Goal: Task Accomplishment & Management: Use online tool/utility

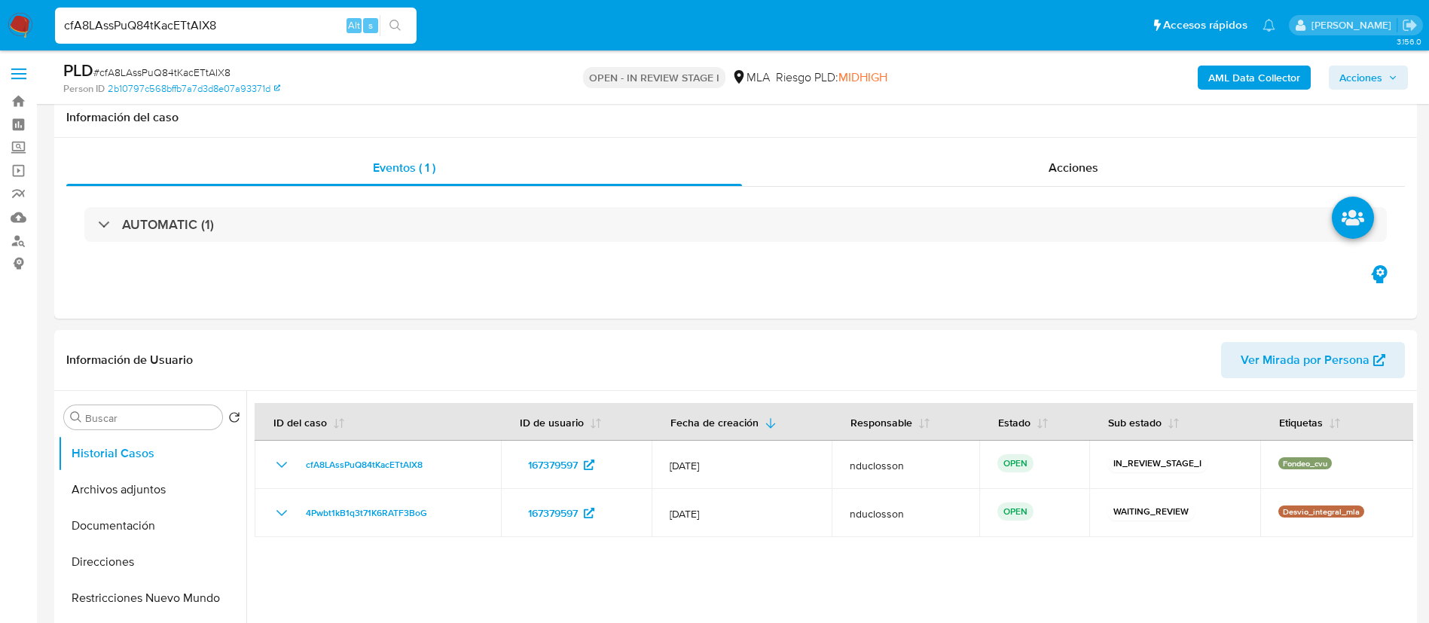
select select "10"
click at [198, 26] on input "cfA8LAssPuQ84tKacETtAIX8" at bounding box center [235, 26] width 361 height 20
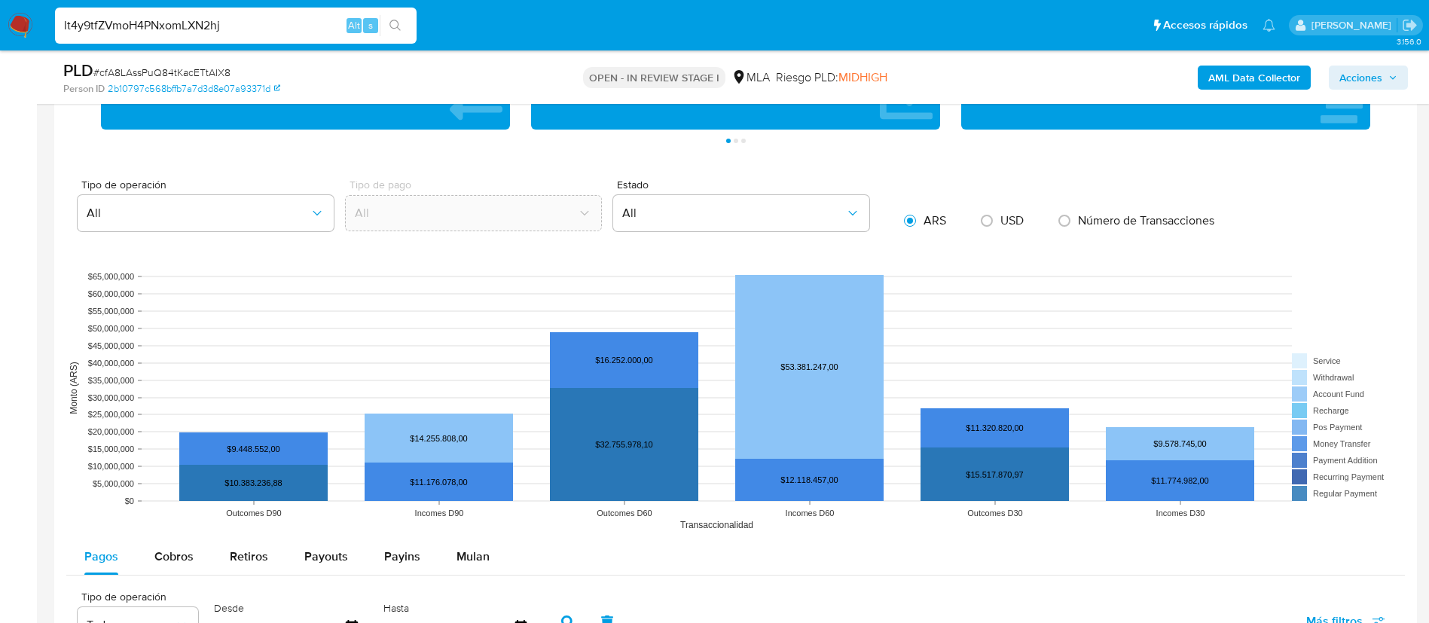
scroll to position [1243, 0]
type input "lt4y9tfZVmoH4PNxomLXN2hj"
click at [402, 21] on button "search-icon" at bounding box center [395, 25] width 31 height 21
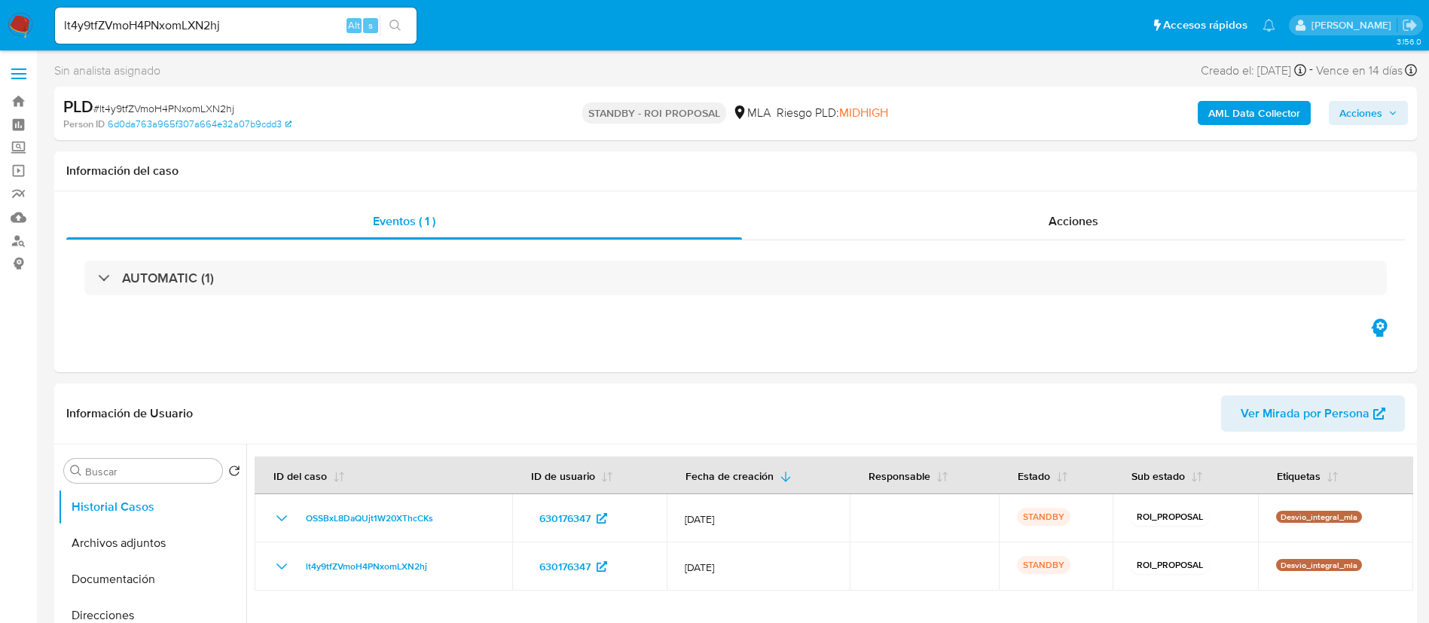
select select "10"
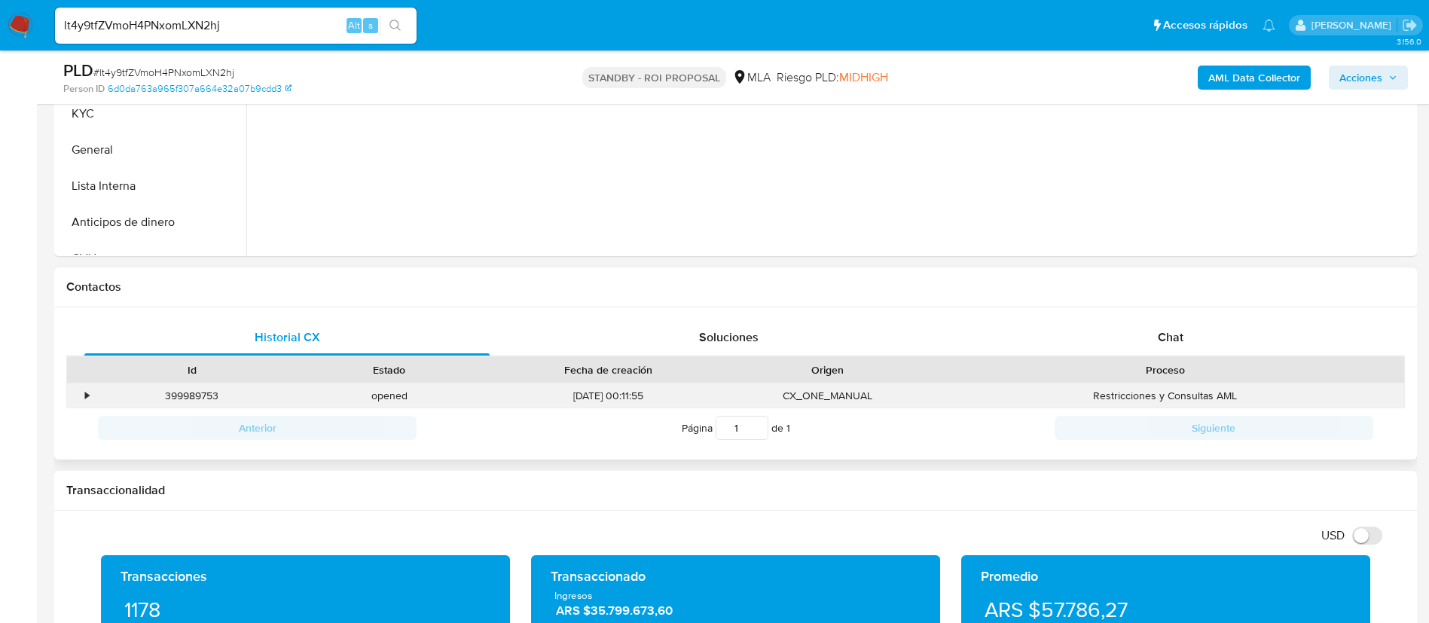
scroll to position [565, 0]
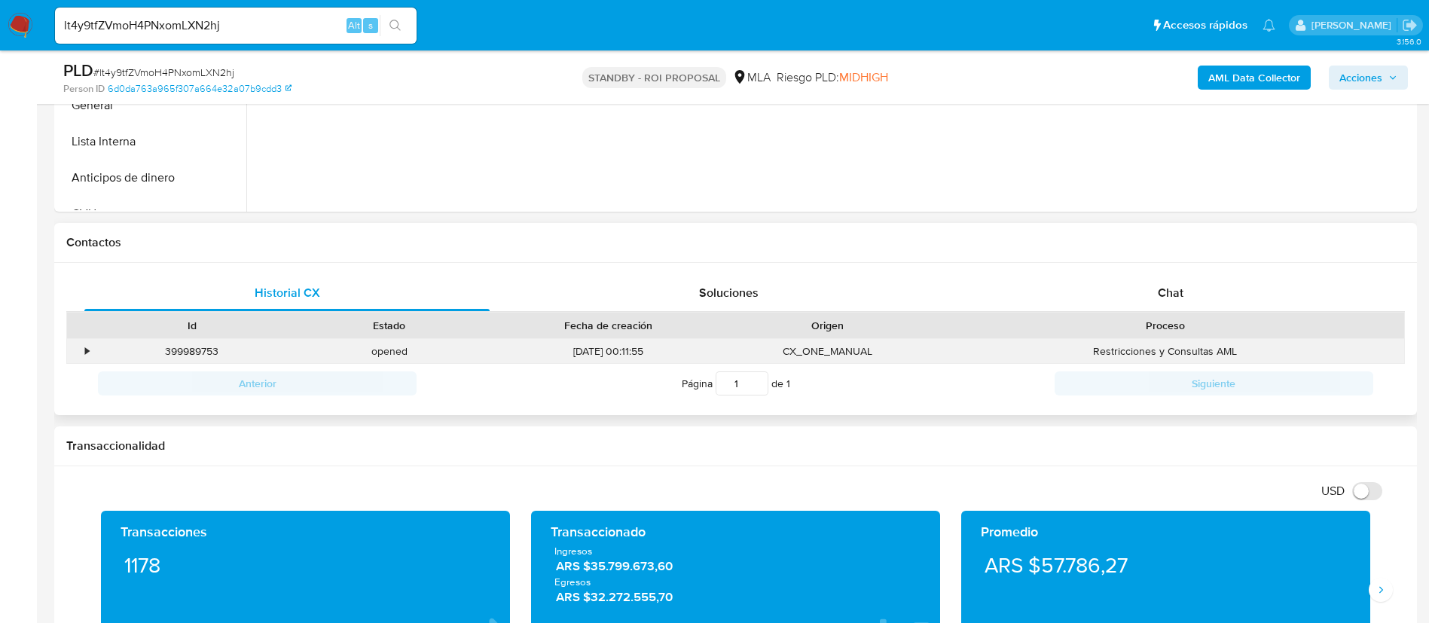
click at [182, 351] on div "399989753" at bounding box center [191, 351] width 197 height 25
copy div "399989753"
click at [197, 347] on div "399989753" at bounding box center [191, 351] width 197 height 25
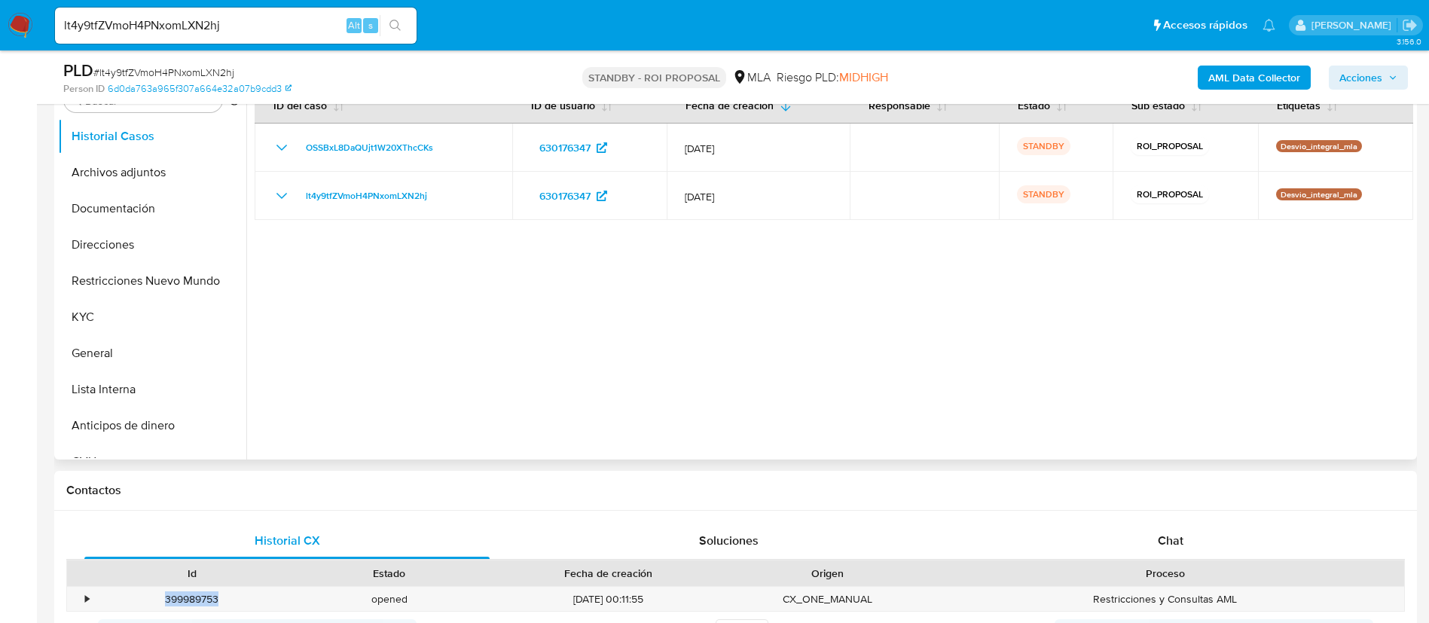
scroll to position [113, 0]
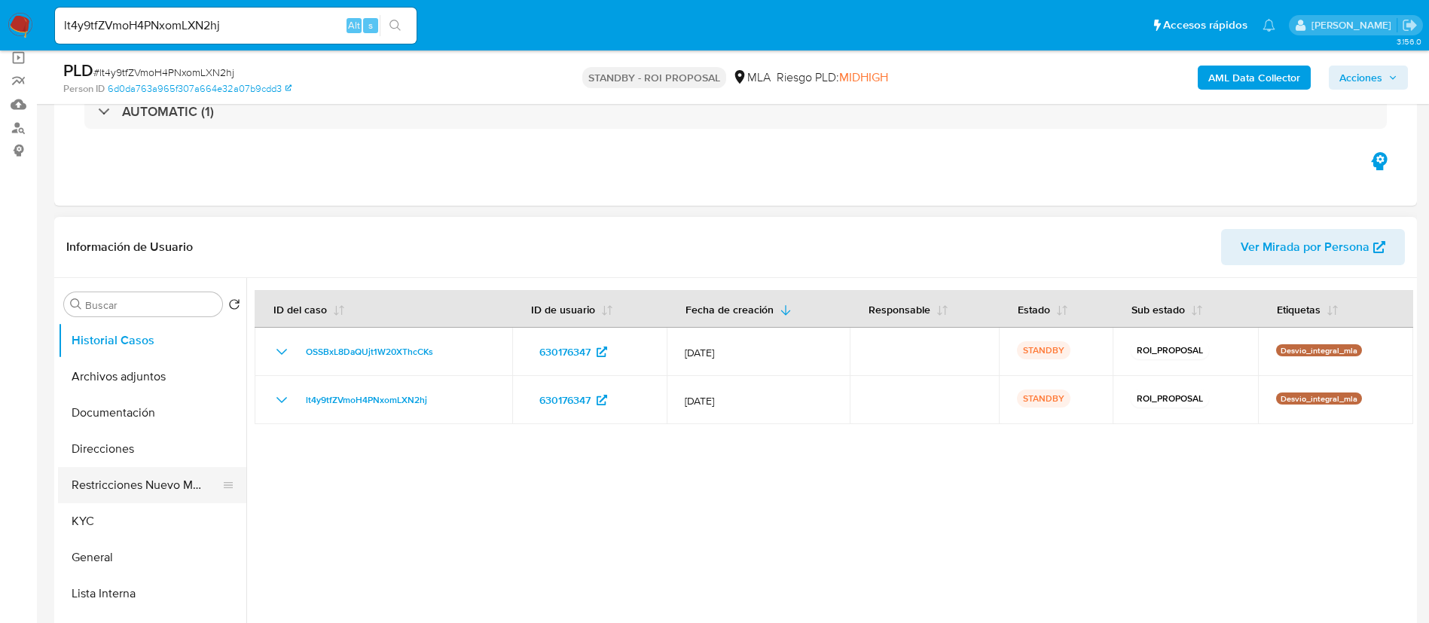
click at [144, 492] on button "Restricciones Nuevo Mundo" at bounding box center [146, 485] width 176 height 36
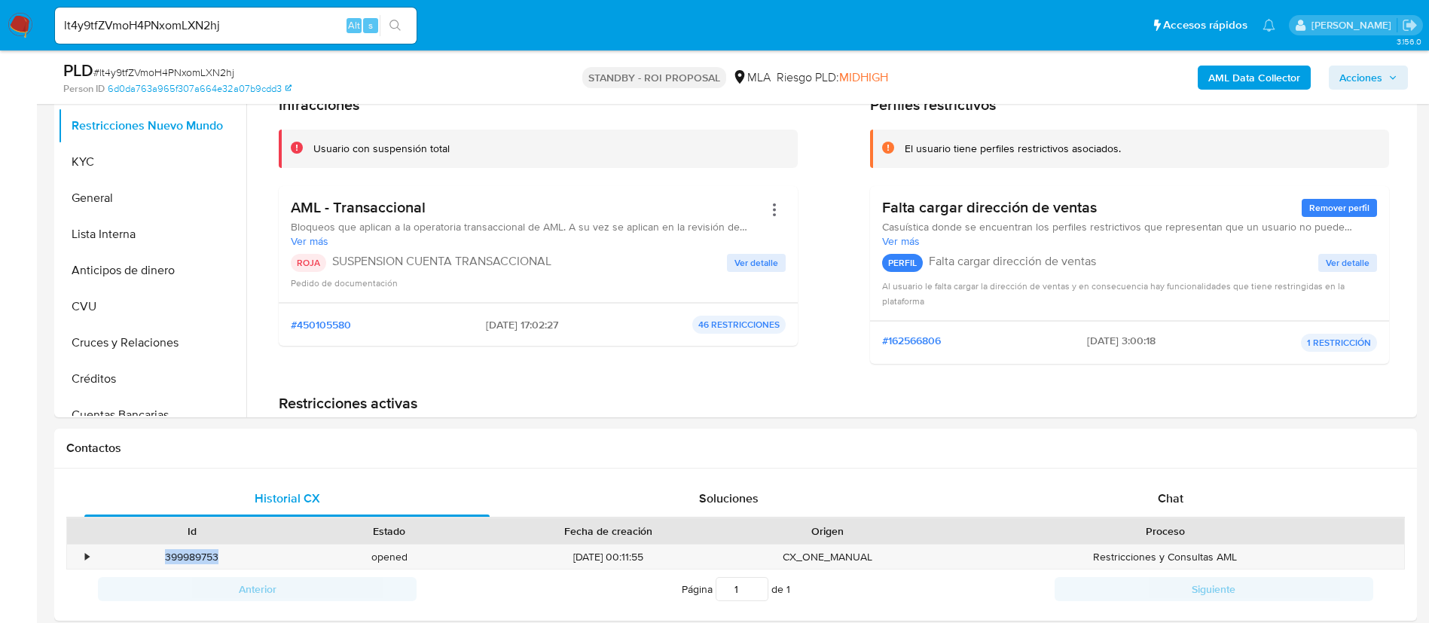
scroll to position [565, 0]
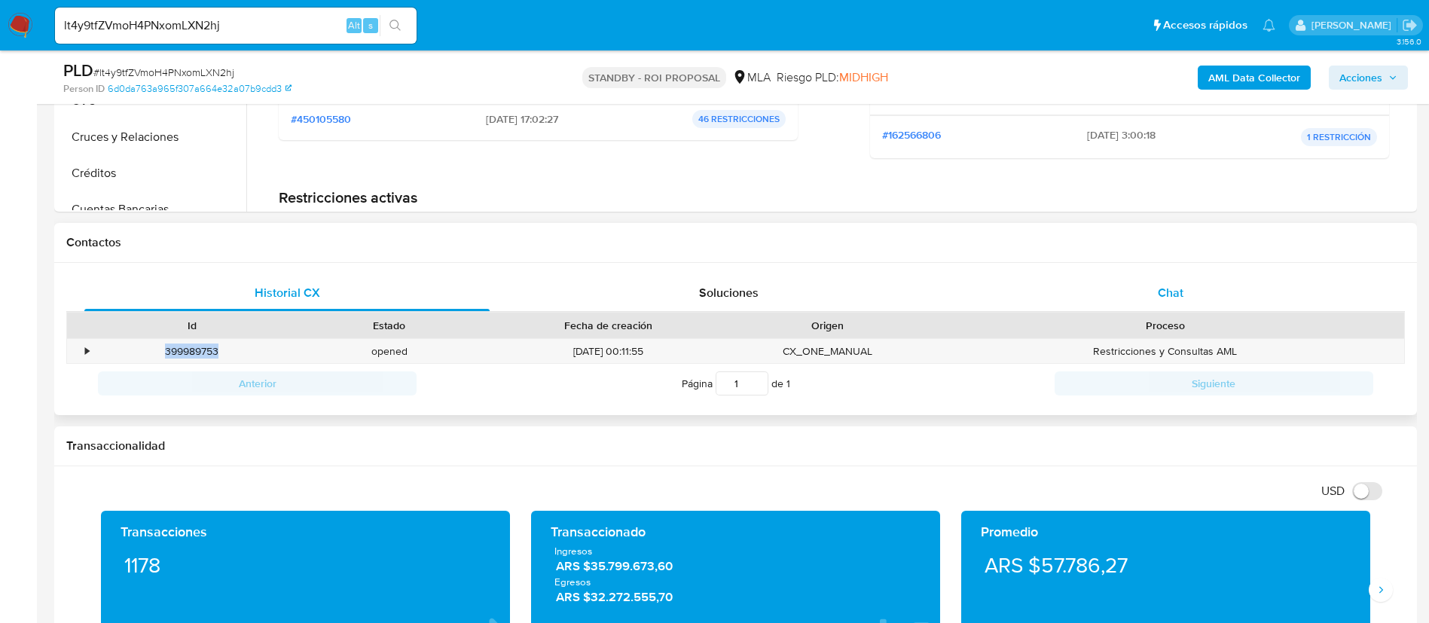
click at [1149, 294] on div "Chat" at bounding box center [1170, 293] width 405 height 36
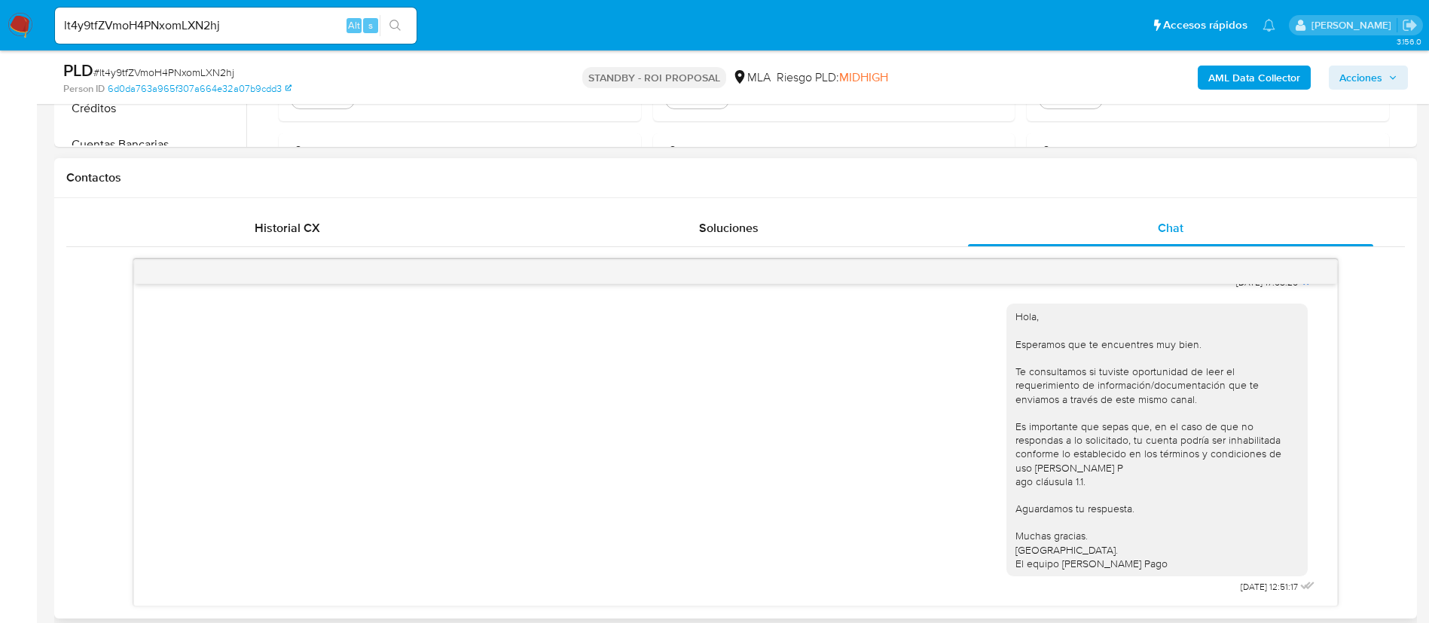
scroll to position [678, 0]
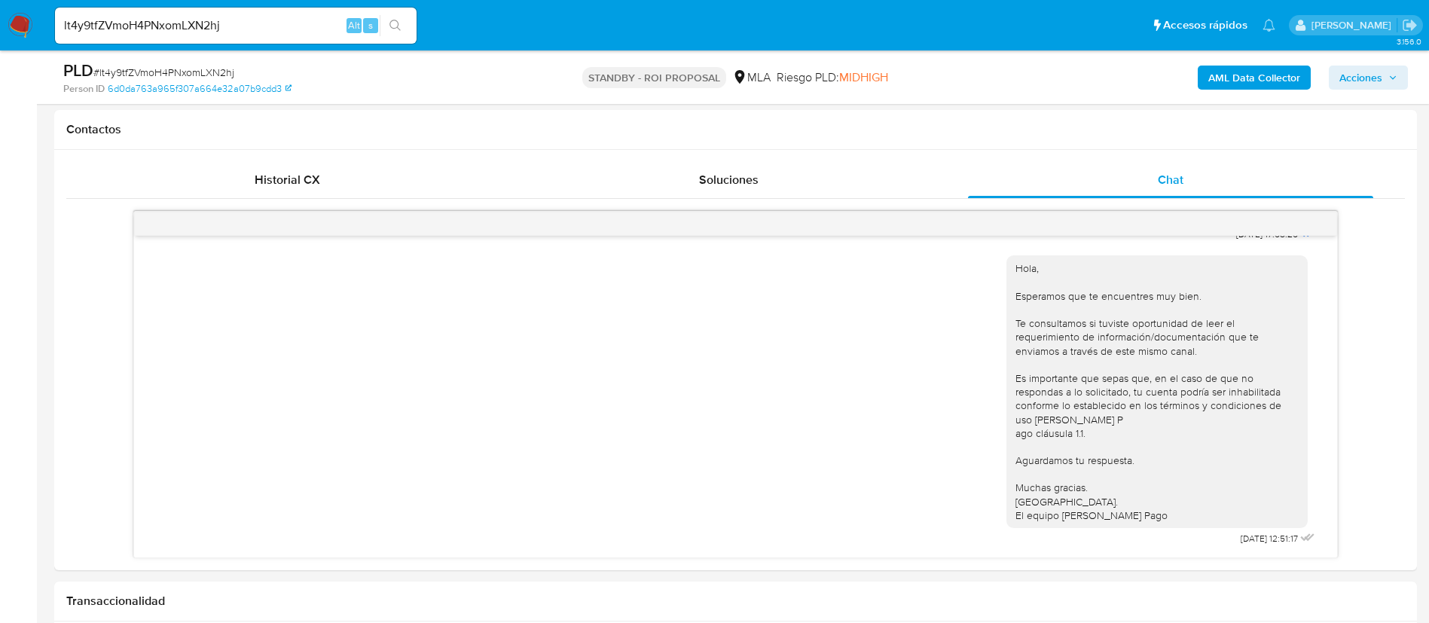
click at [172, 38] on div "lt4y9tfZVmoH4PNxomLXN2hj Alt s" at bounding box center [235, 26] width 361 height 36
click at [157, 23] on input "lt4y9tfZVmoH4PNxomLXN2hj" at bounding box center [235, 26] width 361 height 20
paste input "uANDfisxoZddSc9OpydlpZhF"
type input "uANDfisxoZddSc9OpydlpZhF"
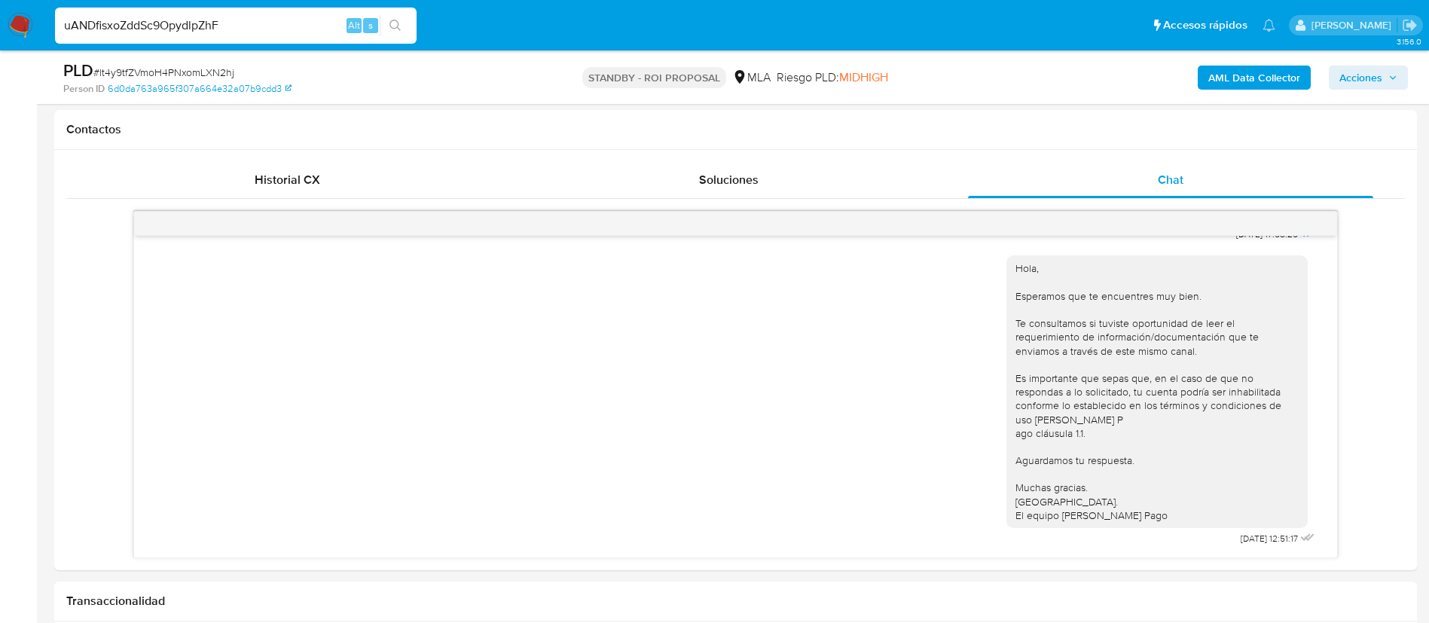
click at [401, 20] on icon "search-icon" at bounding box center [395, 26] width 12 height 12
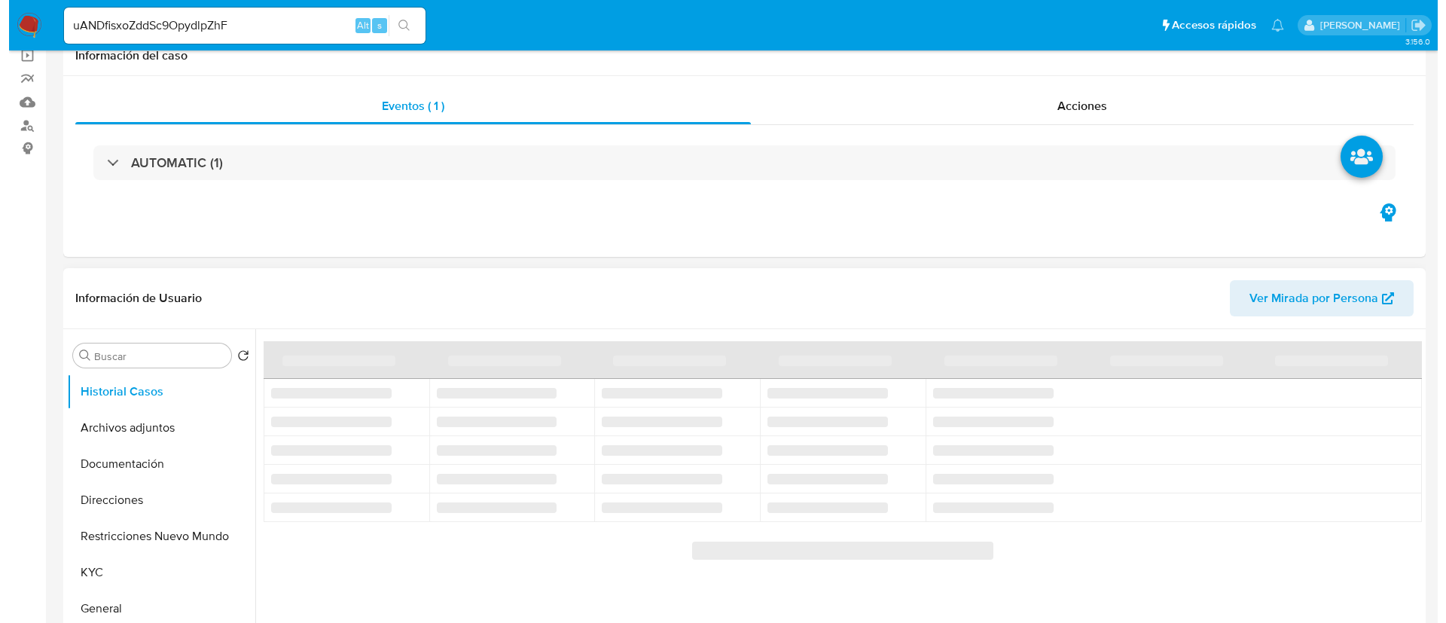
scroll to position [226, 0]
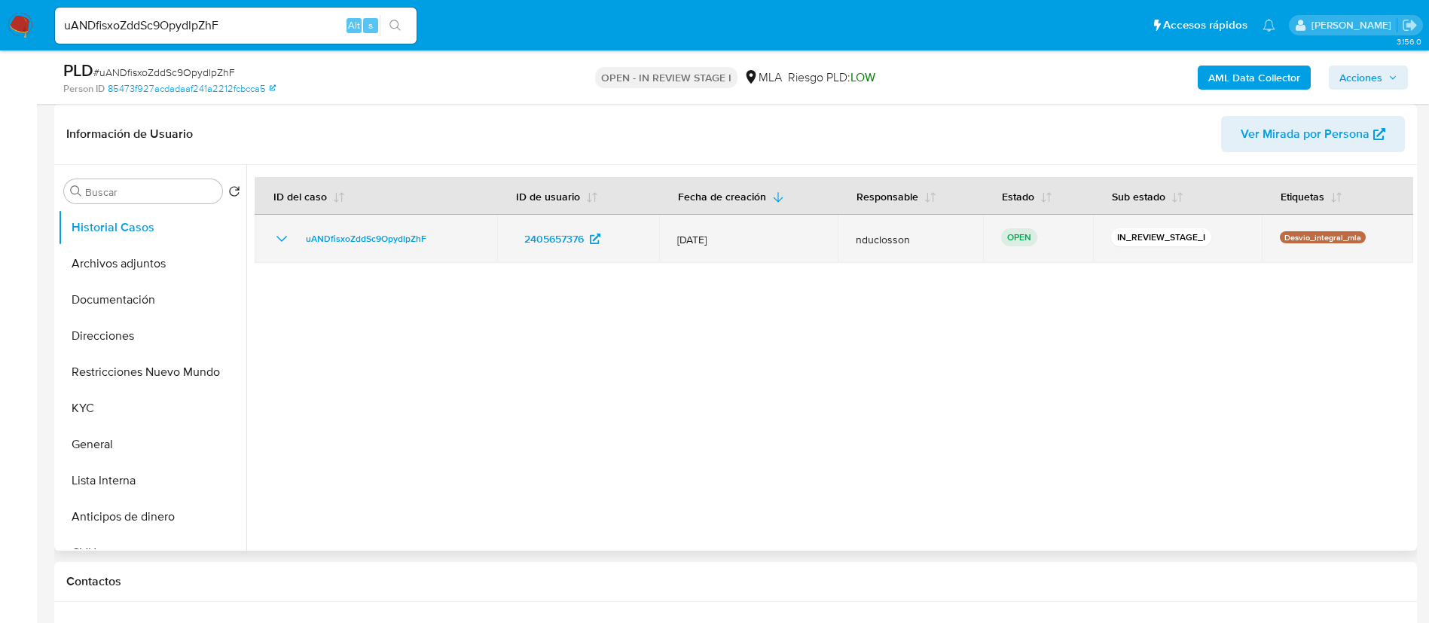
select select "10"
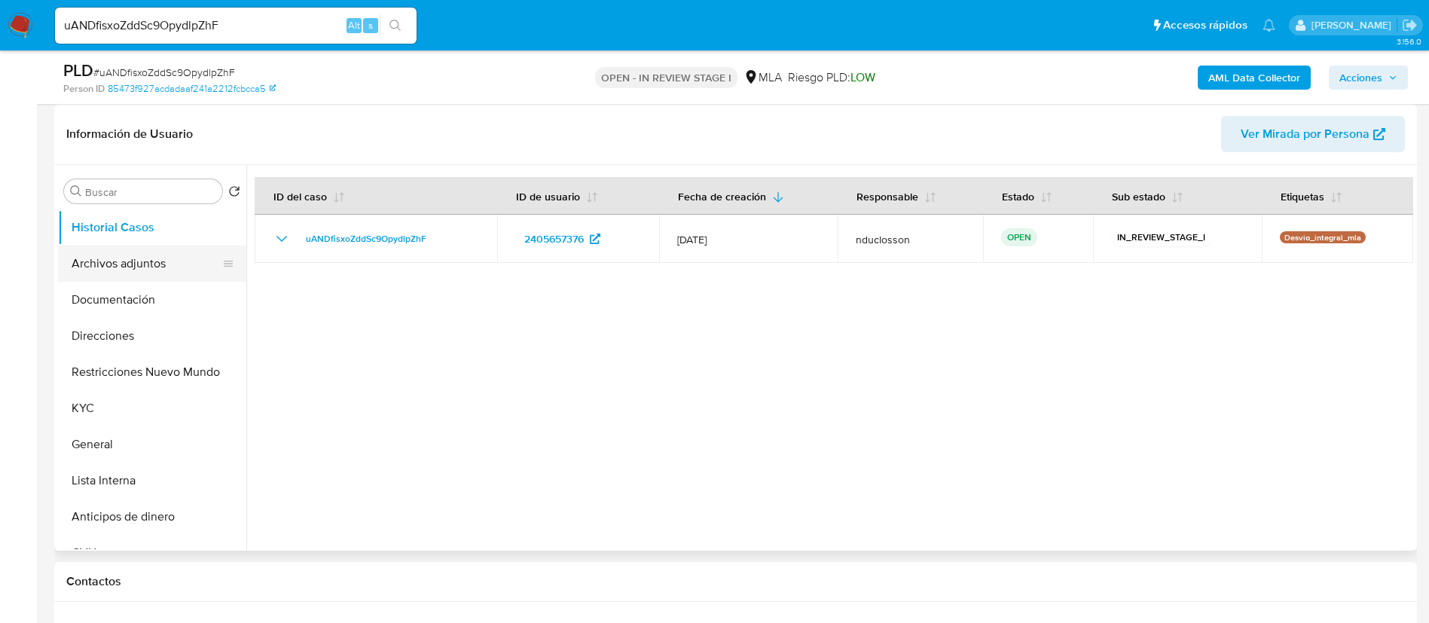
click at [133, 255] on button "Archivos adjuntos" at bounding box center [146, 264] width 176 height 36
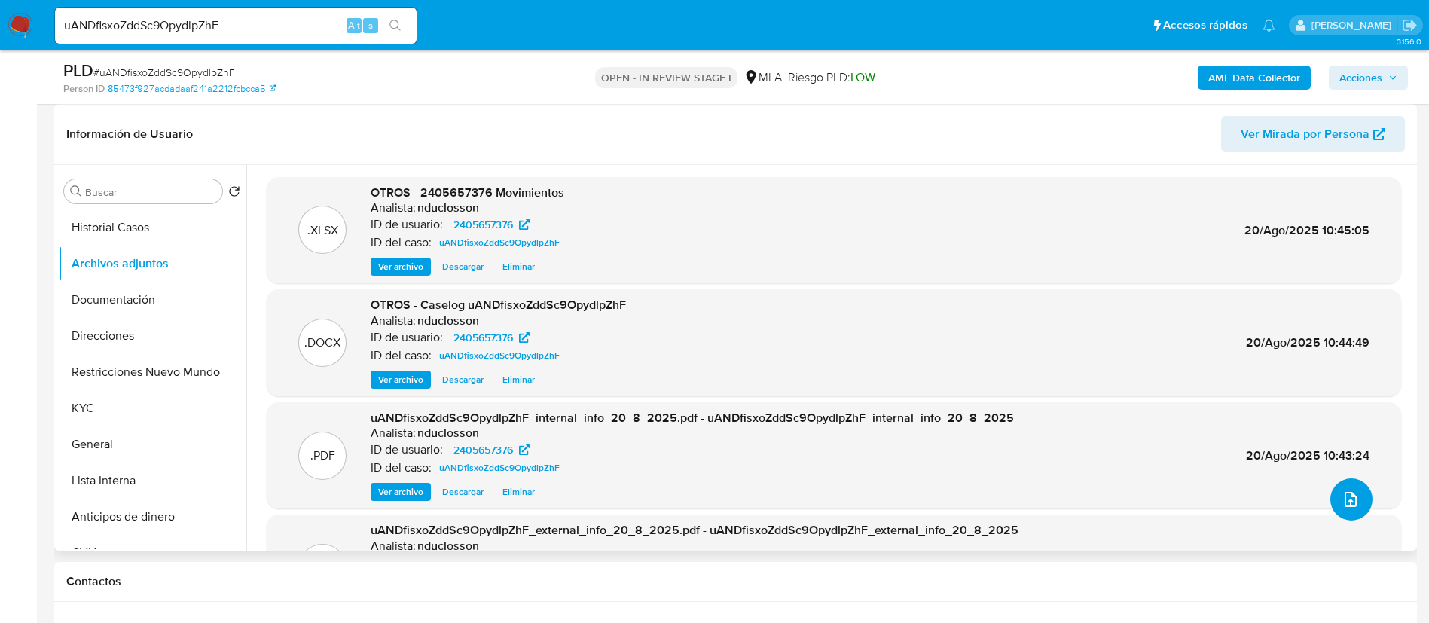
click at [1341, 495] on icon "upload-file" at bounding box center [1350, 499] width 18 height 18
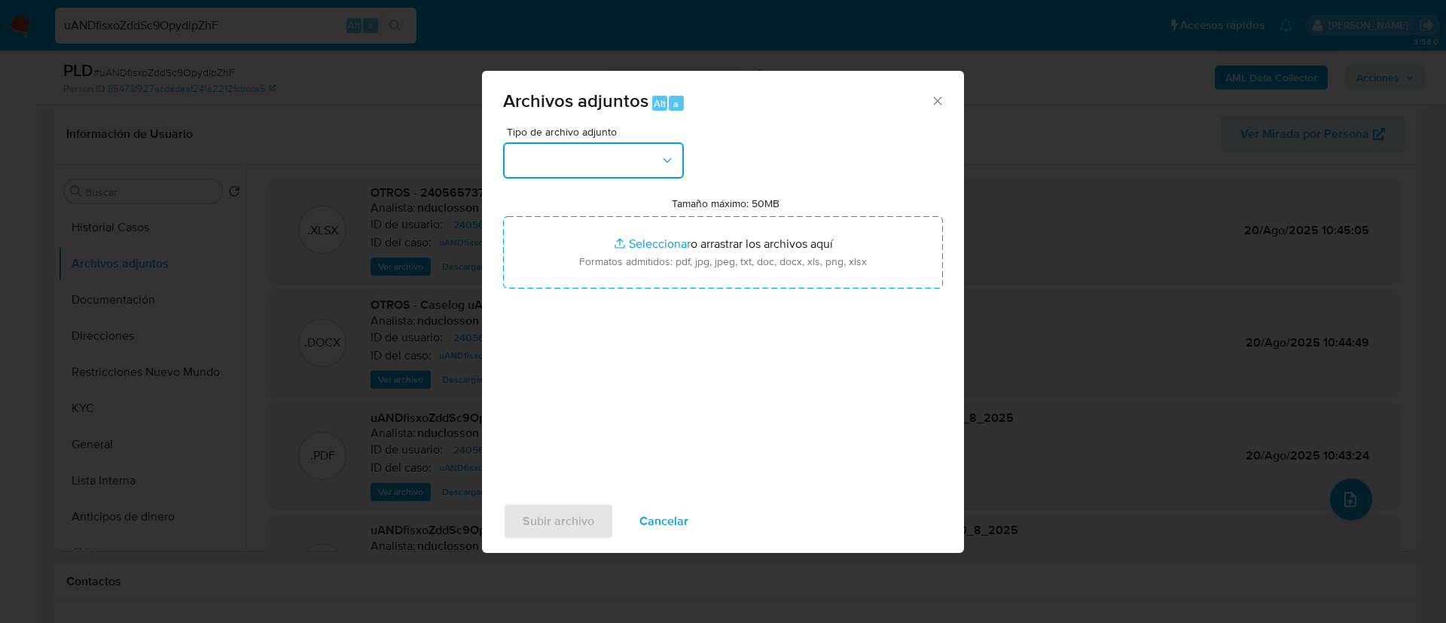
click at [551, 149] on button "button" at bounding box center [593, 160] width 181 height 36
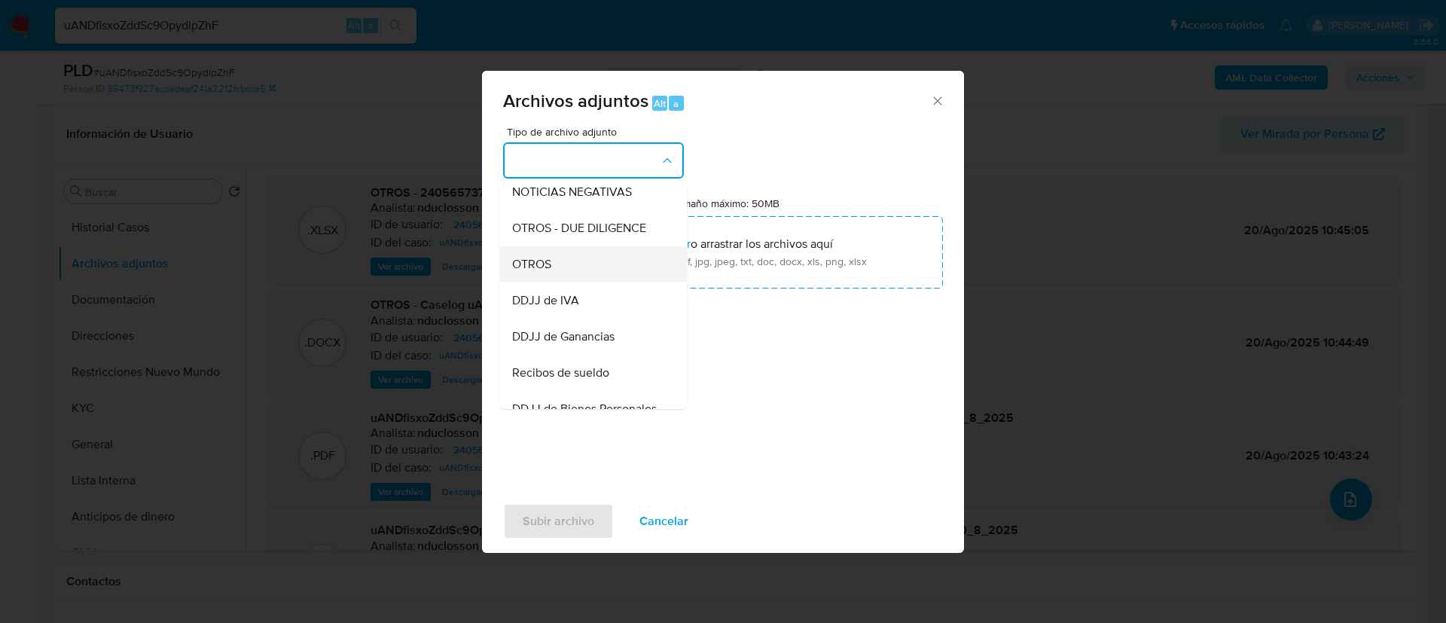
click at [572, 273] on div "OTROS" at bounding box center [589, 264] width 154 height 36
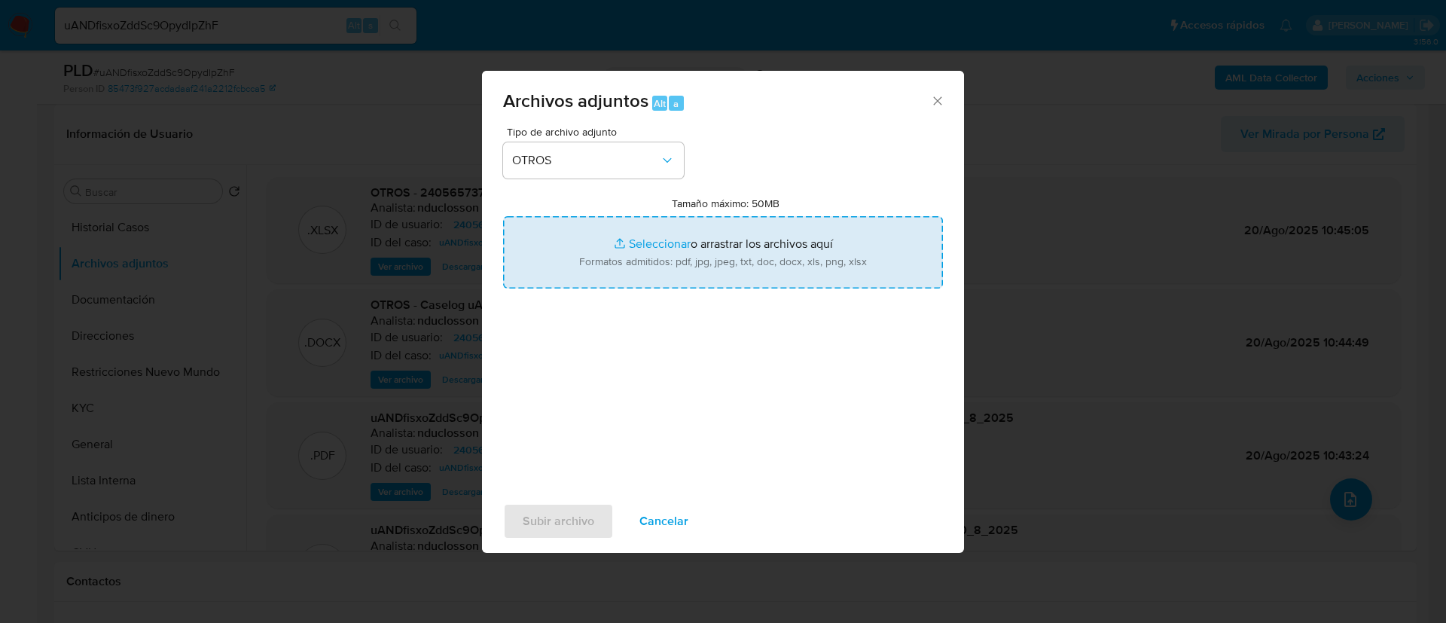
click at [699, 261] on input "Tamaño máximo: 50MB Seleccionar archivos" at bounding box center [723, 252] width 440 height 72
type input "C:\fakepath\Caselog uANDfisxoZddSc9OpydlpZhF V2.docx"
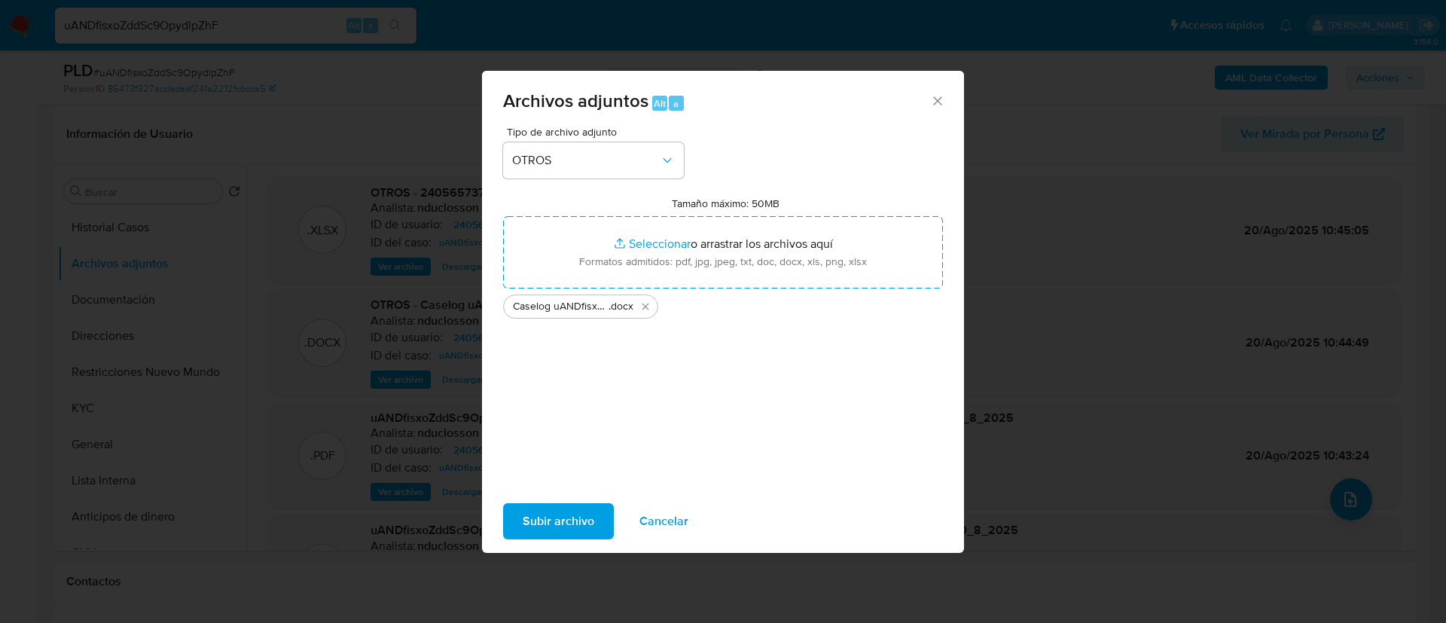
click at [584, 515] on span "Subir archivo" at bounding box center [559, 521] width 72 height 33
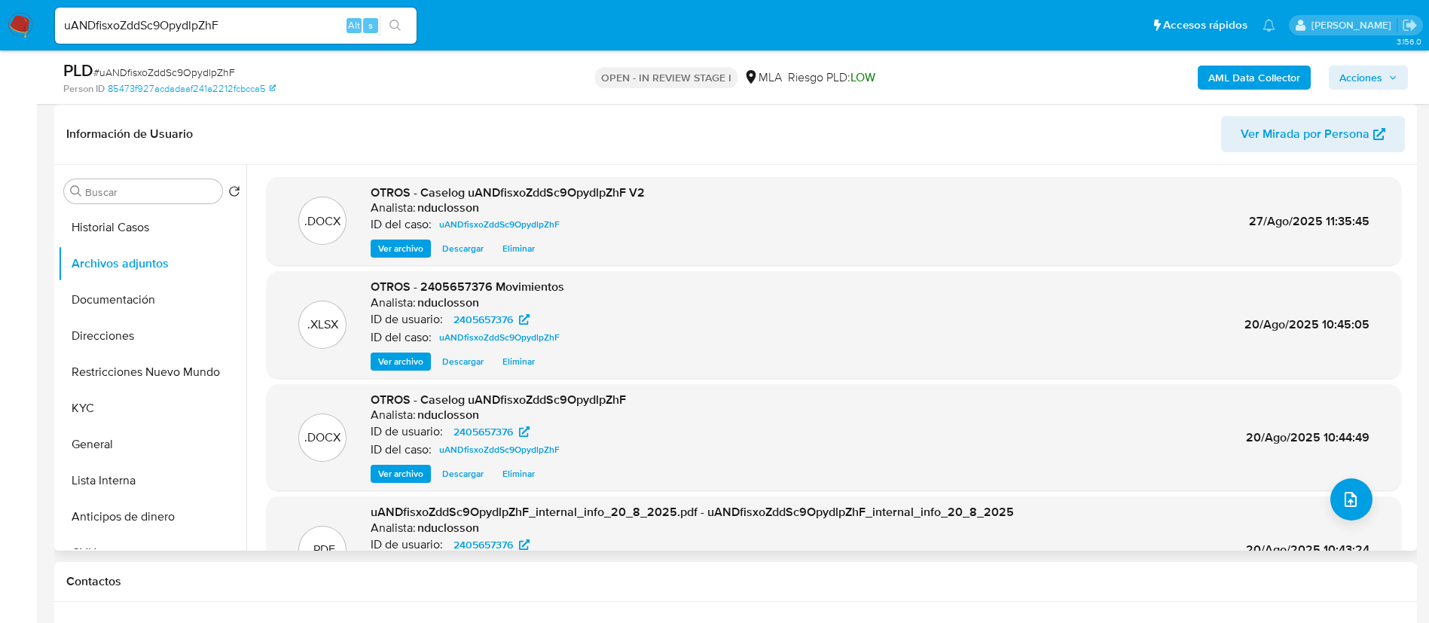
click at [520, 471] on span "Eliminar" at bounding box center [518, 473] width 32 height 15
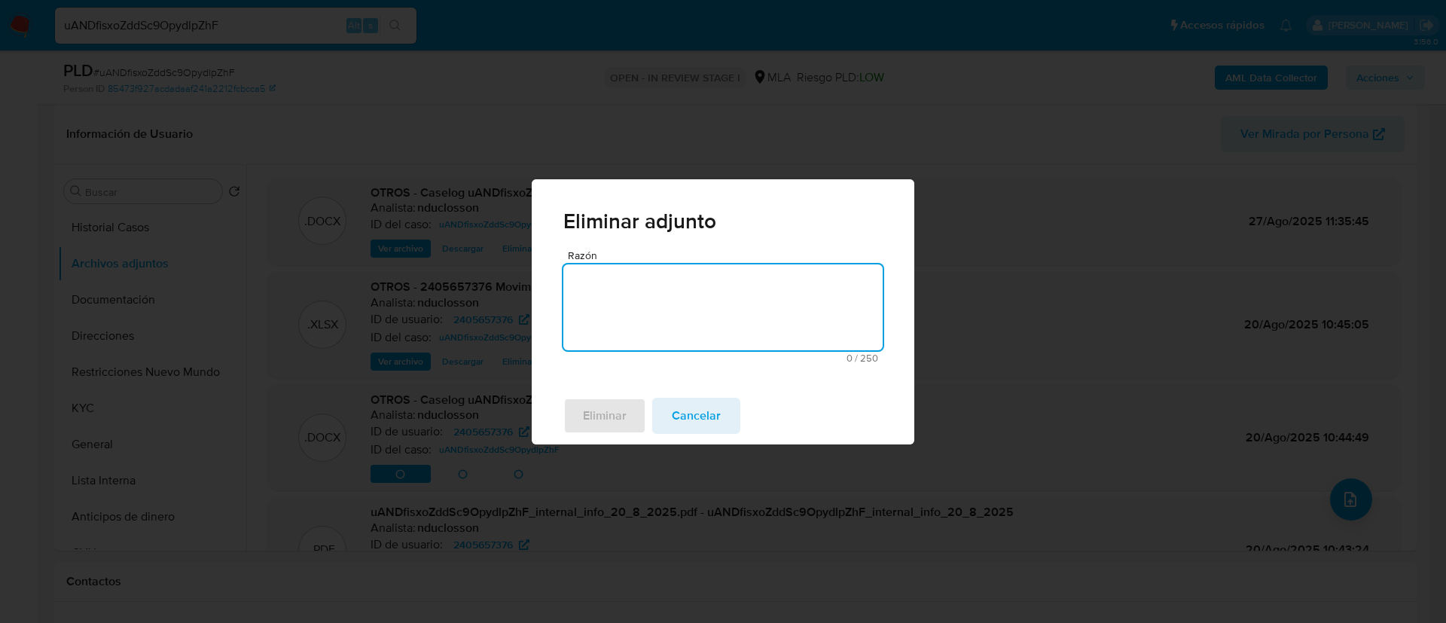
click at [652, 324] on textarea "Razón" at bounding box center [722, 307] width 319 height 86
click at [619, 427] on span "Eliminar" at bounding box center [605, 415] width 44 height 33
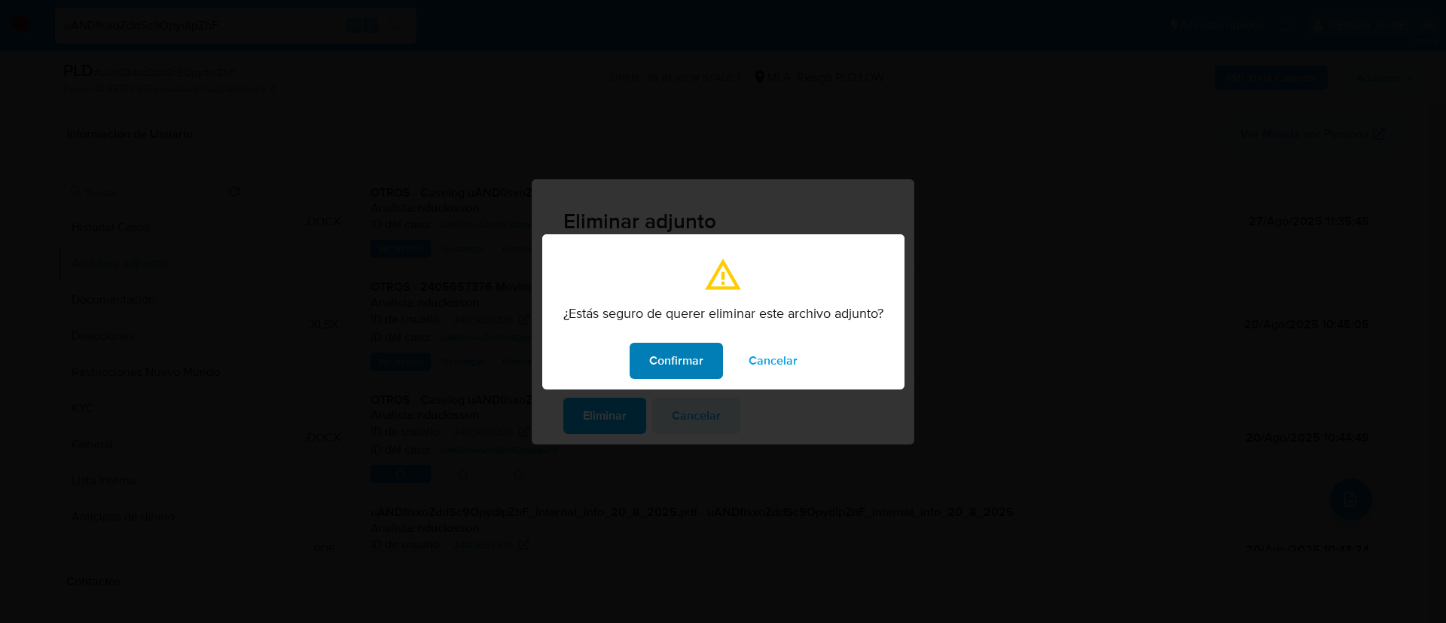
click at [662, 371] on span "Confirmar" at bounding box center [676, 360] width 54 height 33
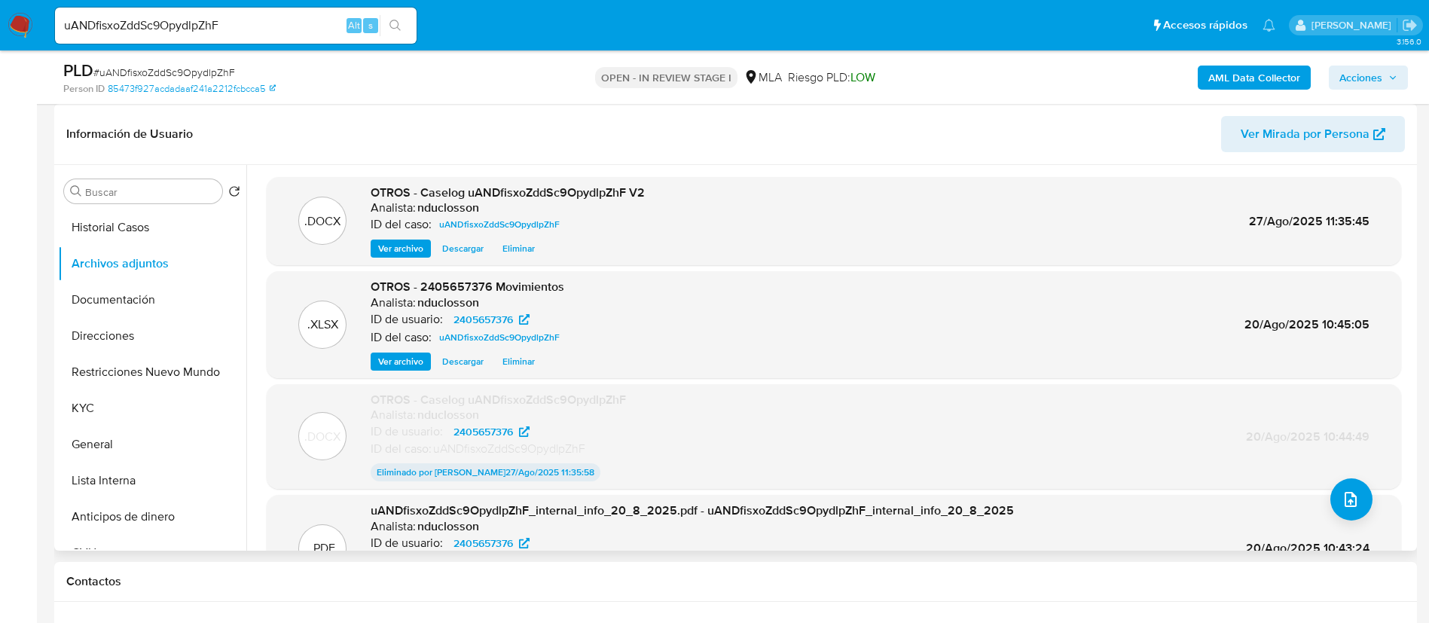
scroll to position [65, 0]
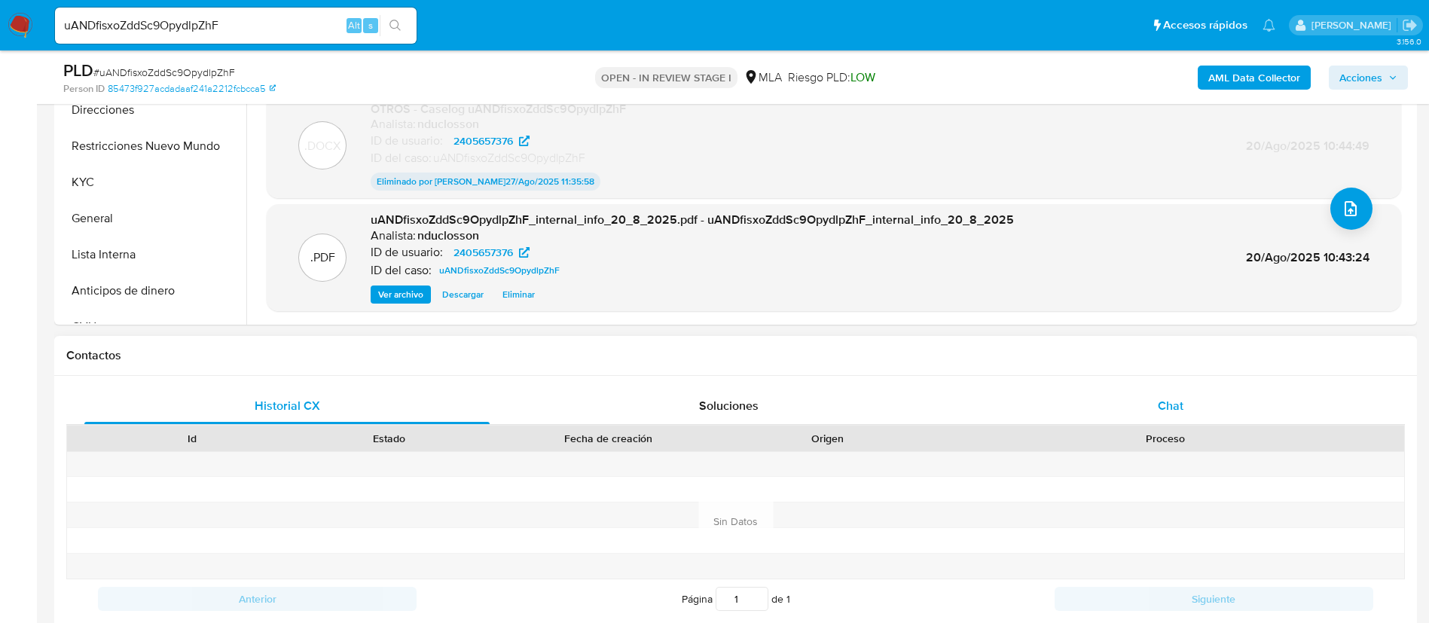
click at [1148, 409] on div "Chat" at bounding box center [1170, 406] width 405 height 36
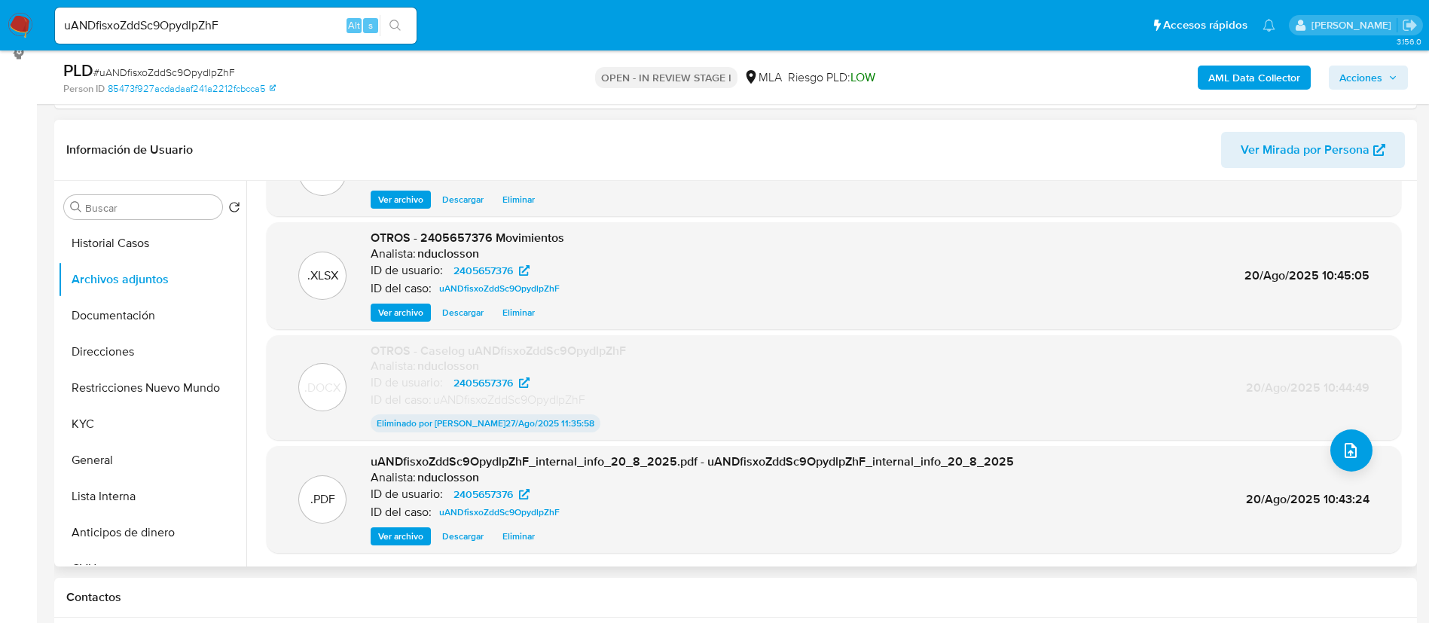
scroll to position [113, 0]
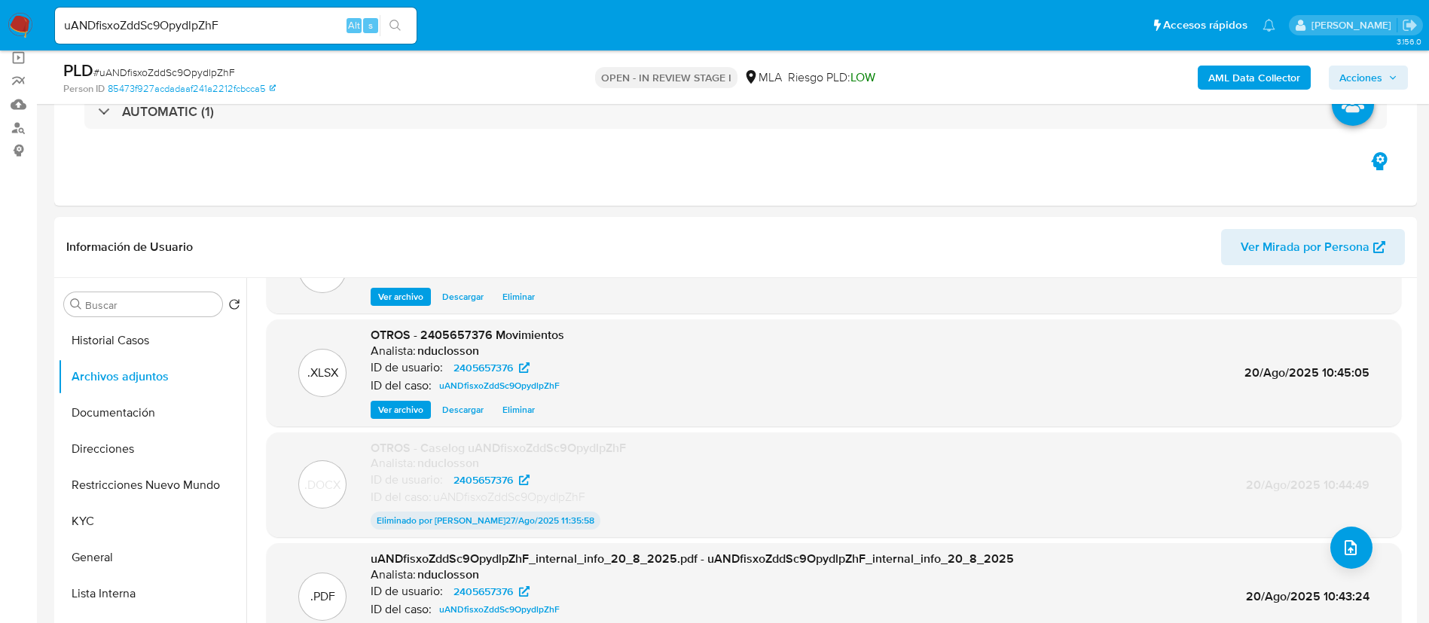
click at [1373, 91] on div "AML Data Collector Acciones" at bounding box center [1185, 76] width 444 height 35
click at [161, 496] on button "Restricciones Nuevo Mundo" at bounding box center [146, 485] width 176 height 36
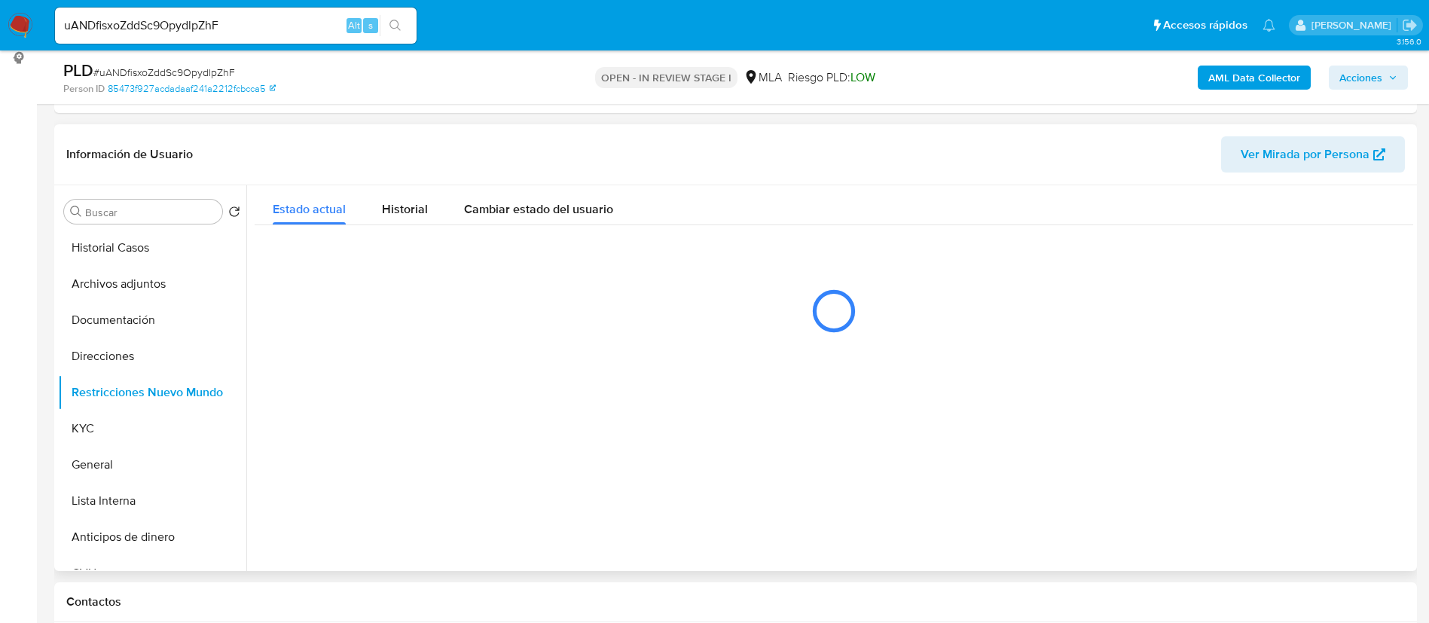
scroll to position [226, 0]
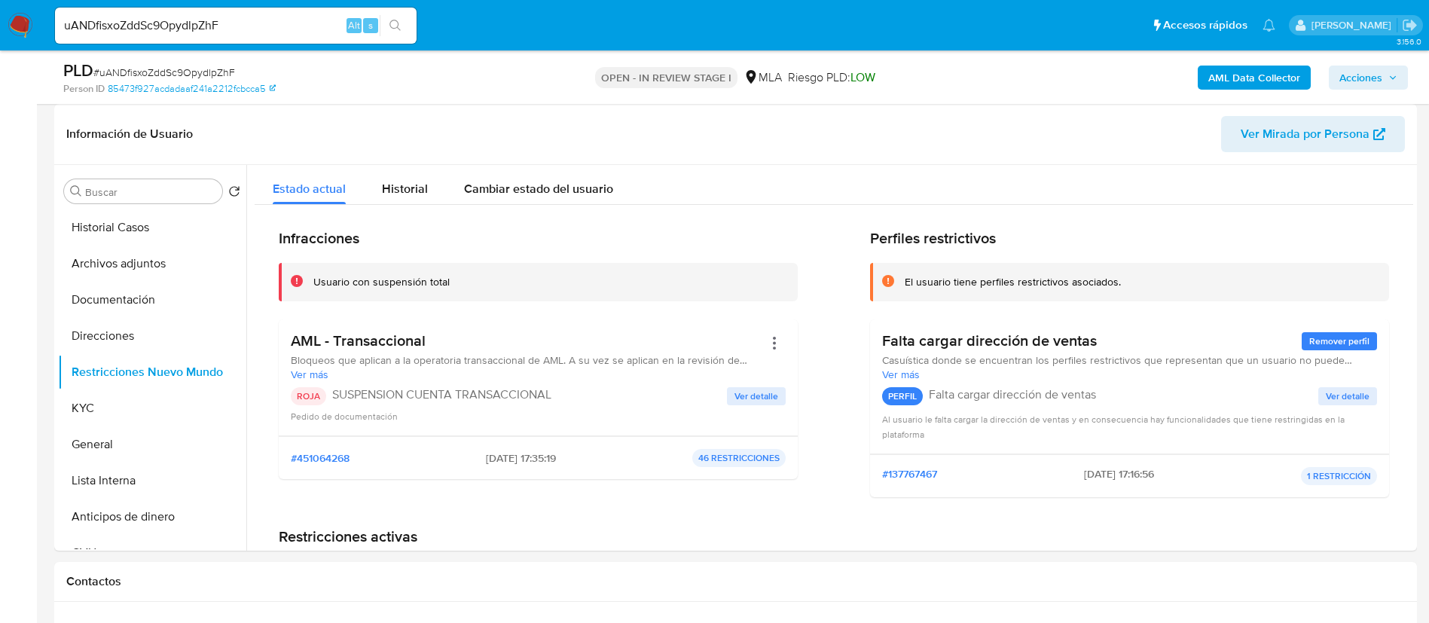
click at [1357, 81] on span "Acciones" at bounding box center [1360, 78] width 43 height 24
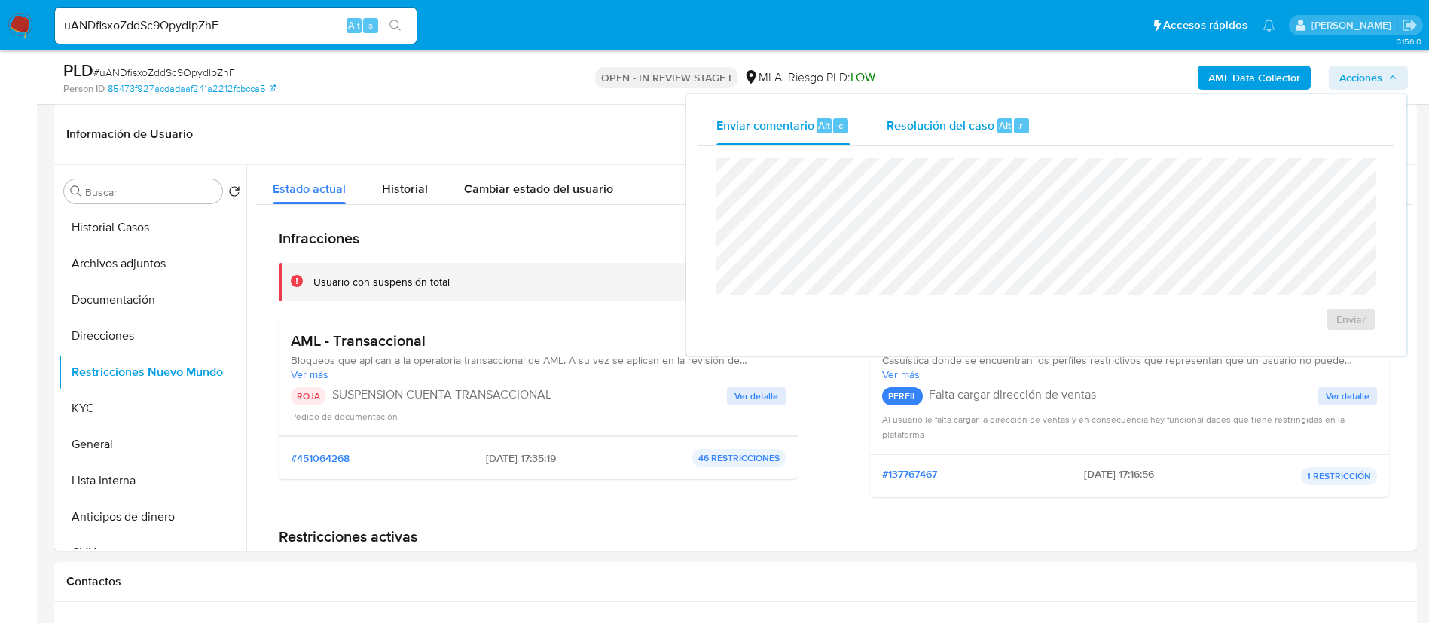
click at [931, 142] on div "Resolución del caso Alt r" at bounding box center [958, 125] width 144 height 39
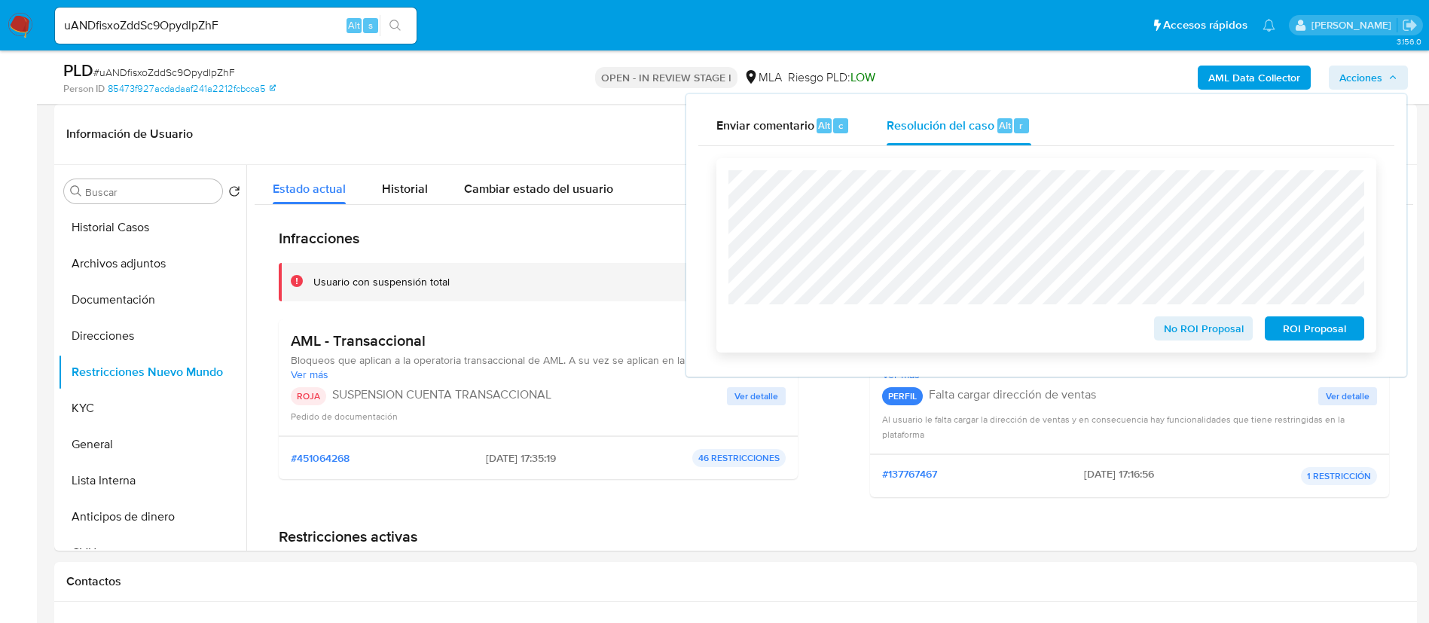
click at [1323, 333] on span "ROI Proposal" at bounding box center [1314, 328] width 78 height 21
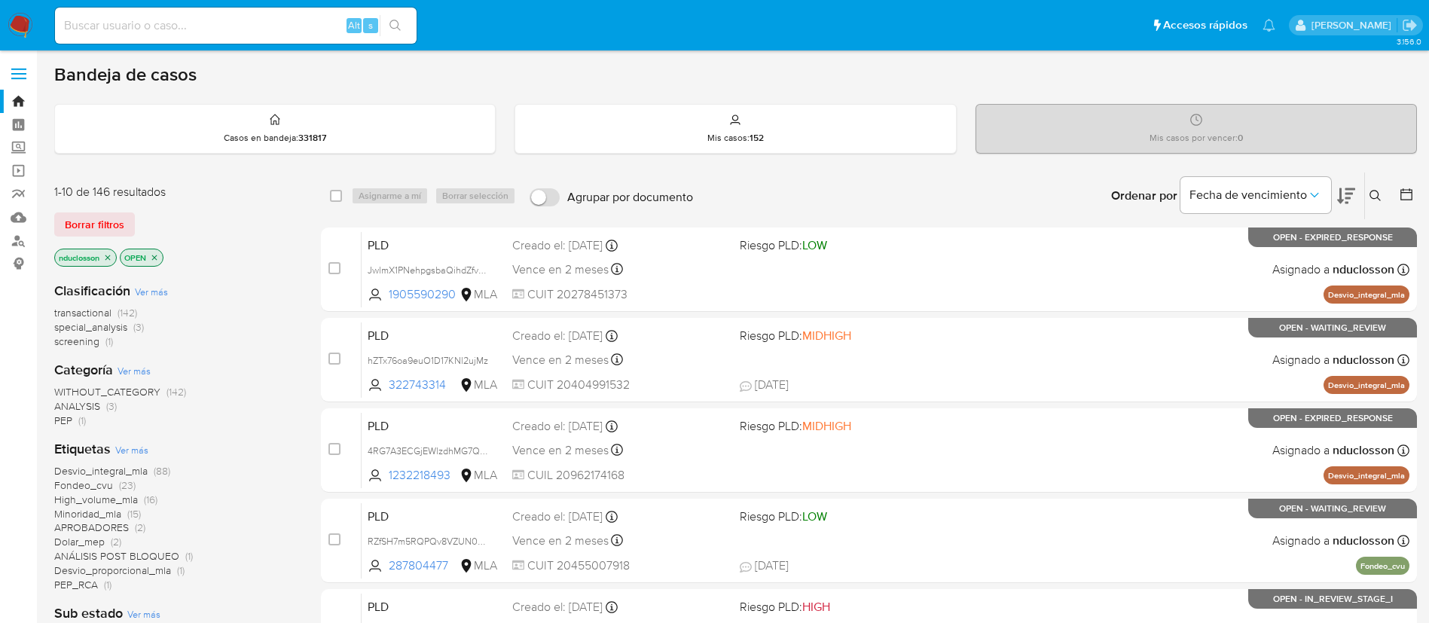
click at [271, 21] on input at bounding box center [235, 26] width 361 height 20
paste input "tIUp2rsKvZIvfNadOJ7NiGlR"
type input "tIUp2rsKvZIvfNadOJ7NiGlR"
click at [406, 21] on button "search-icon" at bounding box center [395, 25] width 31 height 21
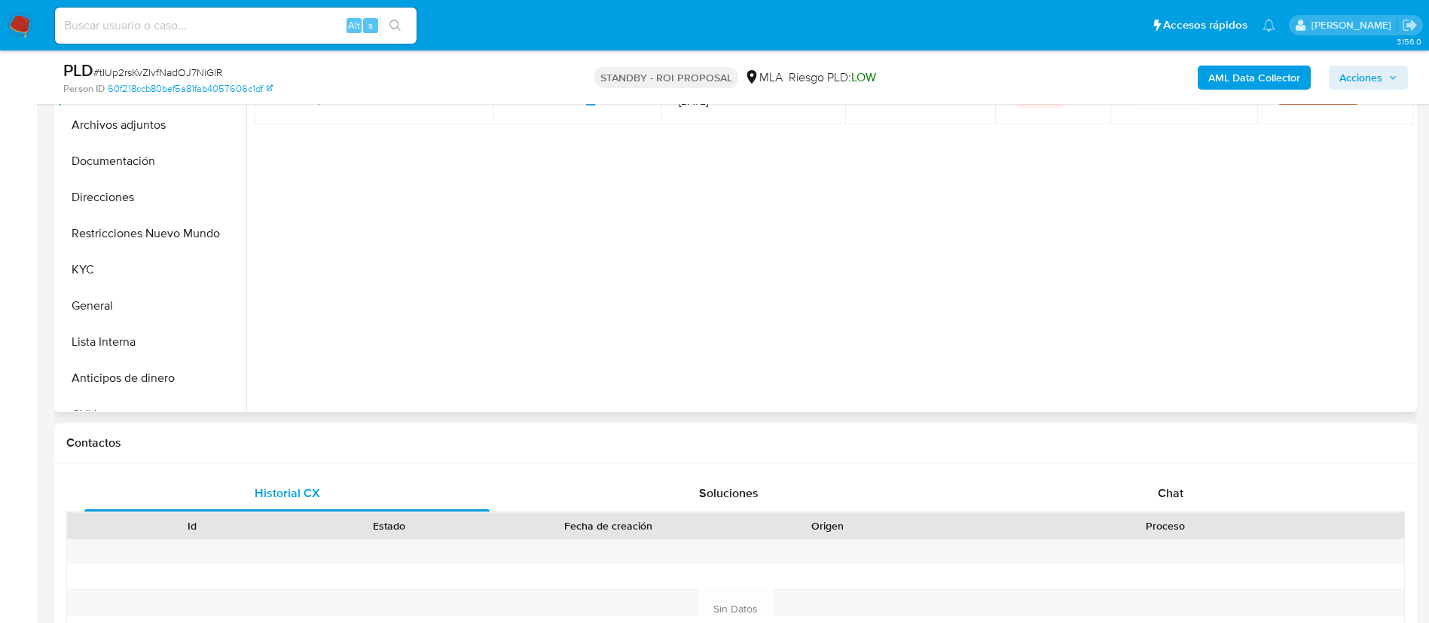
scroll to position [452, 0]
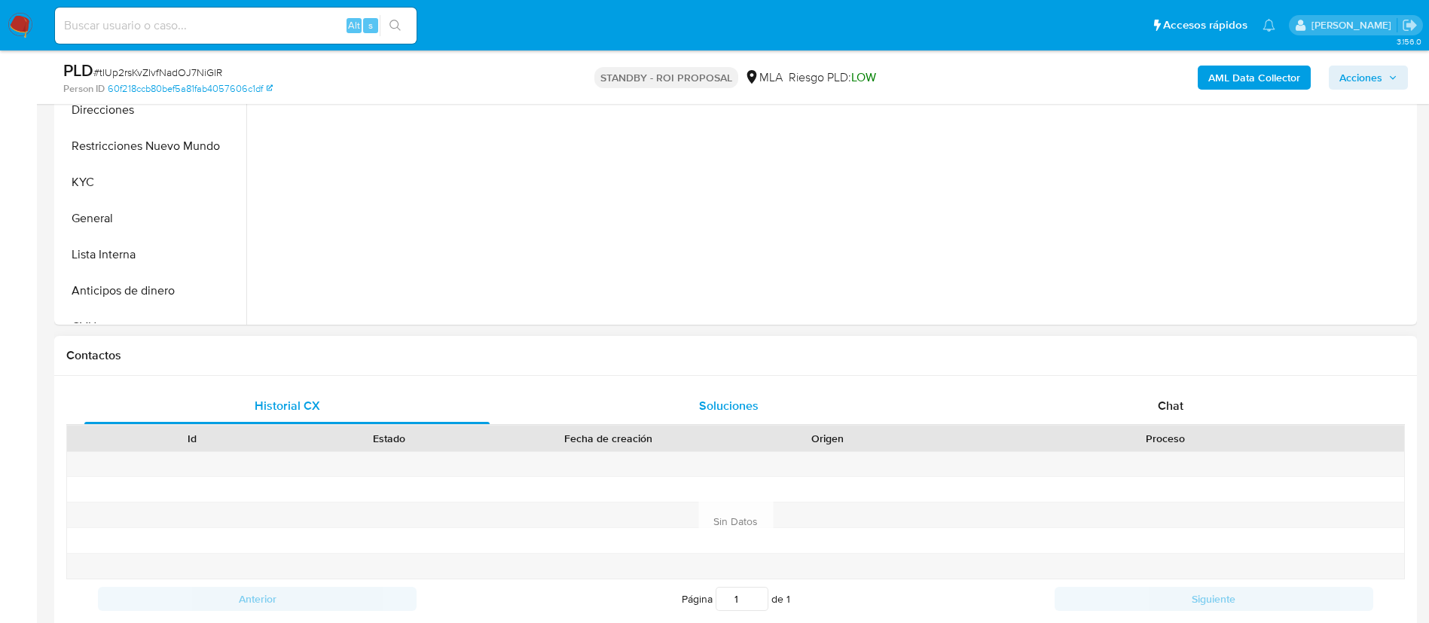
select select "10"
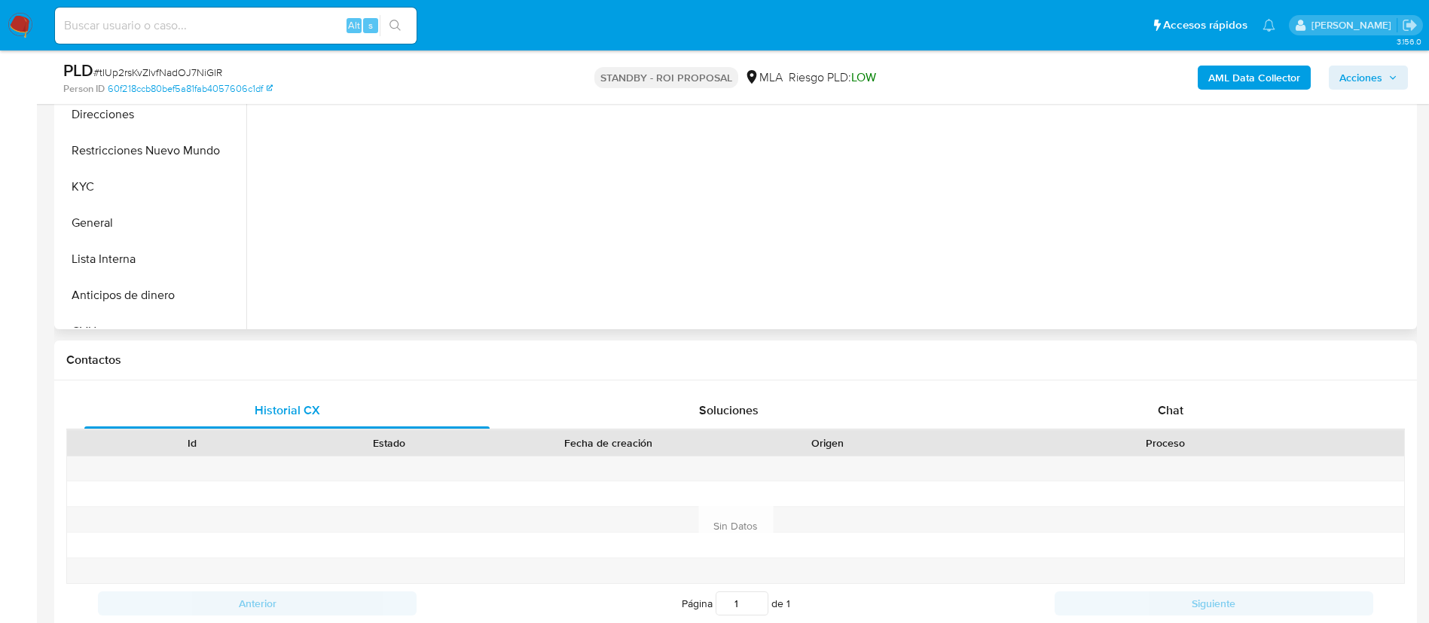
scroll to position [226, 0]
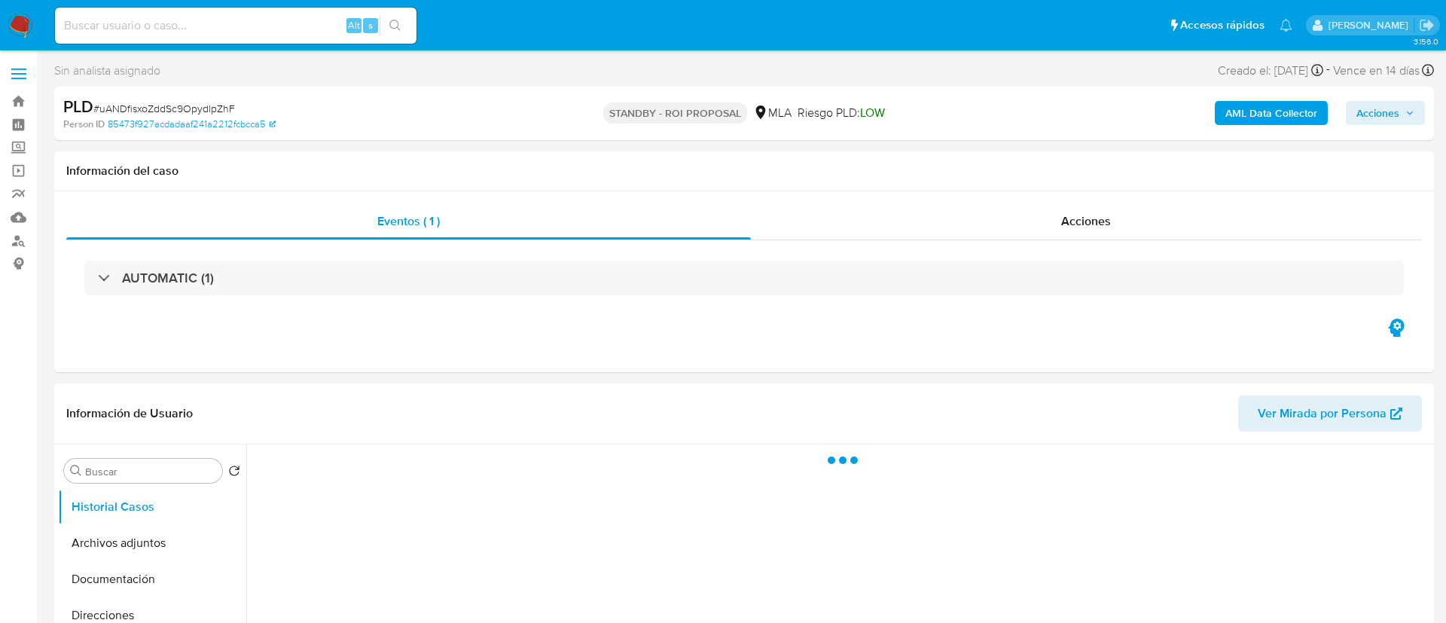
click at [197, 19] on input at bounding box center [235, 26] width 361 height 20
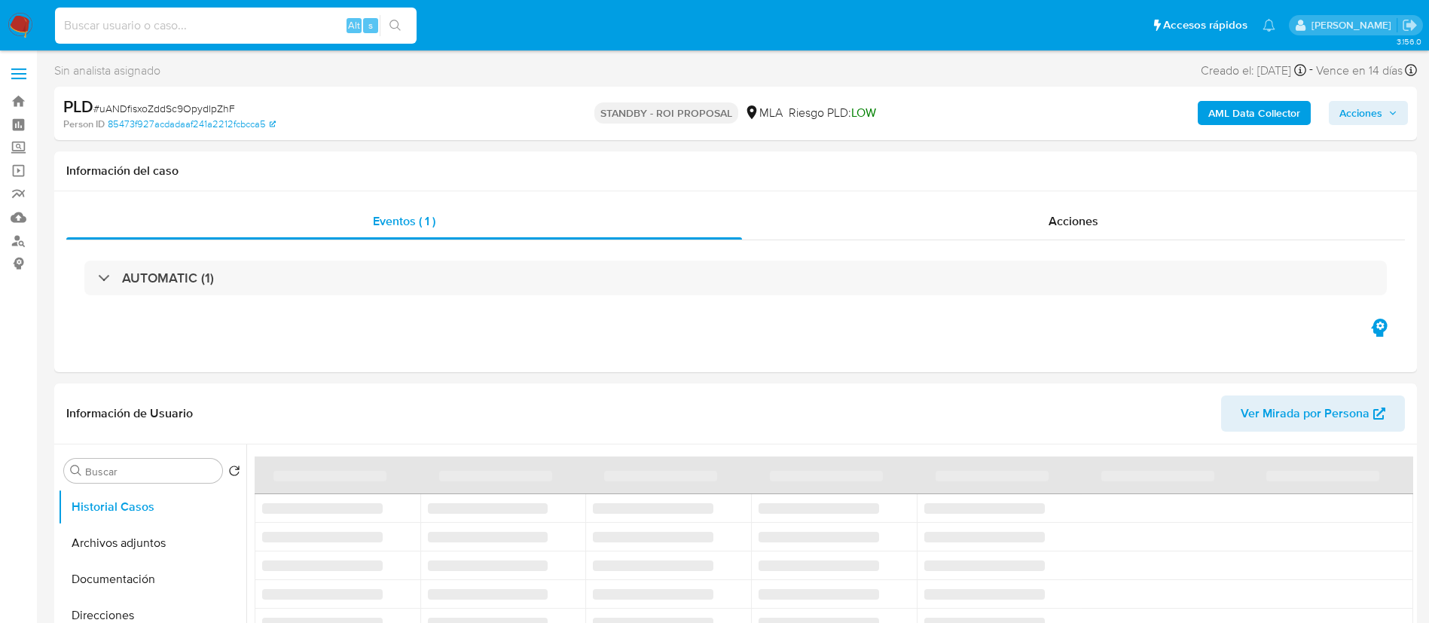
paste input "tIUp2rsKvZIvfNadOJ7NiGlR"
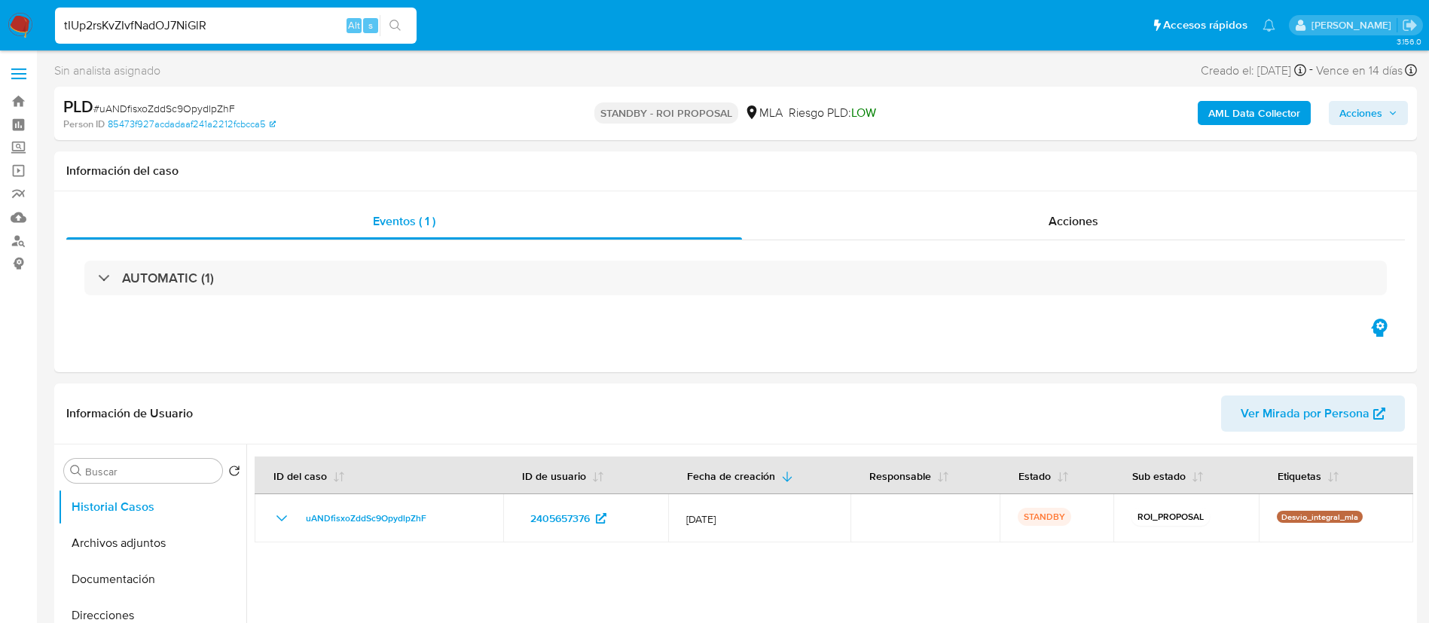
type input "tIUp2rsKvZIvfNadOJ7NiGlR"
click at [394, 25] on icon "search-icon" at bounding box center [395, 26] width 12 height 12
select select "10"
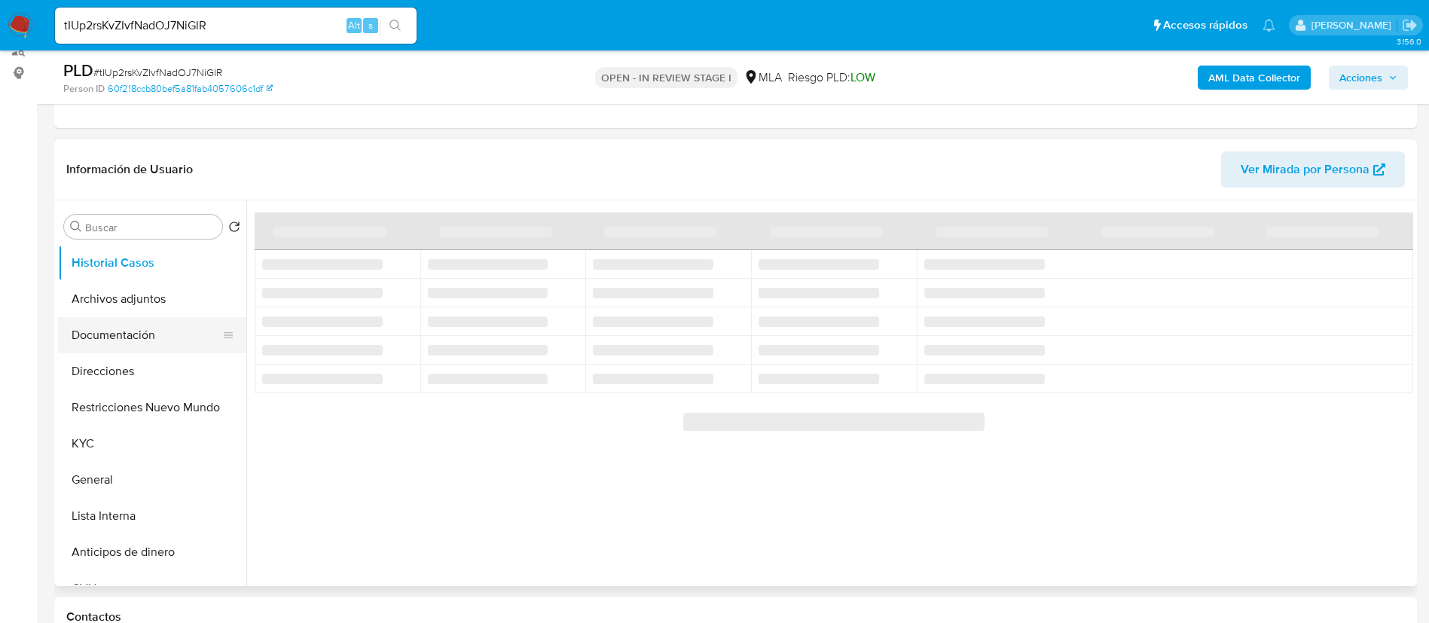
select select "10"
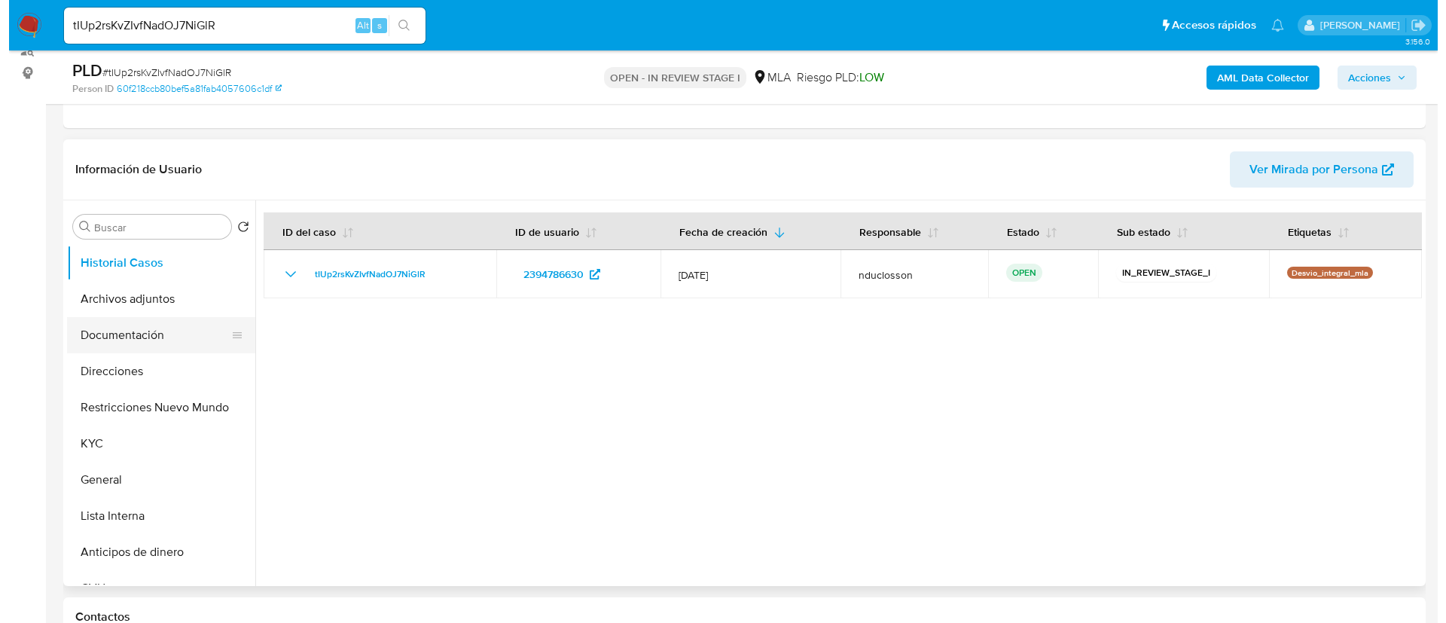
scroll to position [226, 0]
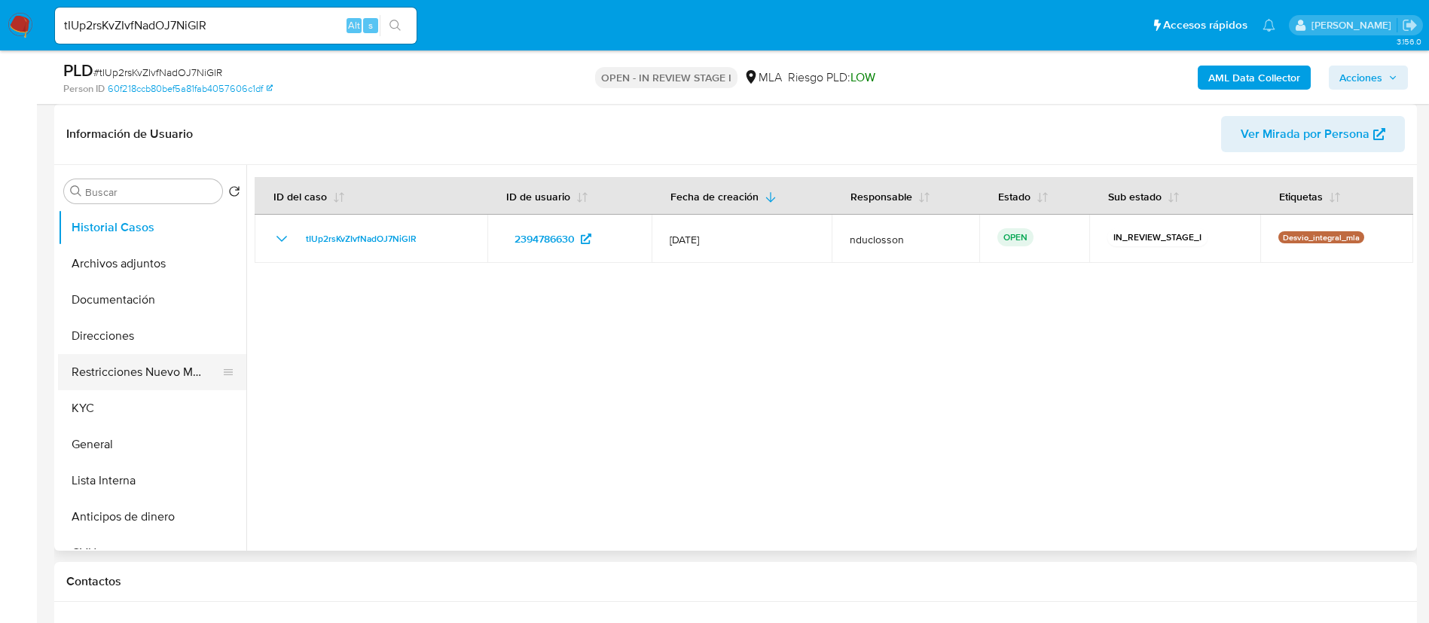
click at [137, 364] on button "Restricciones Nuevo Mundo" at bounding box center [146, 372] width 176 height 36
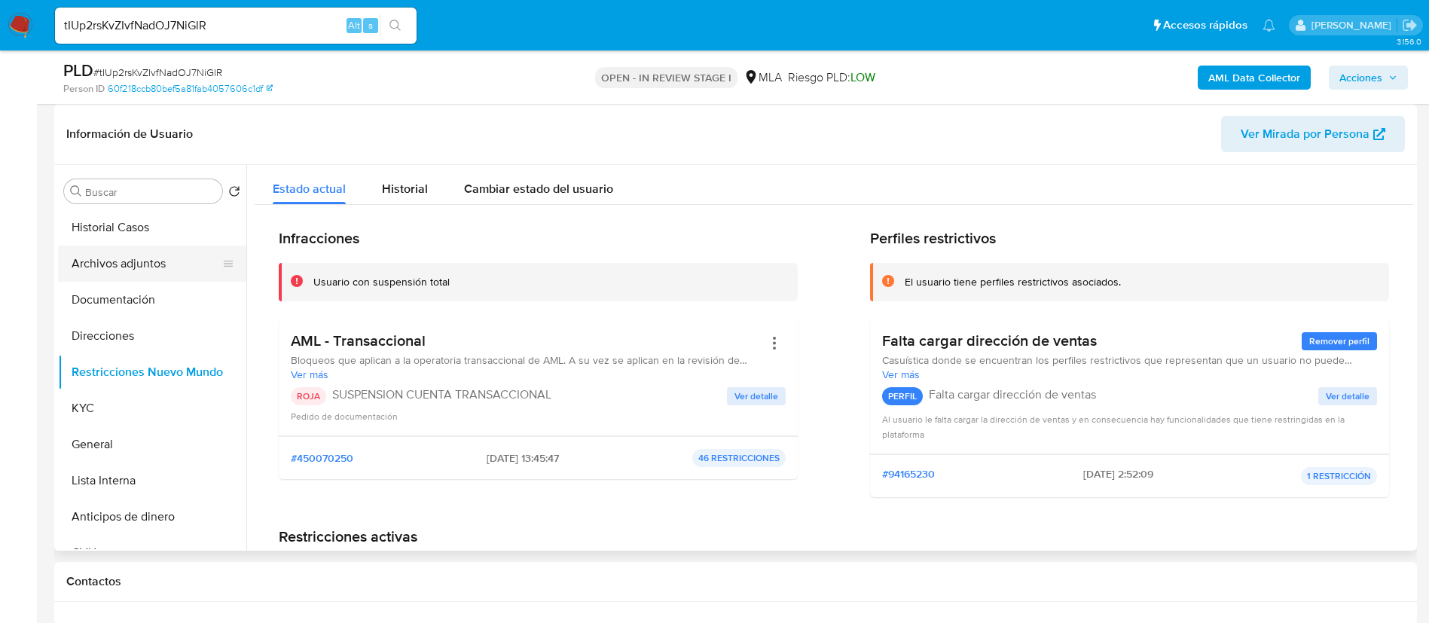
click at [144, 270] on button "Archivos adjuntos" at bounding box center [146, 264] width 176 height 36
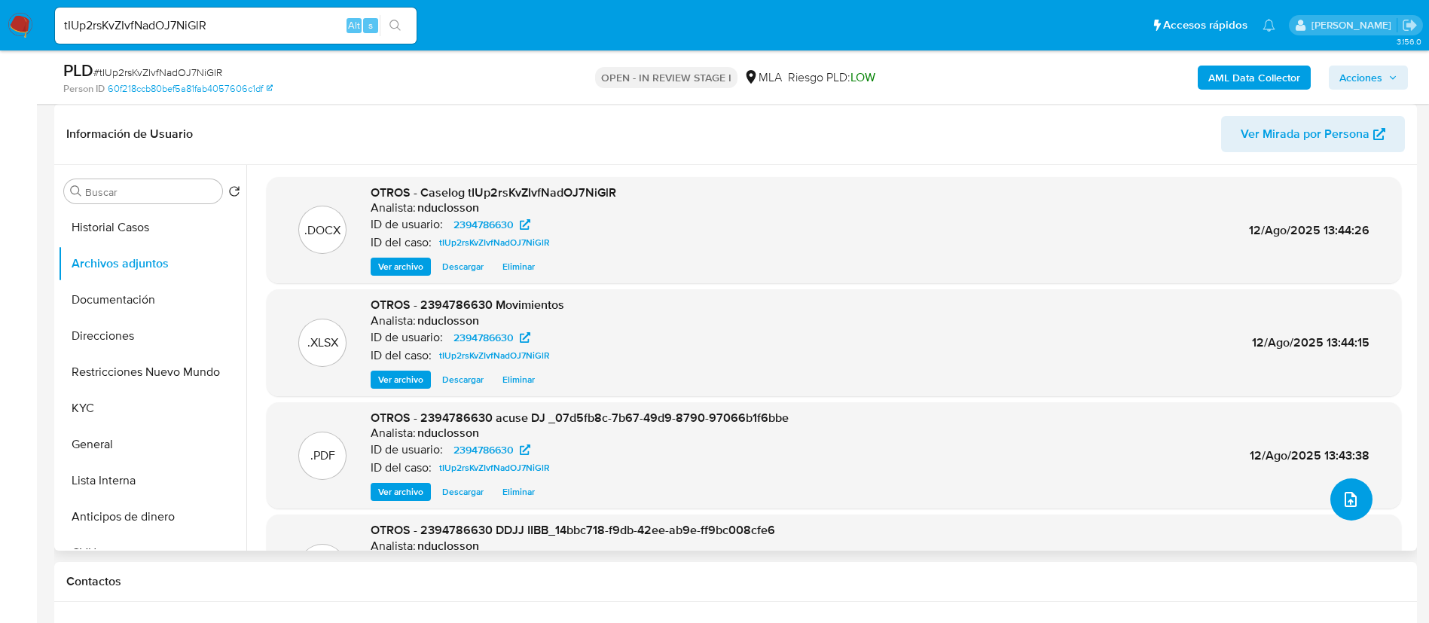
click at [1356, 505] on button "upload-file" at bounding box center [1351, 499] width 42 height 42
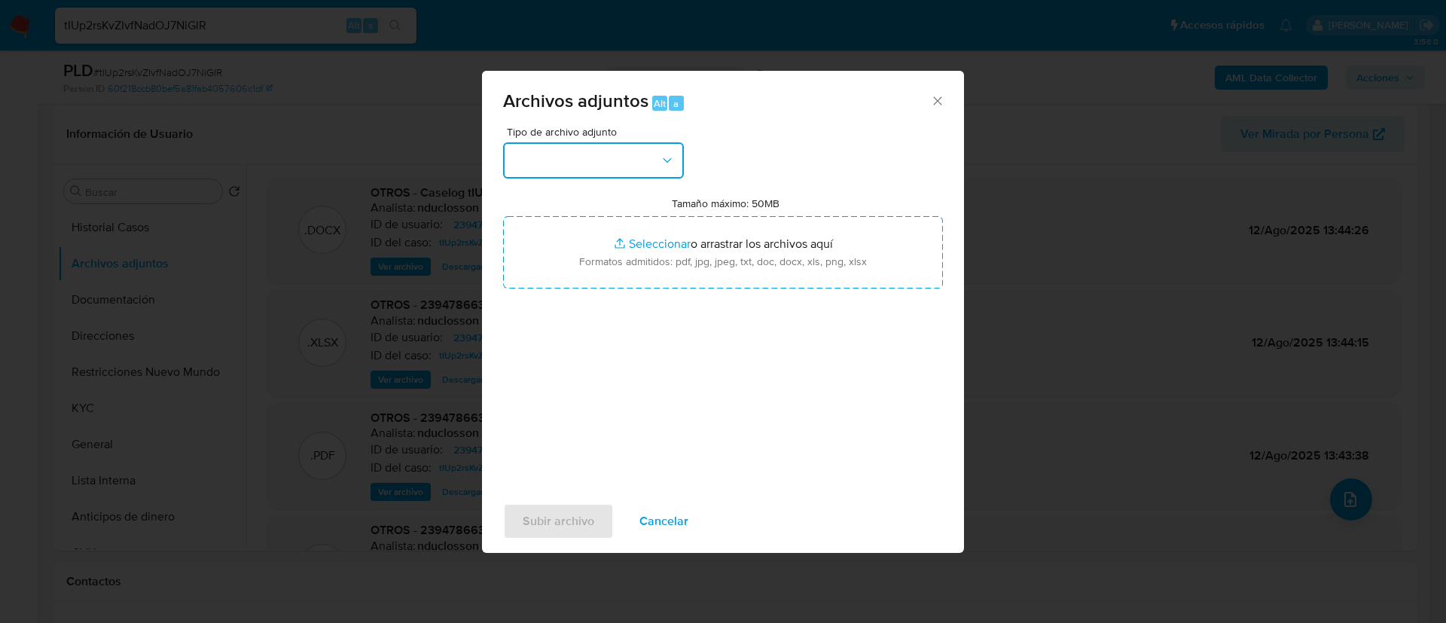
click at [648, 173] on button "button" at bounding box center [593, 160] width 181 height 36
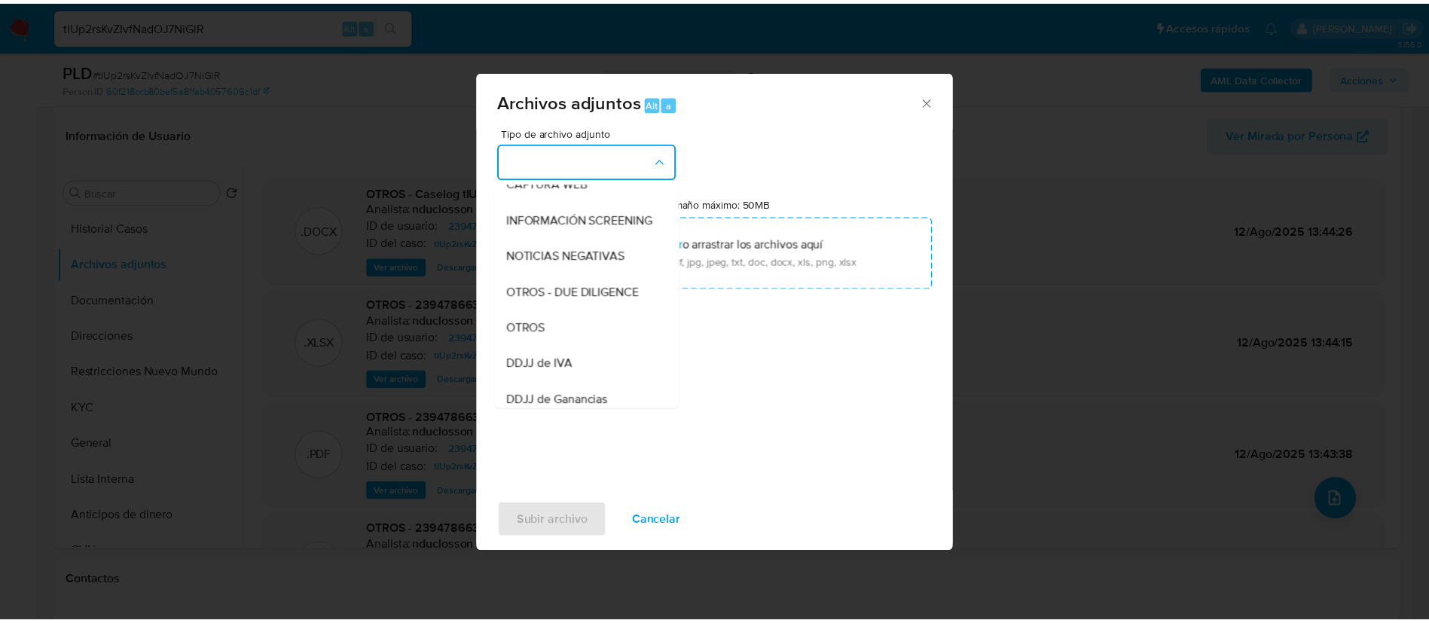
scroll to position [191, 0]
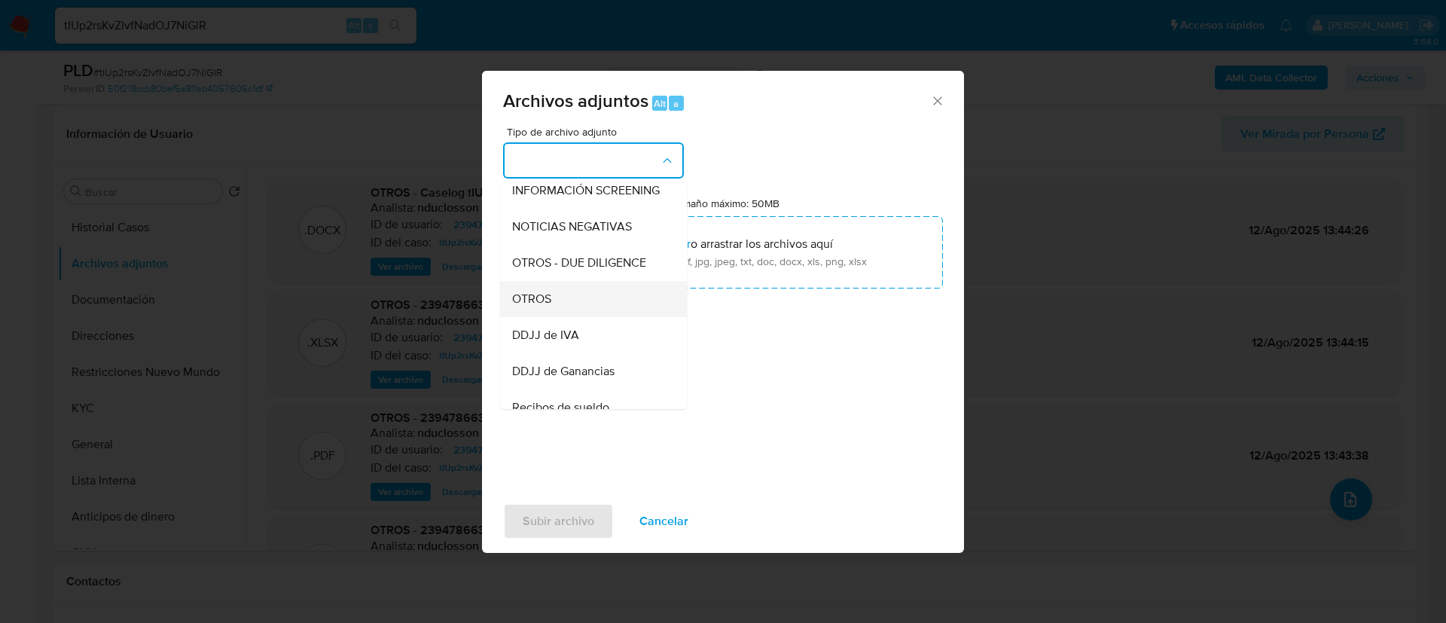
click at [563, 300] on div "OTROS" at bounding box center [589, 299] width 154 height 36
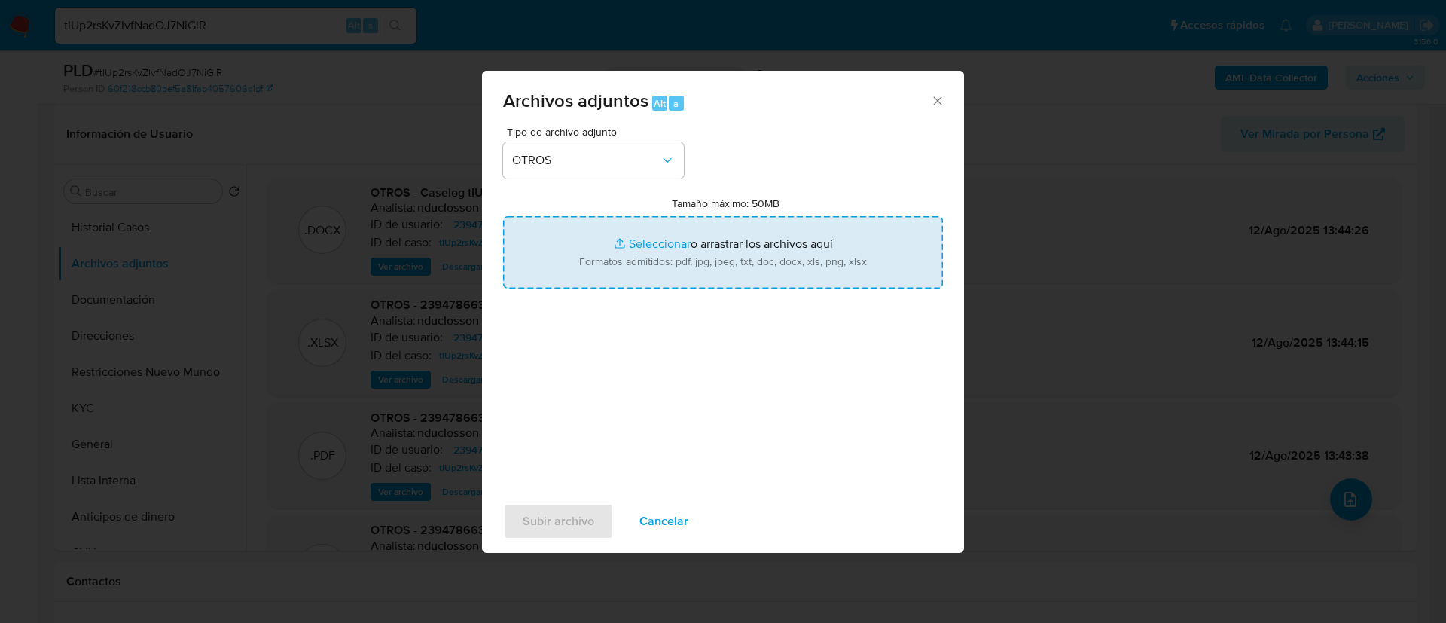
click at [638, 233] on input "Tamaño máximo: 50MB Seleccionar archivos" at bounding box center [723, 252] width 440 height 72
type input "C:\fakepath\Caselog tIUp2rsKvZIvfNadOJ7NiGlR V2.docx"
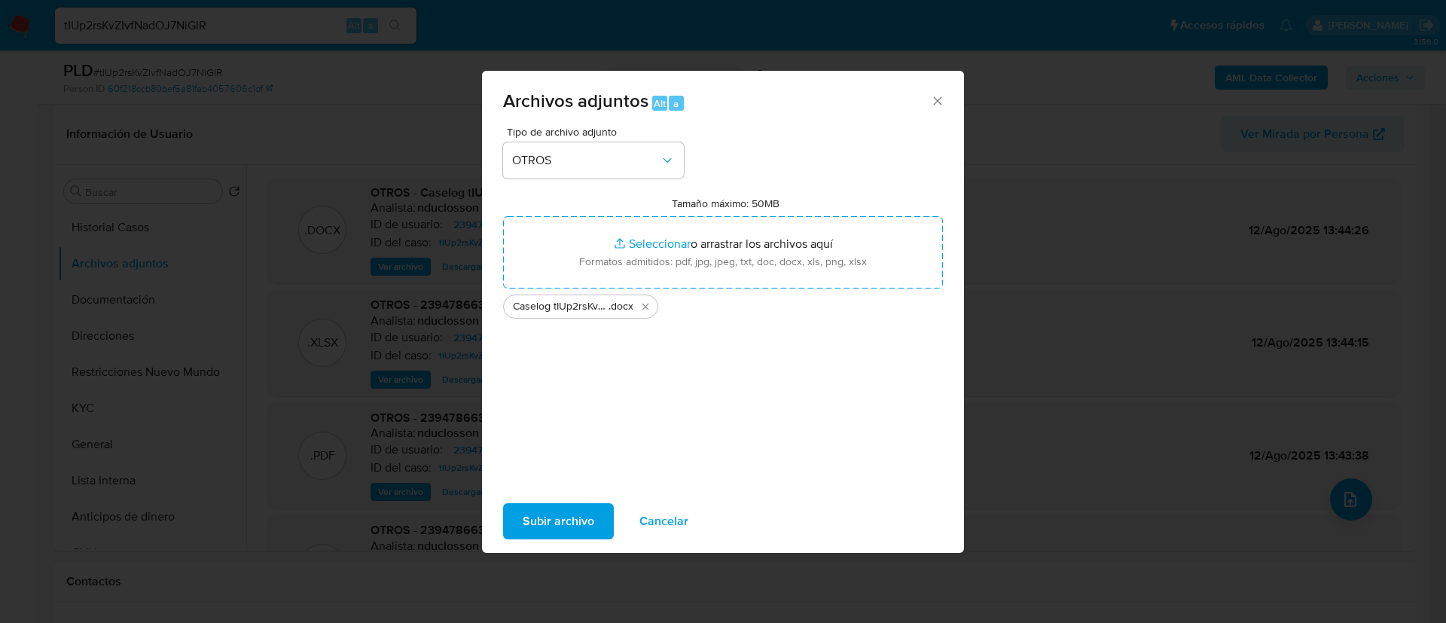
click at [562, 507] on span "Subir archivo" at bounding box center [559, 521] width 72 height 33
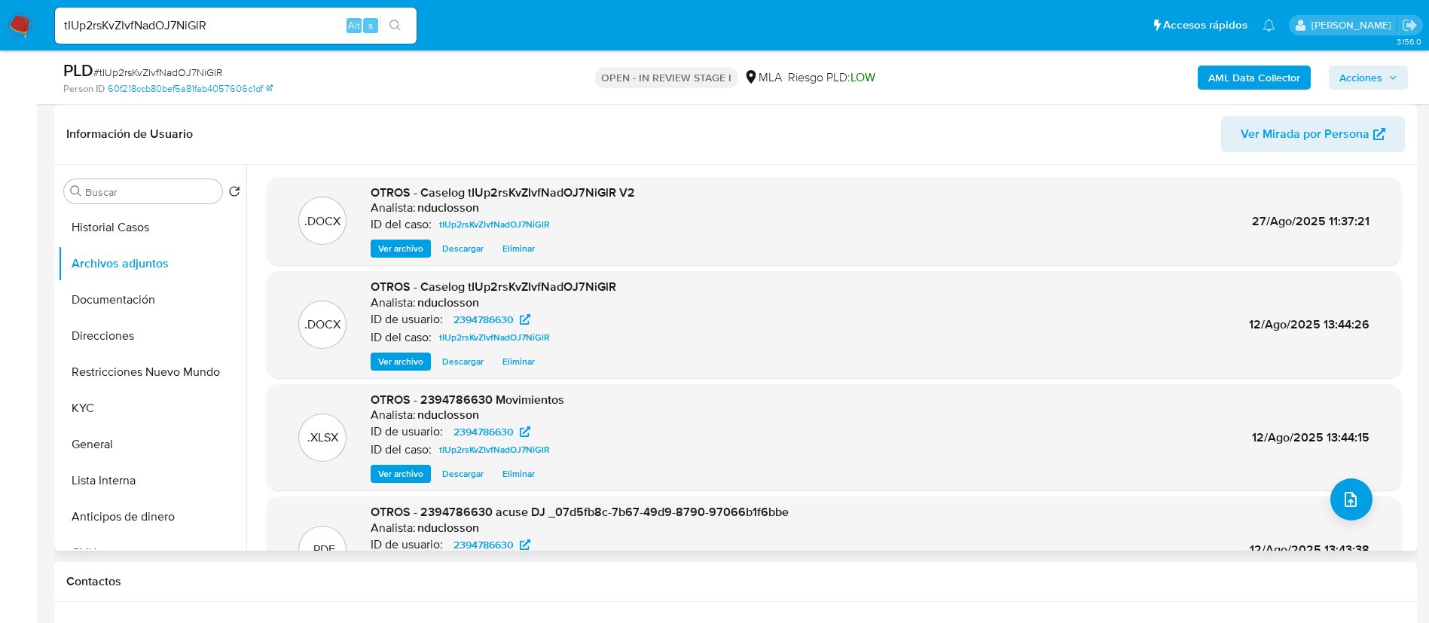
click at [528, 359] on span "Eliminar" at bounding box center [518, 361] width 32 height 15
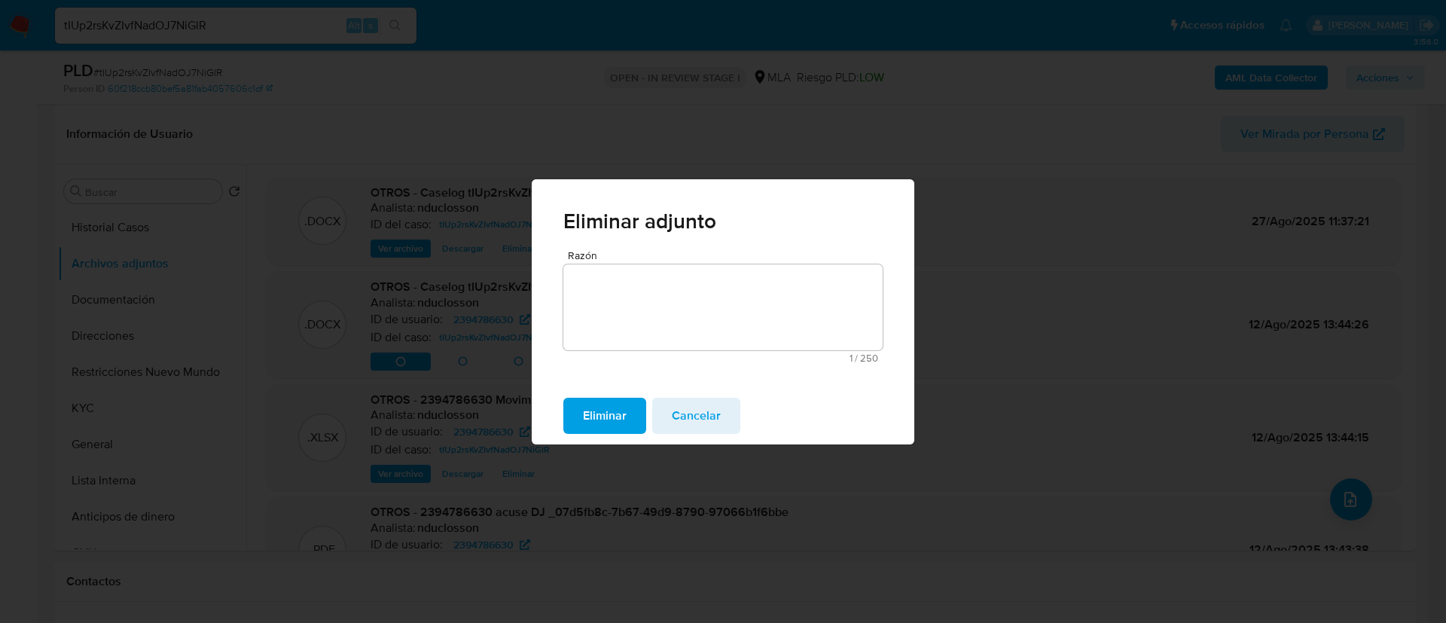
click at [618, 408] on span "Eliminar" at bounding box center [605, 415] width 44 height 33
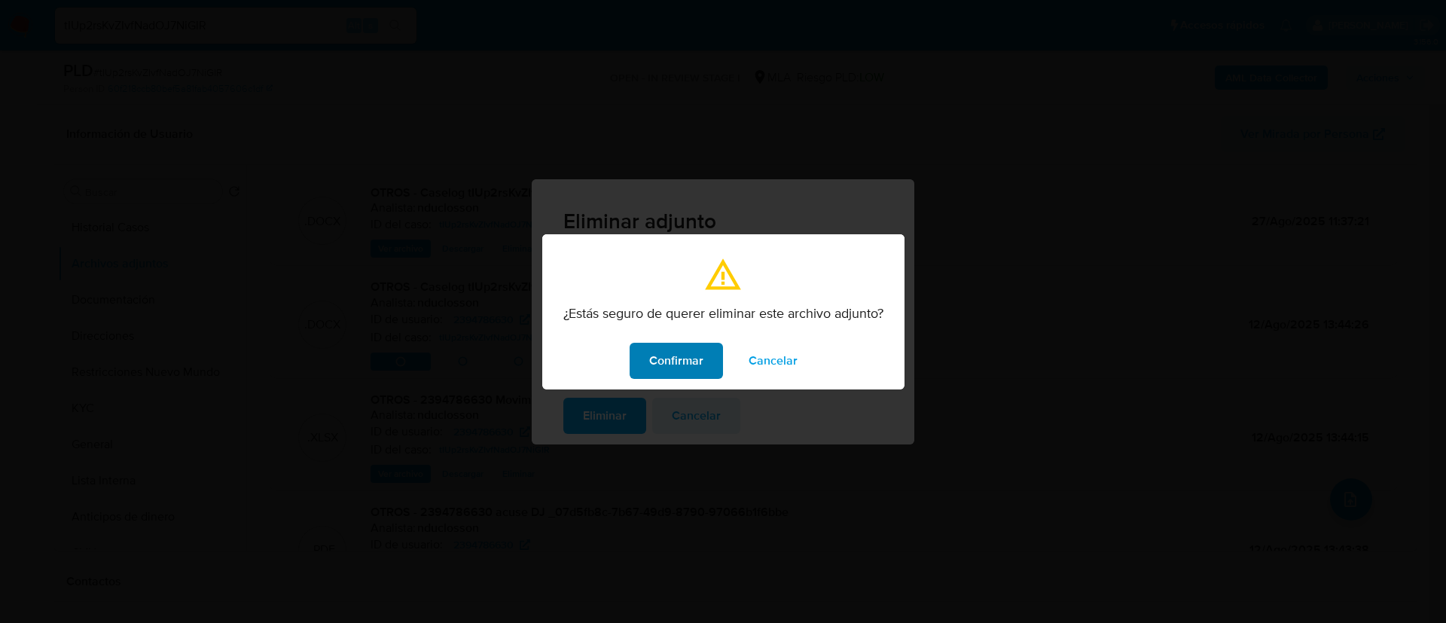
click at [678, 351] on span "Confirmar" at bounding box center [676, 360] width 54 height 33
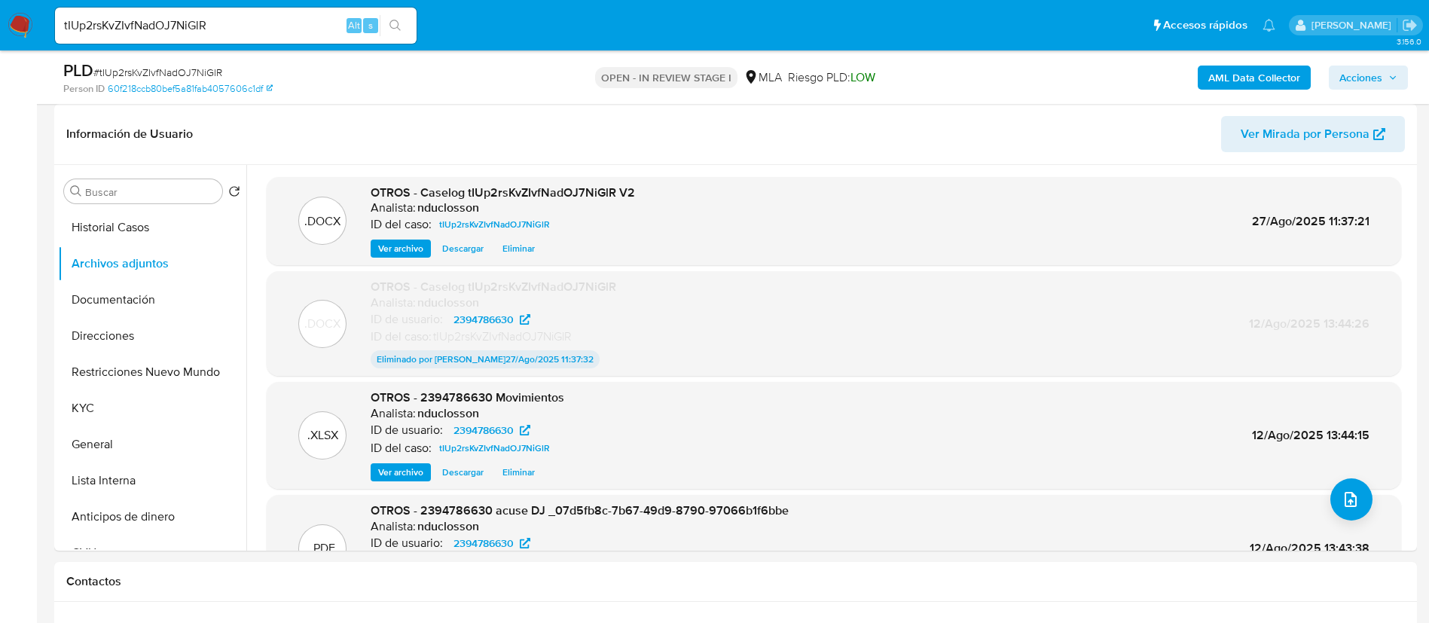
scroll to position [107, 0]
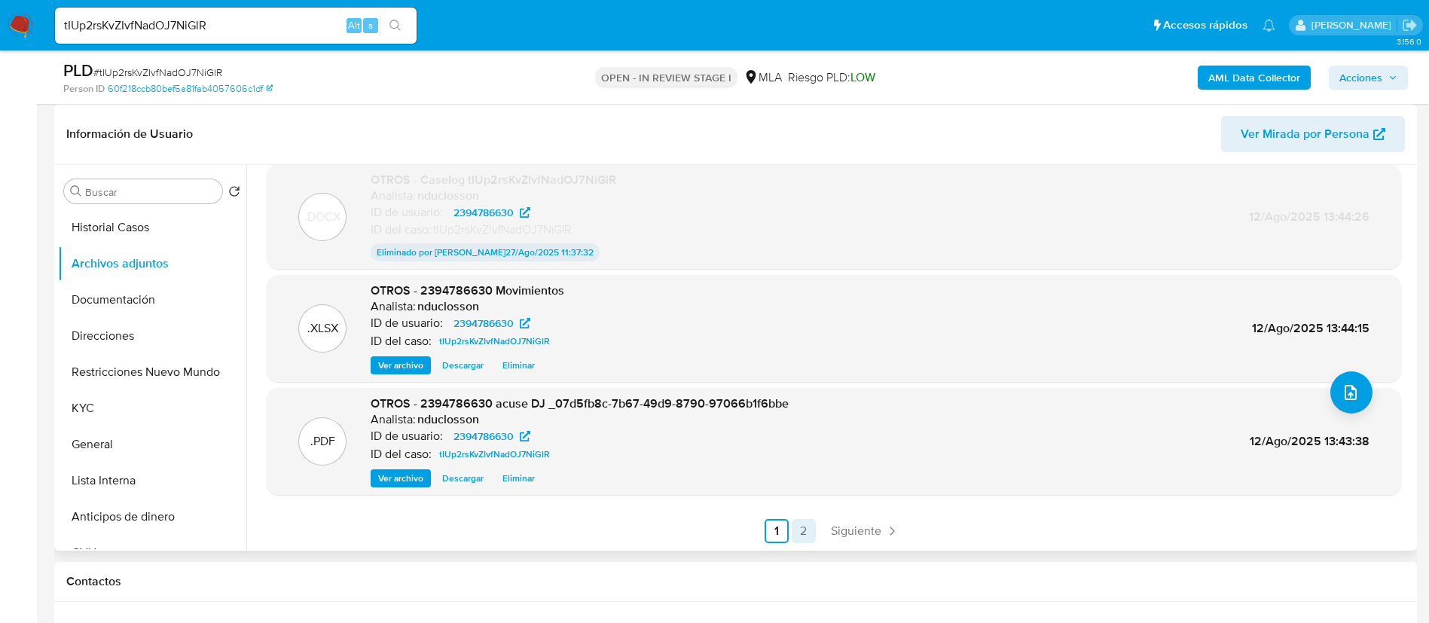
click at [807, 534] on link "2" at bounding box center [803, 531] width 24 height 24
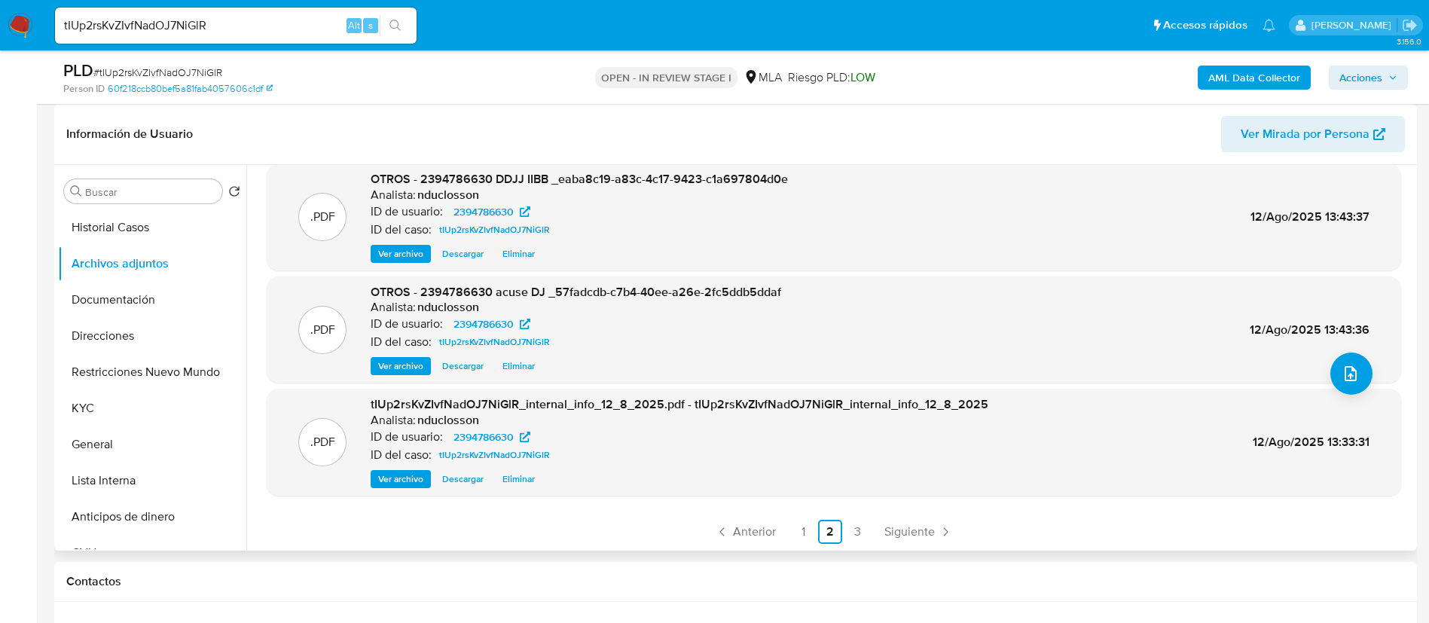
scroll to position [127, 0]
click at [1371, 75] on span "Acciones" at bounding box center [1360, 78] width 43 height 24
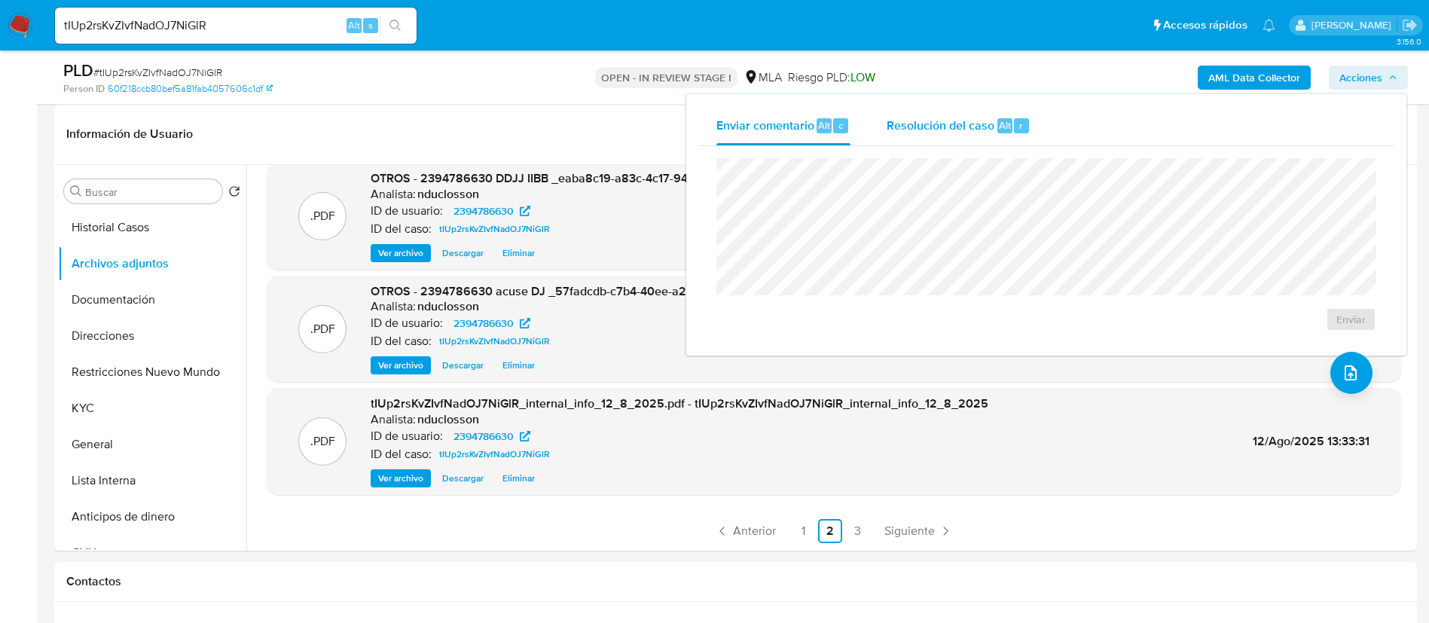
click at [981, 134] on div "Resolución del caso Alt r" at bounding box center [958, 125] width 144 height 39
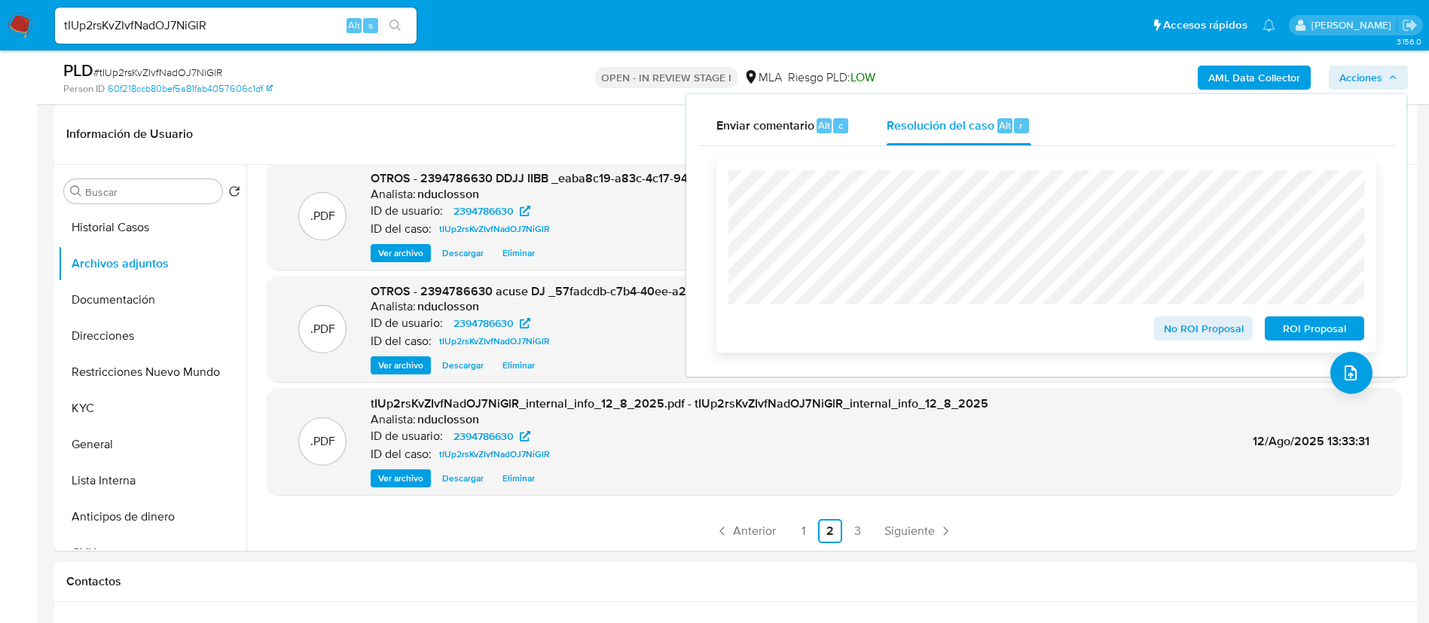
click at [1310, 325] on span "ROI Proposal" at bounding box center [1314, 328] width 78 height 21
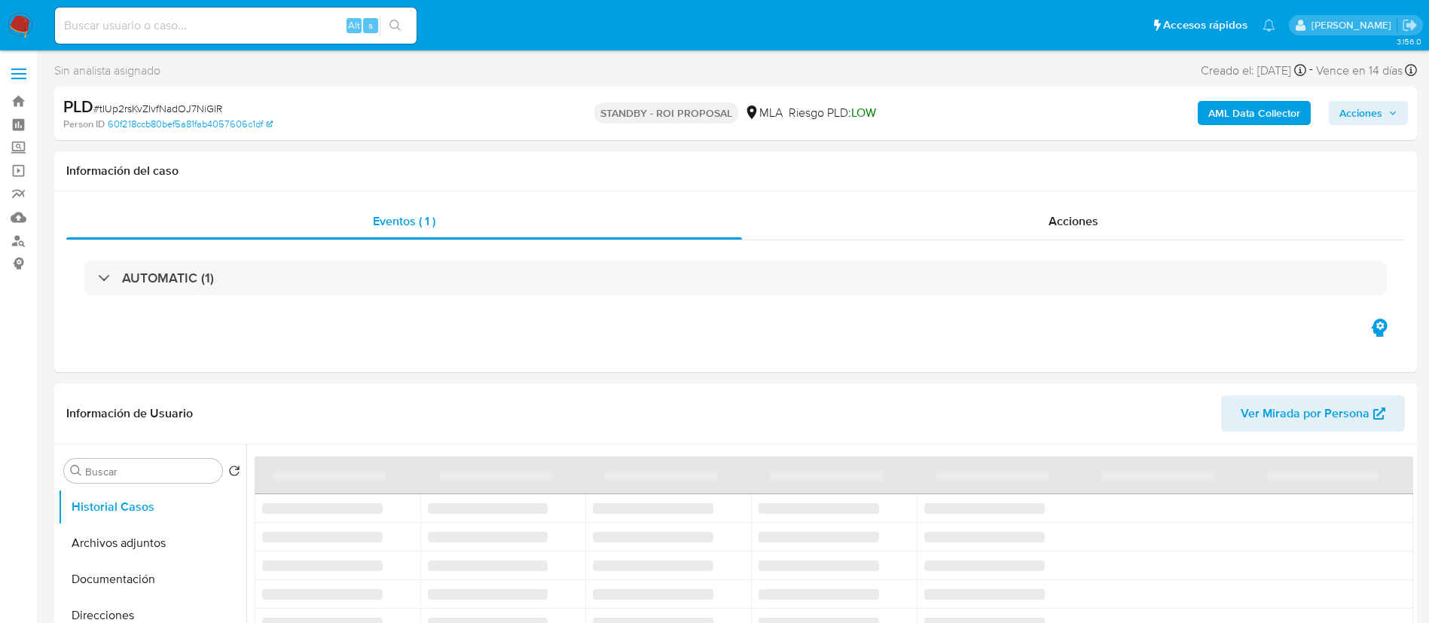
click at [130, 32] on input at bounding box center [235, 26] width 361 height 20
paste input "lt4y9tfZVmoH4PNxomLXN2hj"
type input "lt4y9tfZVmoH4PNxomLXN2hj"
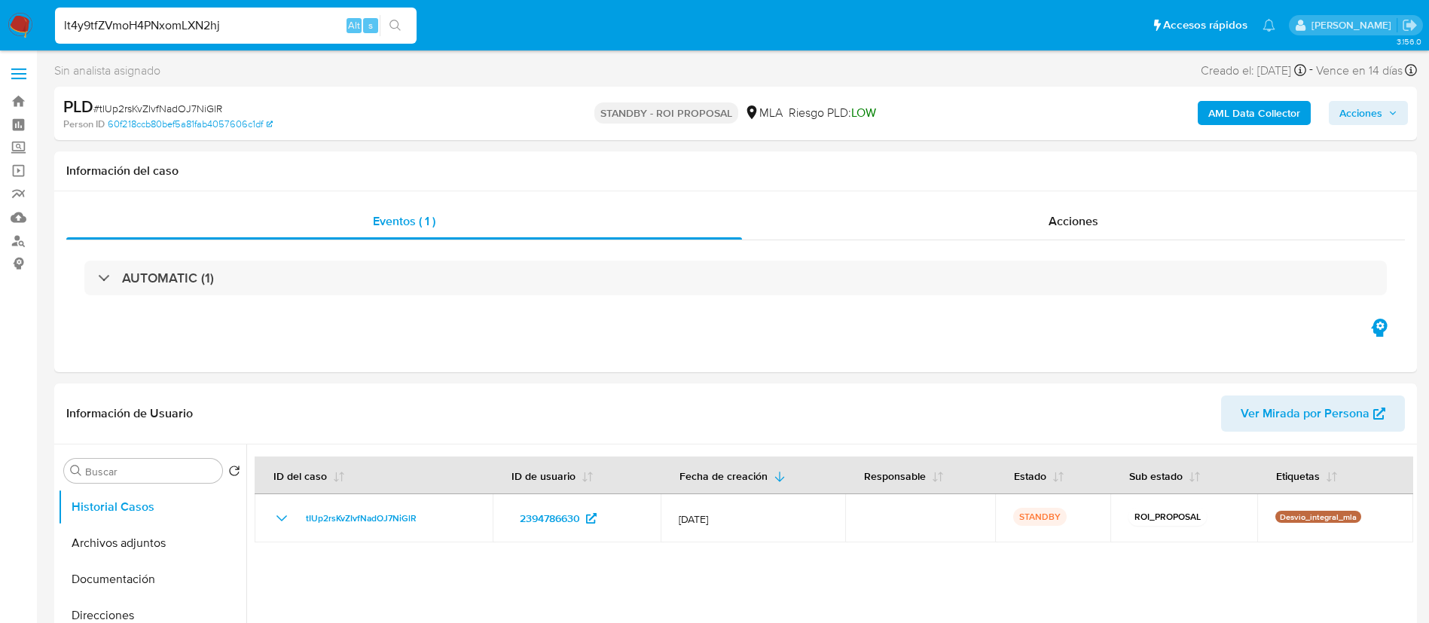
select select "10"
type input "lt4y9tfZVmoH4PNxomLXN2hj"
click at [392, 28] on icon "search-icon" at bounding box center [395, 26] width 12 height 12
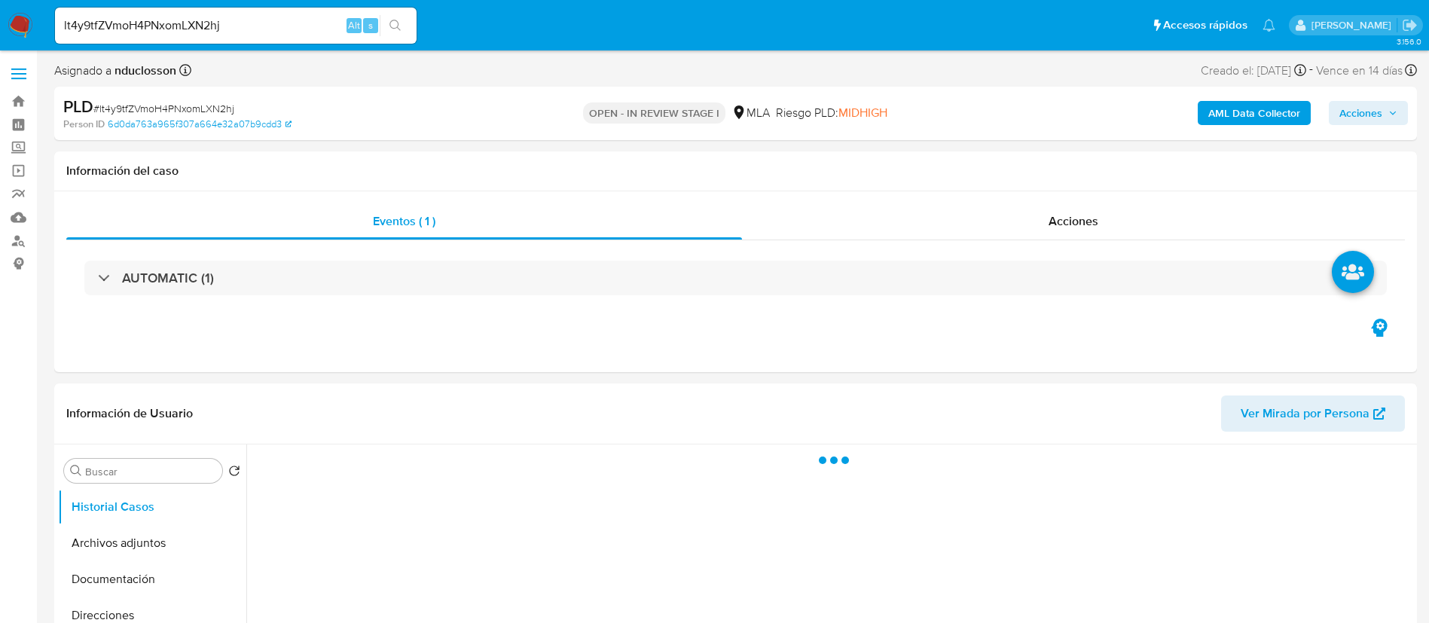
select select "10"
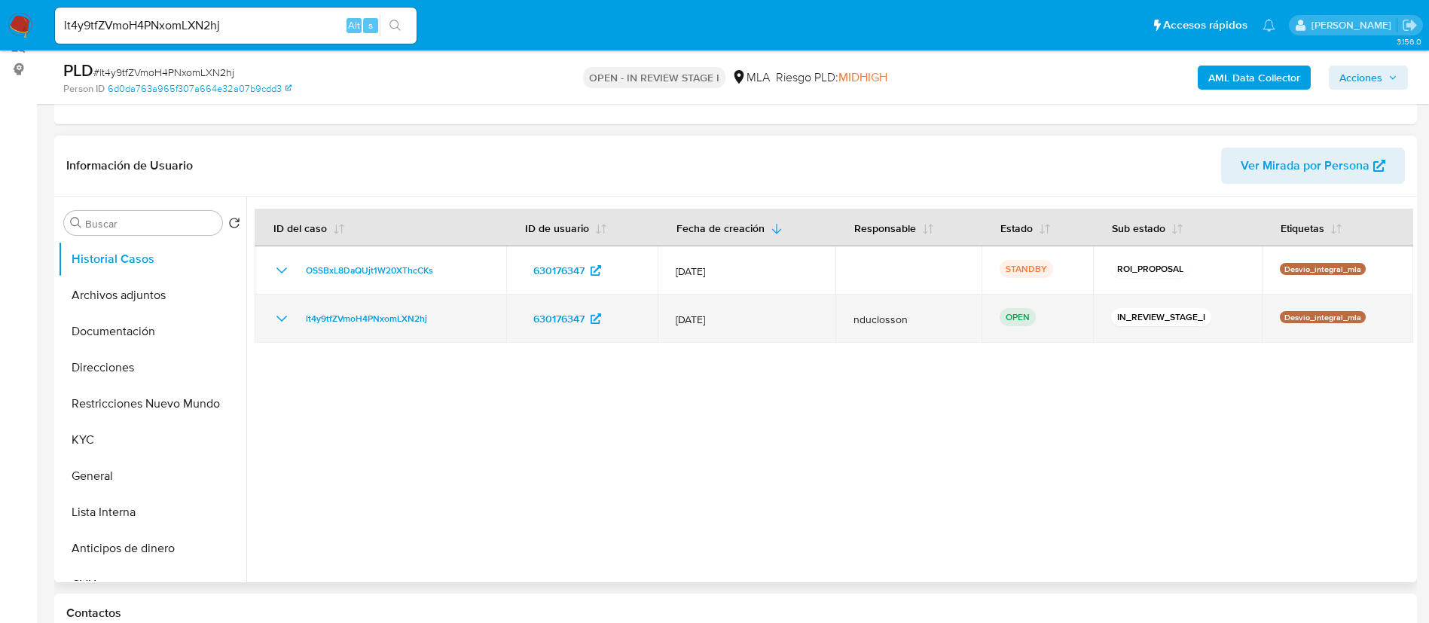
scroll to position [113, 0]
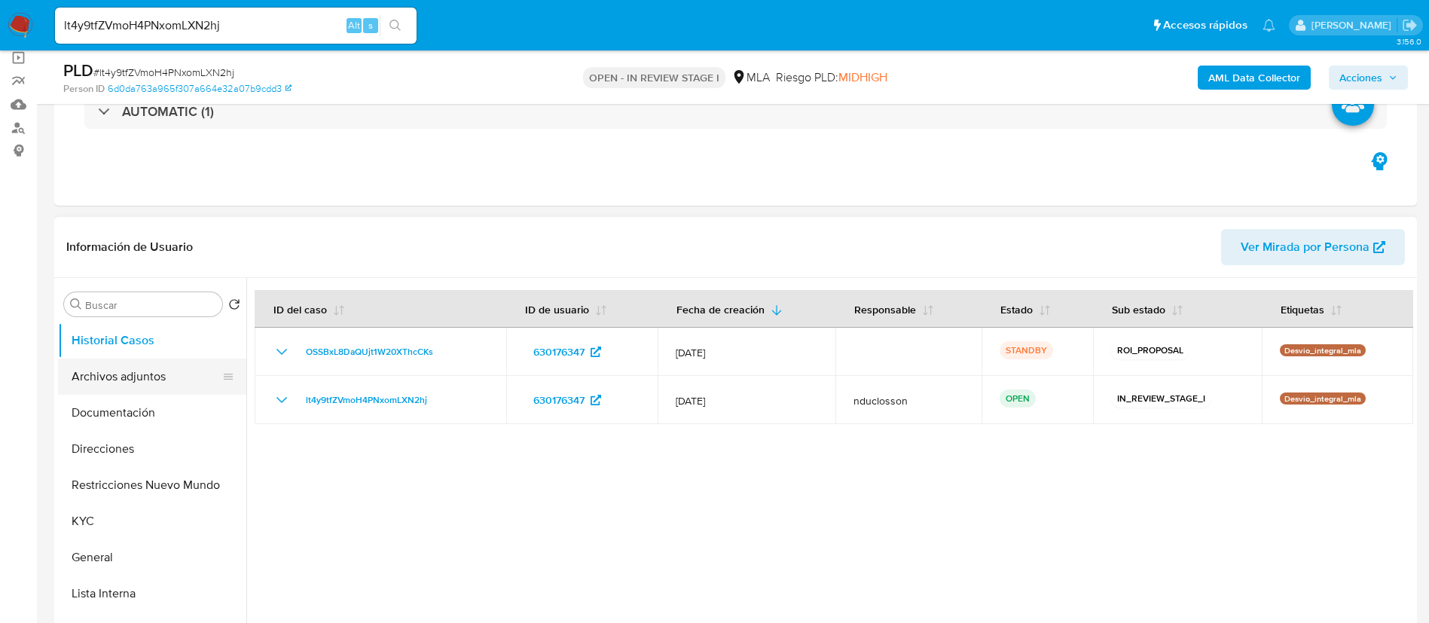
click at [150, 387] on button "Archivos adjuntos" at bounding box center [146, 376] width 176 height 36
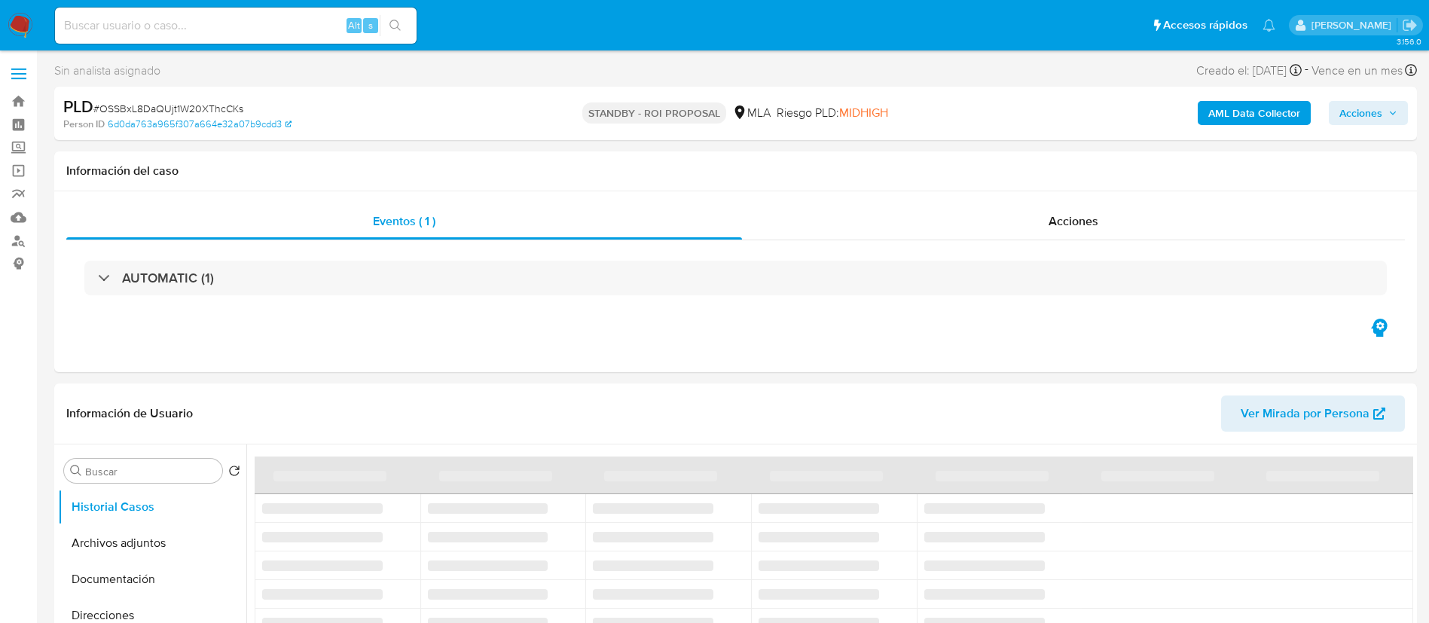
select select "10"
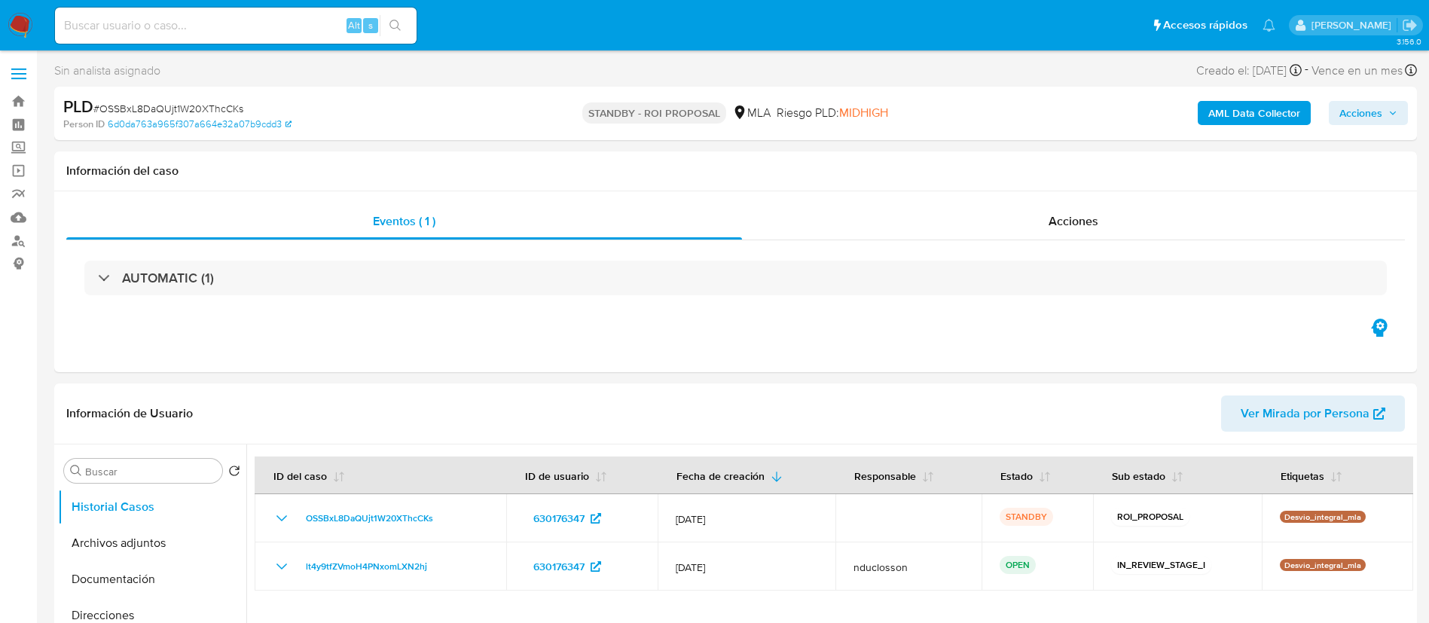
click at [209, 111] on span "# OSSBxL8DaQUjt1W20XThcCKs" at bounding box center [168, 108] width 150 height 15
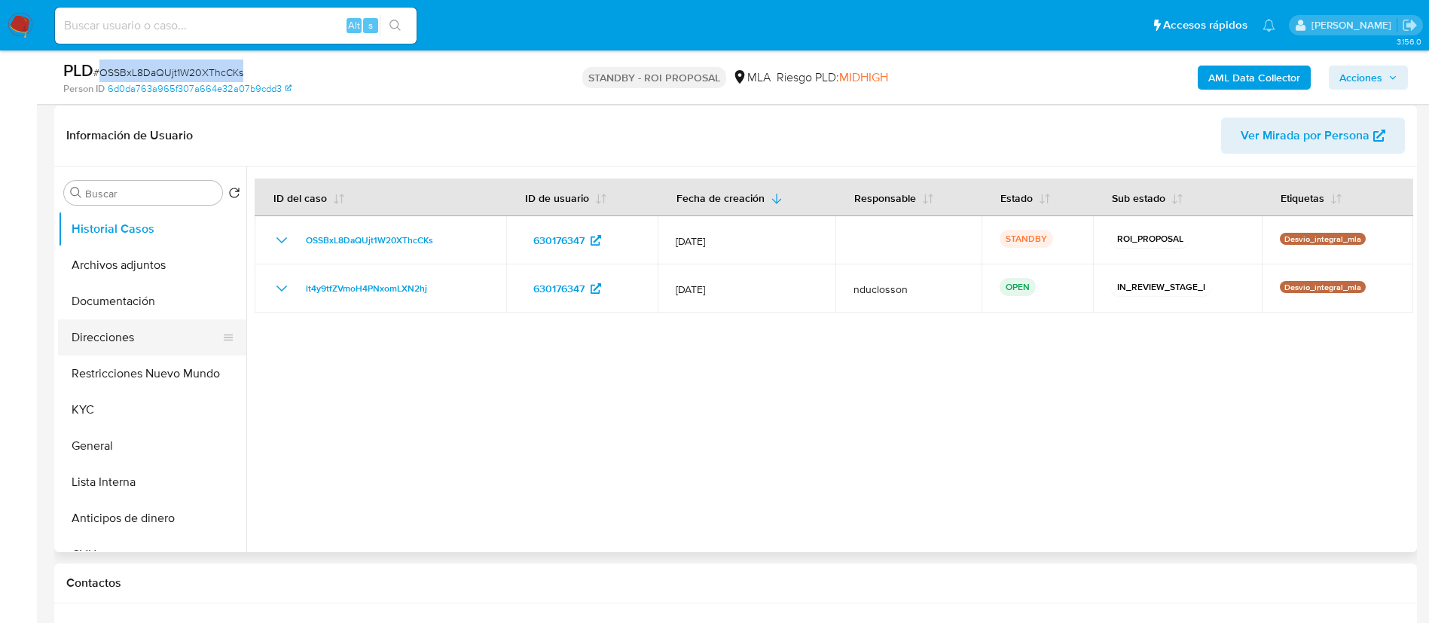
scroll to position [226, 0]
click at [148, 266] on button "Archivos adjuntos" at bounding box center [146, 264] width 176 height 36
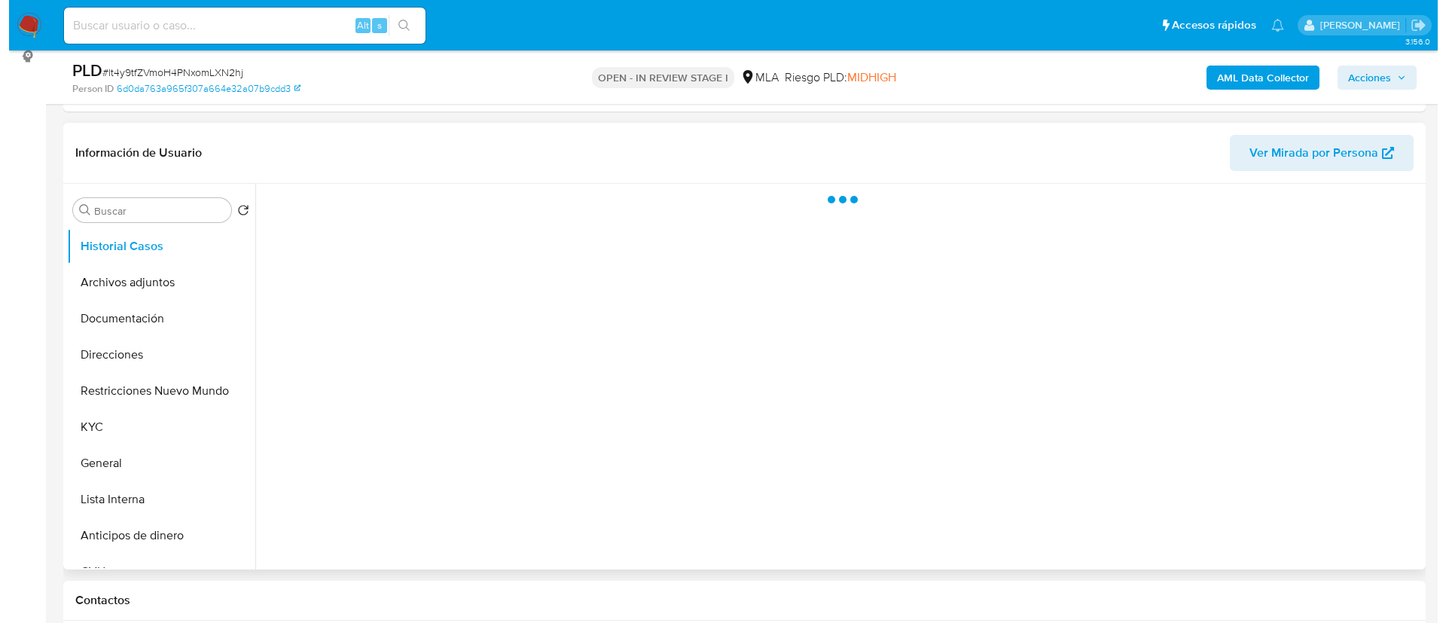
scroll to position [226, 0]
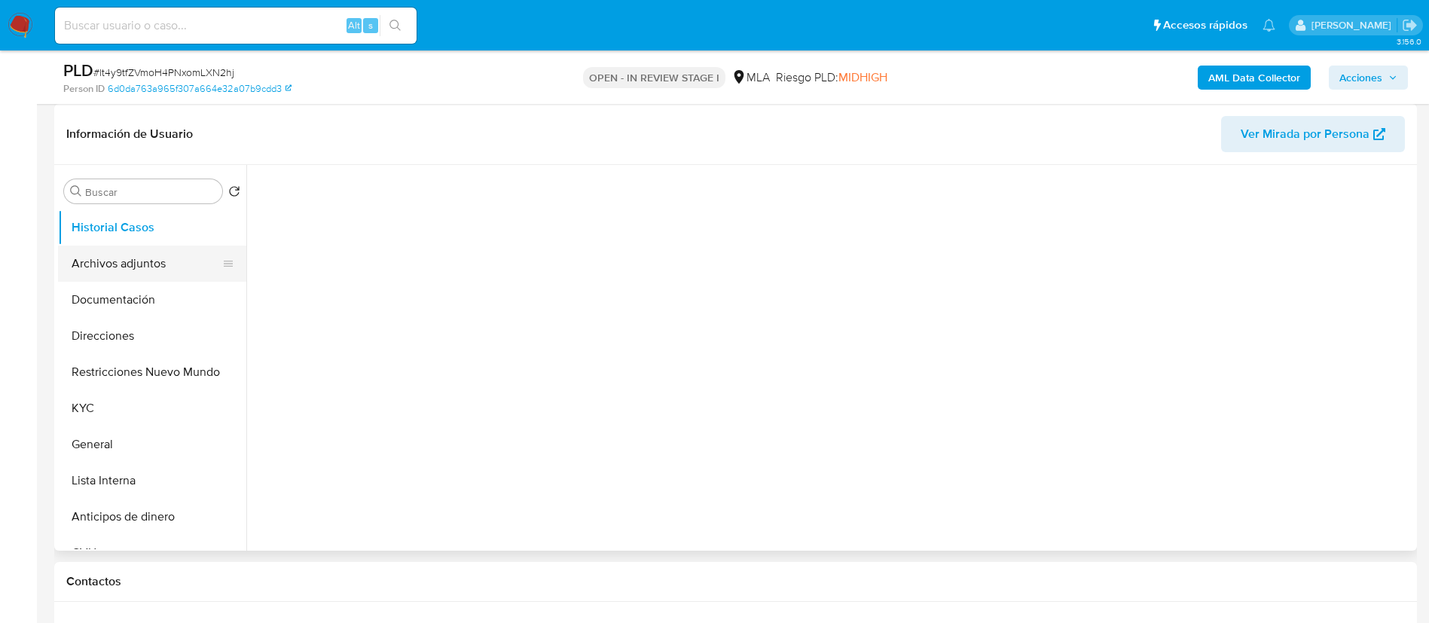
click at [112, 266] on button "Archivos adjuntos" at bounding box center [146, 264] width 176 height 36
select select "10"
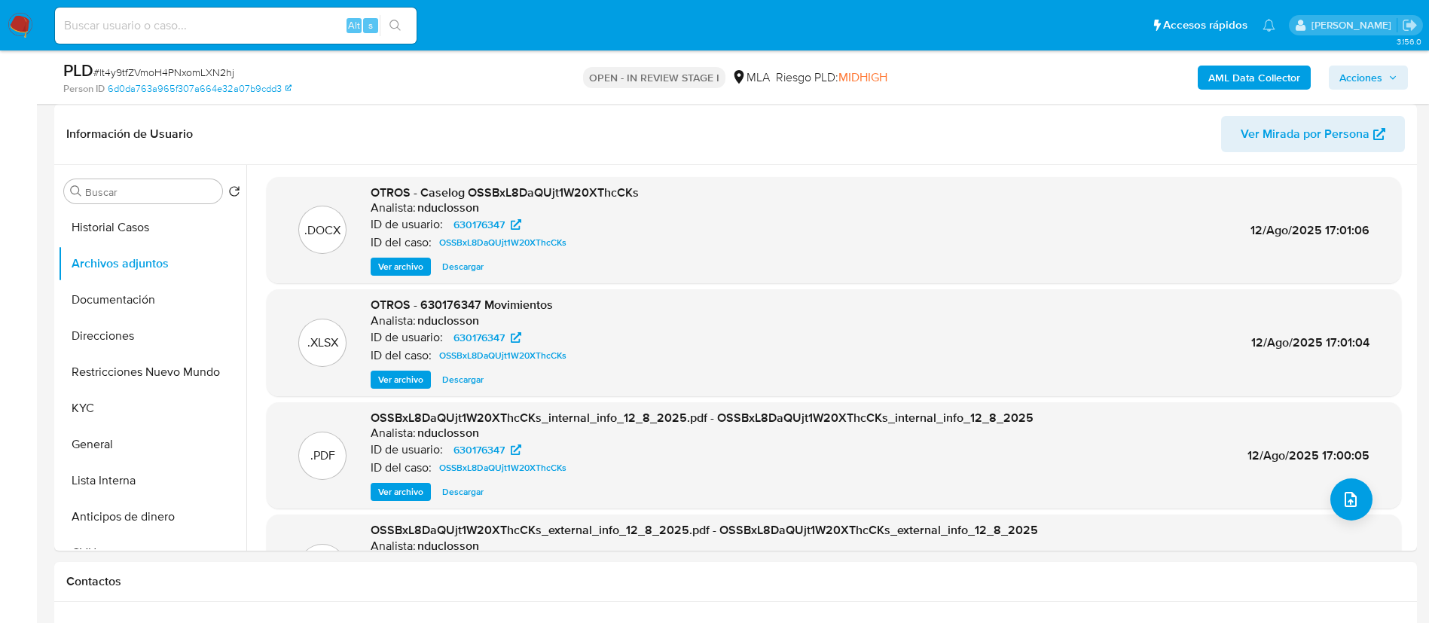
click at [661, 83] on p "OPEN - IN REVIEW STAGE I" at bounding box center [654, 77] width 142 height 21
click at [1353, 500] on icon "upload-file" at bounding box center [1350, 499] width 18 height 18
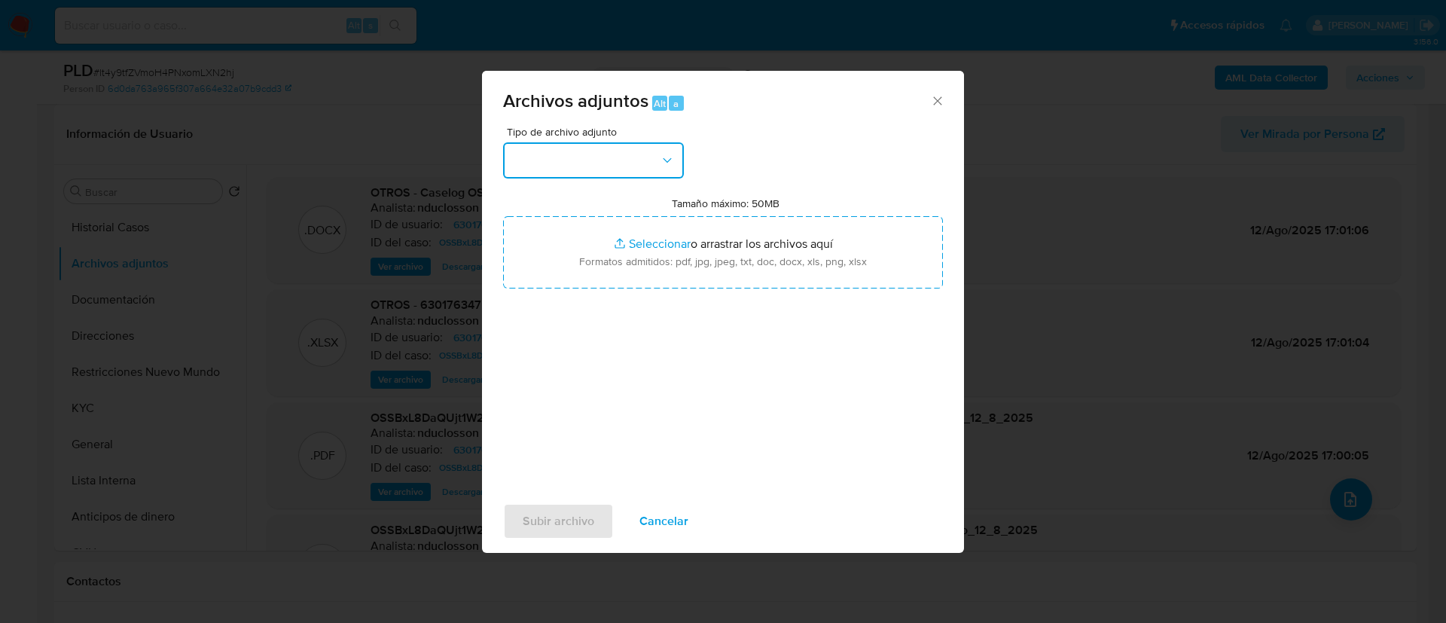
click at [586, 157] on button "button" at bounding box center [593, 160] width 181 height 36
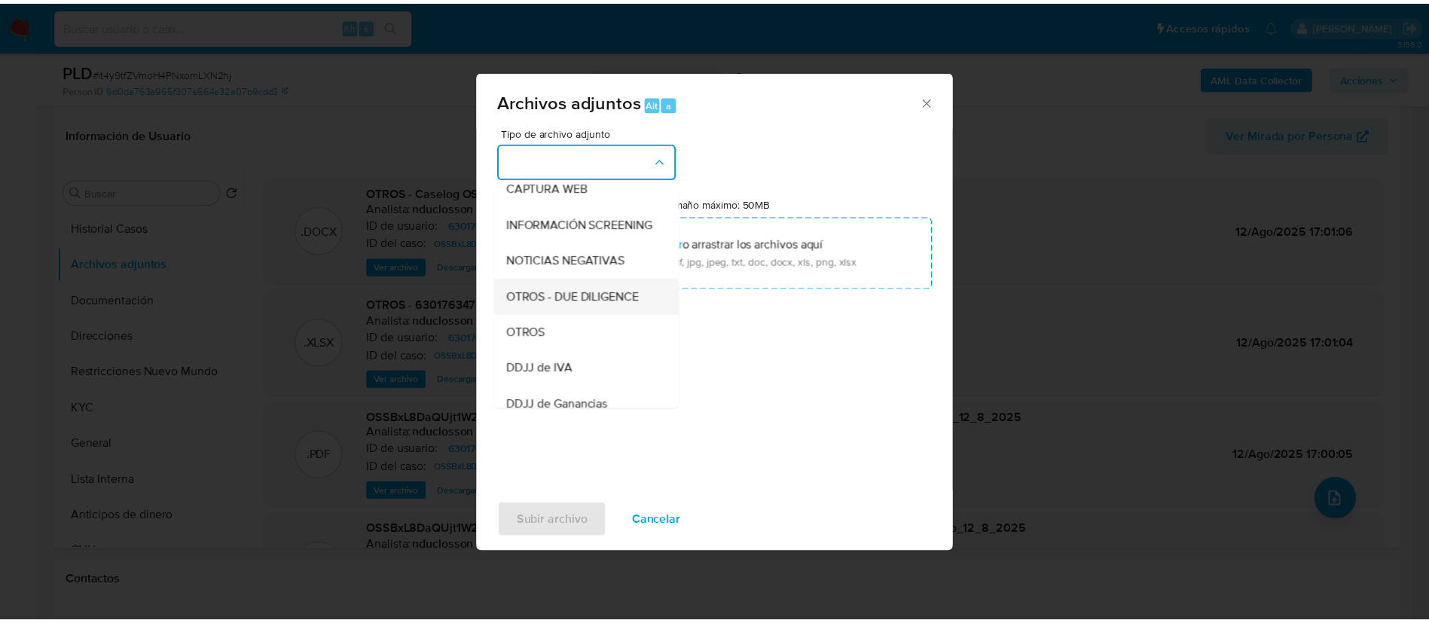
scroll to position [191, 0]
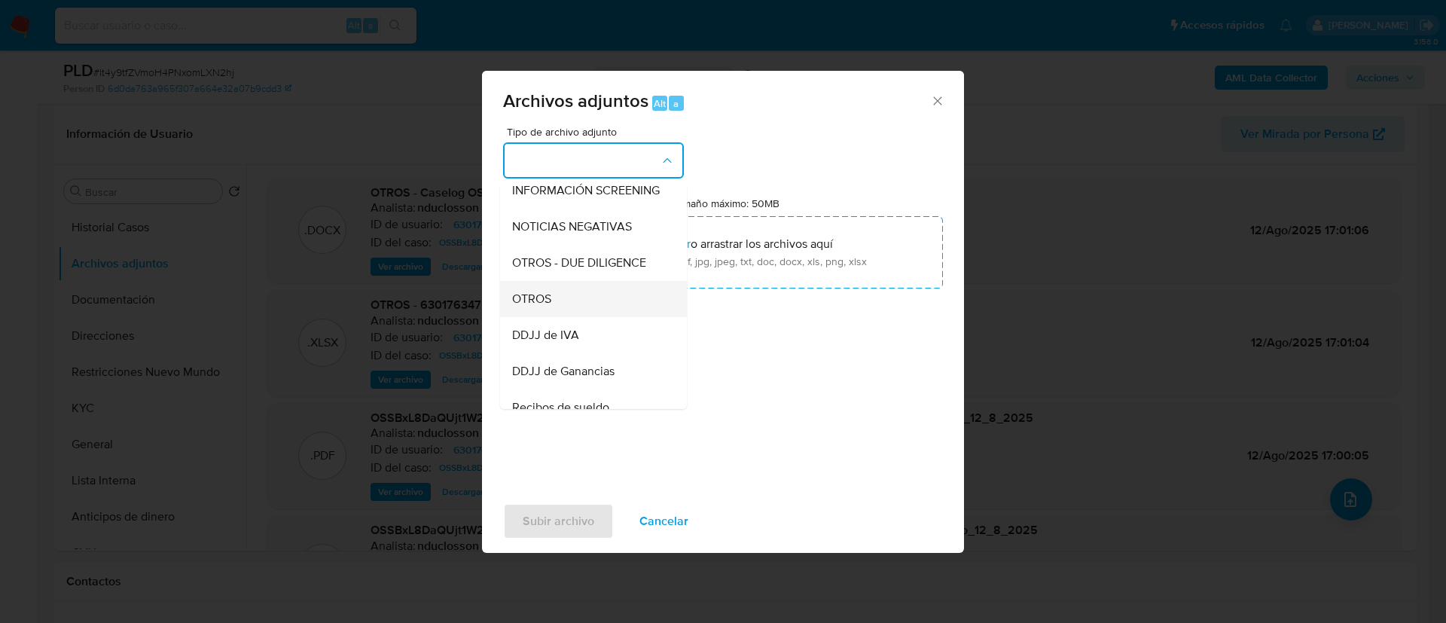
click at [530, 307] on span "OTROS" at bounding box center [531, 298] width 39 height 15
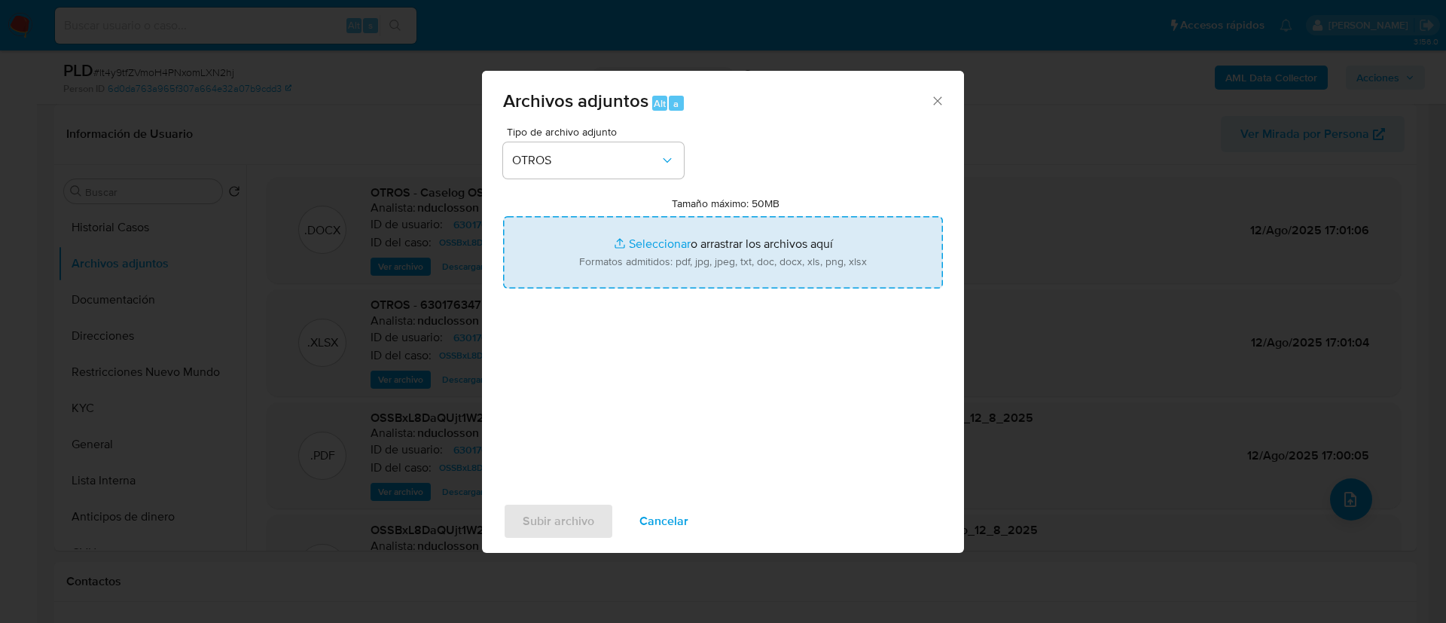
click at [616, 246] on input "Tamaño máximo: 50MB Seleccionar archivos" at bounding box center [723, 252] width 440 height 72
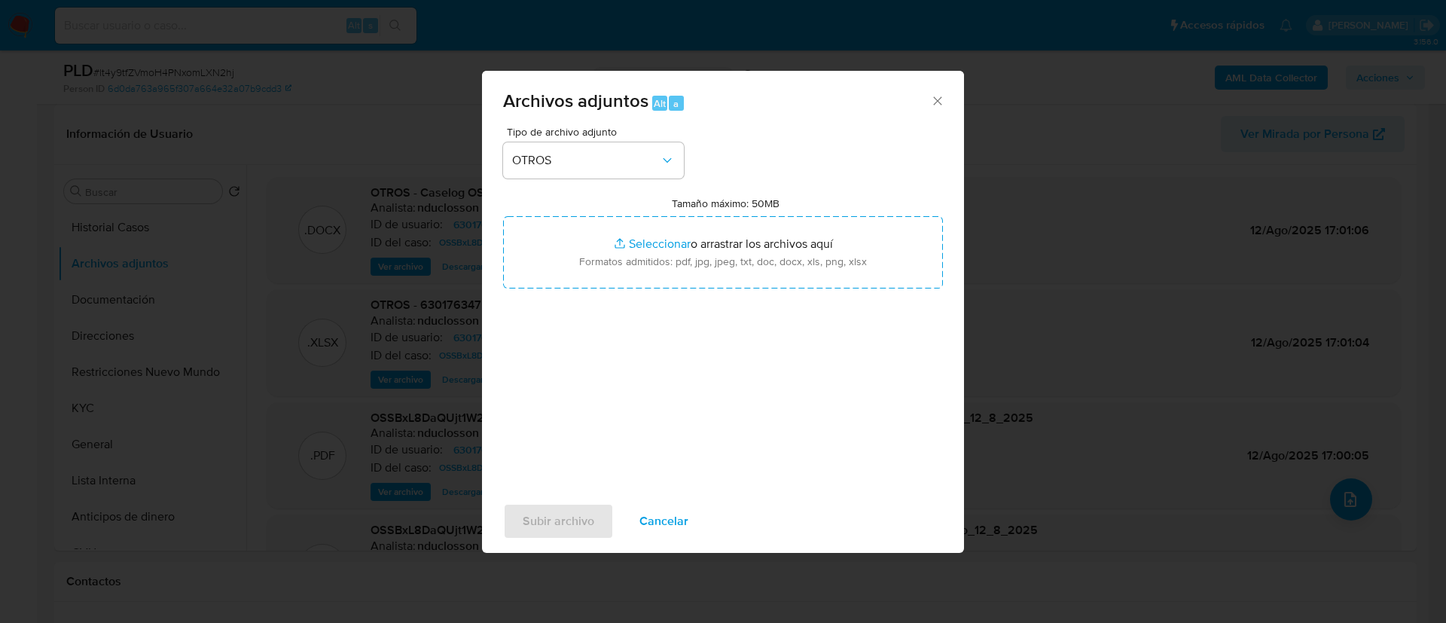
click at [938, 96] on icon "Cerrar" at bounding box center [937, 100] width 15 height 15
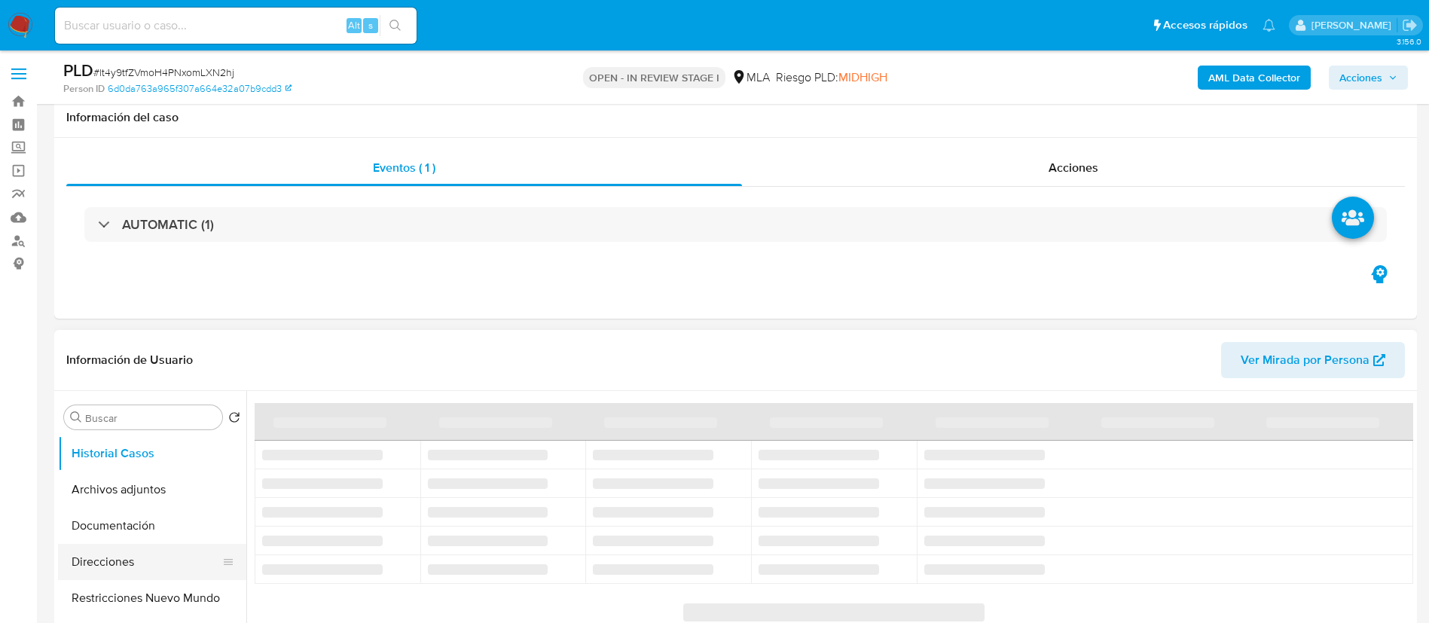
scroll to position [113, 0]
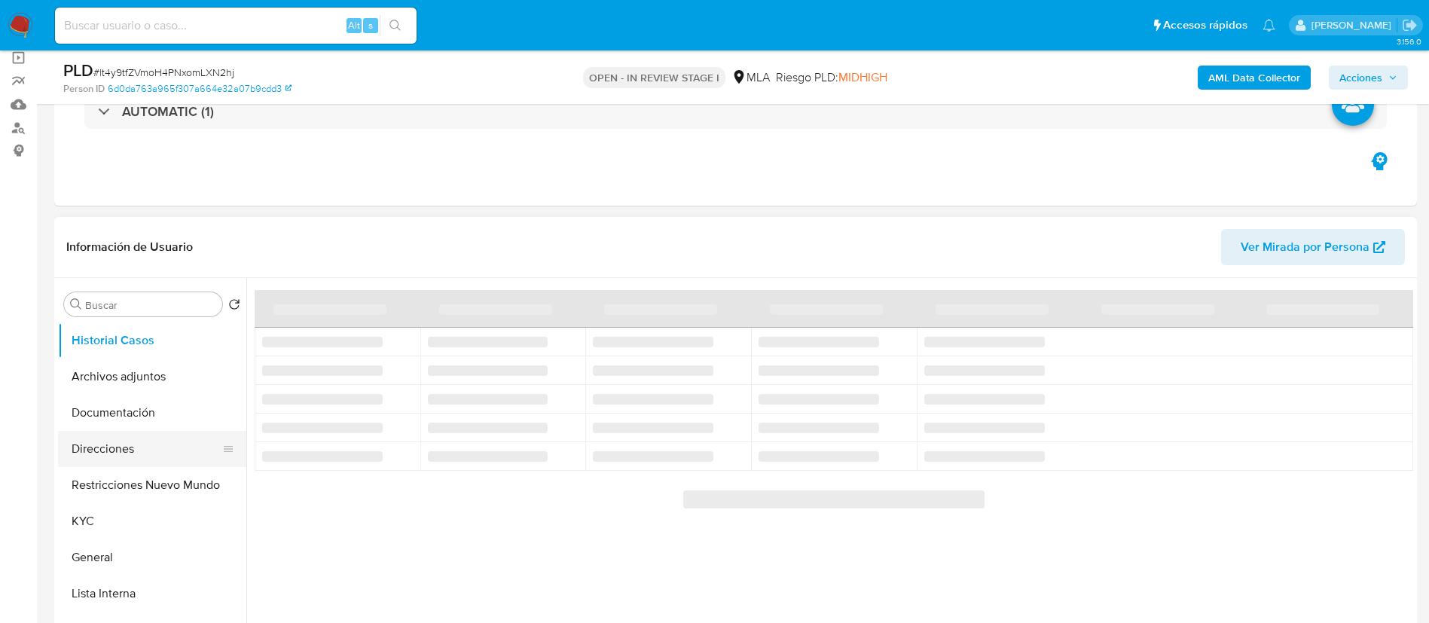
select select "10"
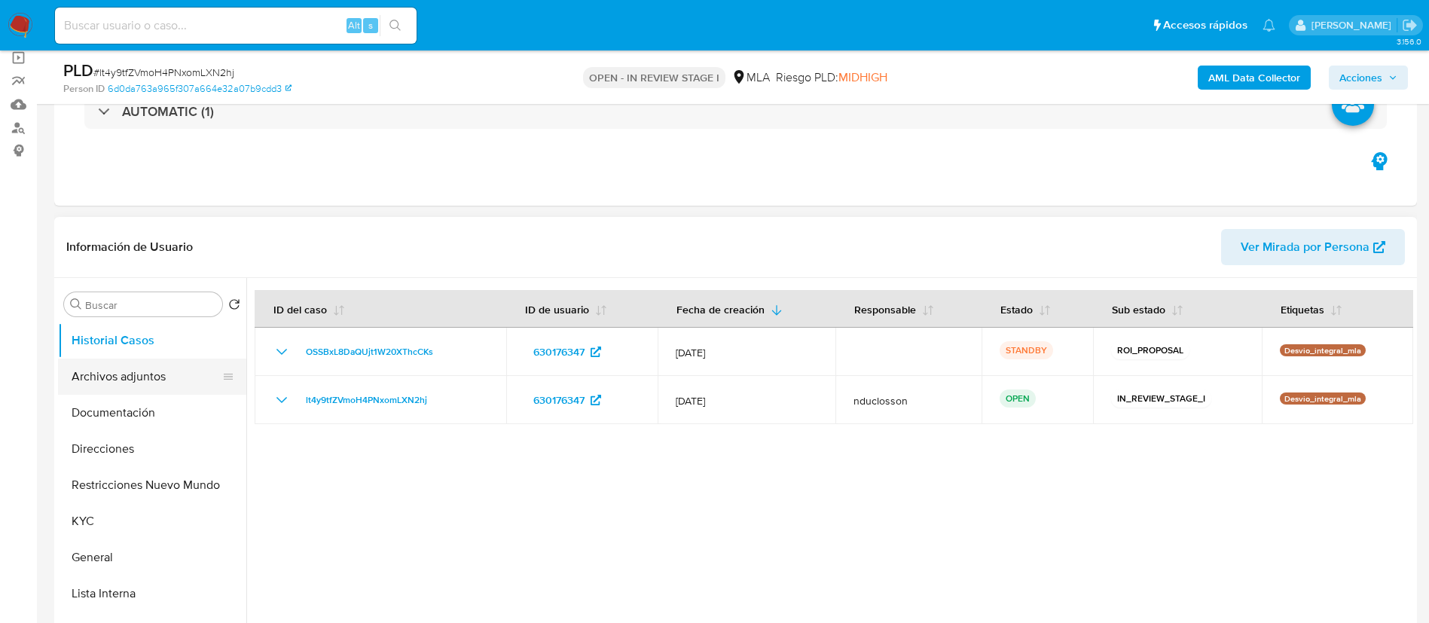
click at [123, 380] on button "Archivos adjuntos" at bounding box center [146, 376] width 176 height 36
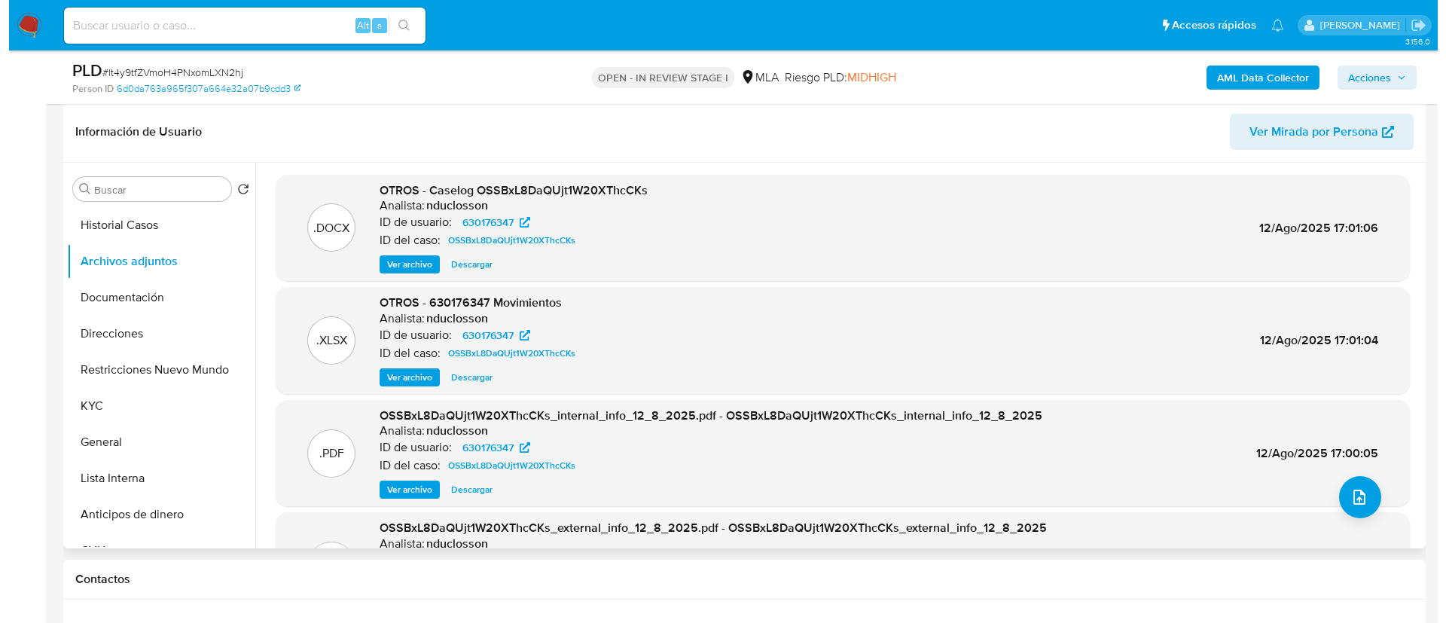
scroll to position [226, 0]
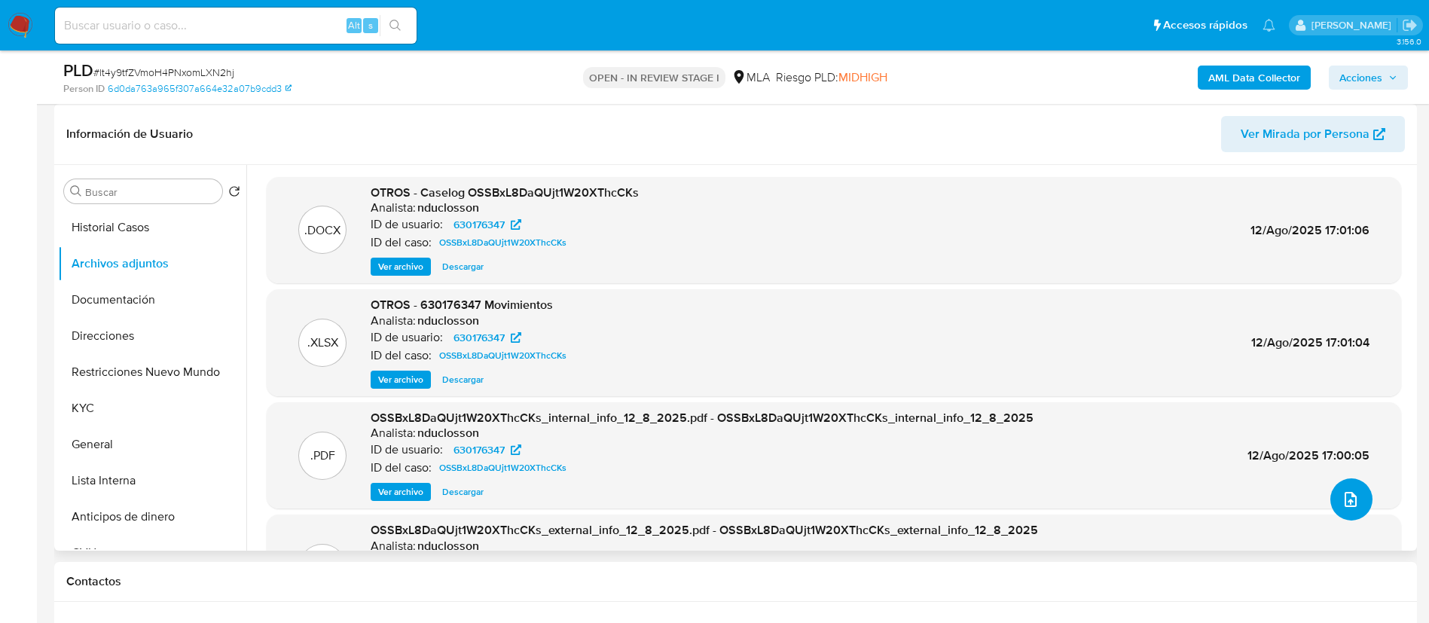
click at [1341, 493] on icon "upload-file" at bounding box center [1350, 499] width 18 height 18
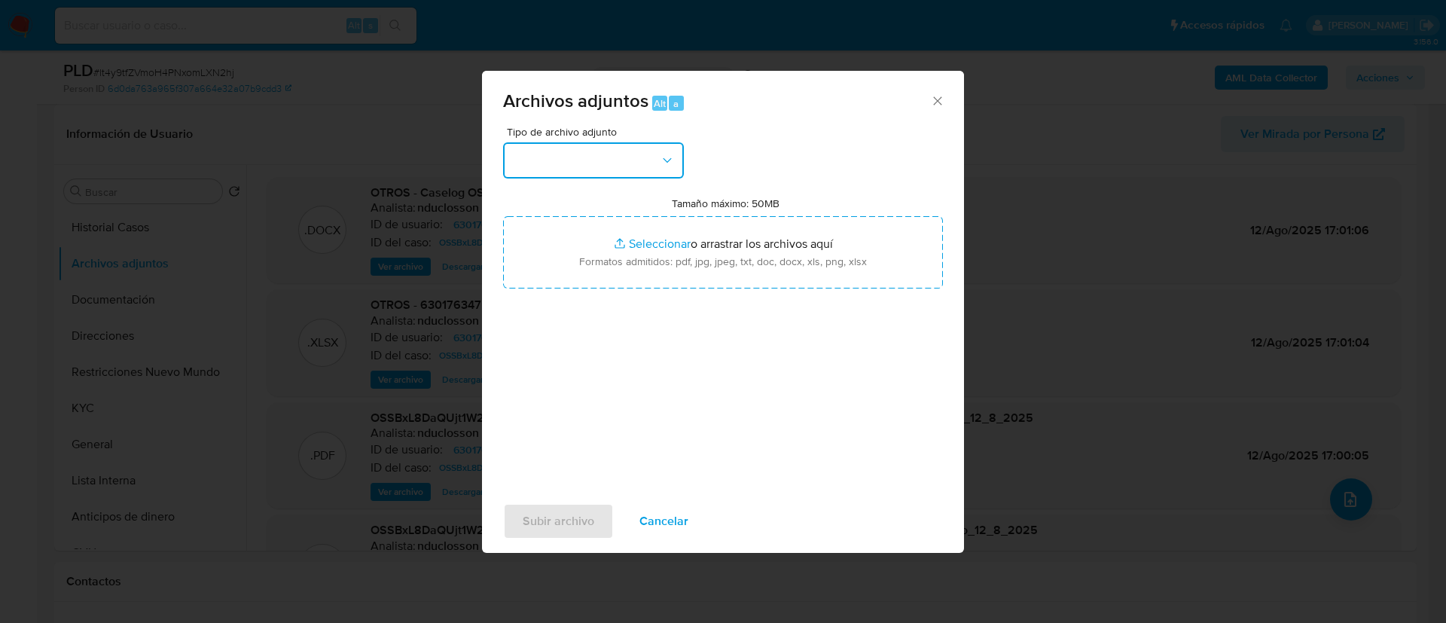
click at [643, 163] on button "button" at bounding box center [593, 160] width 181 height 36
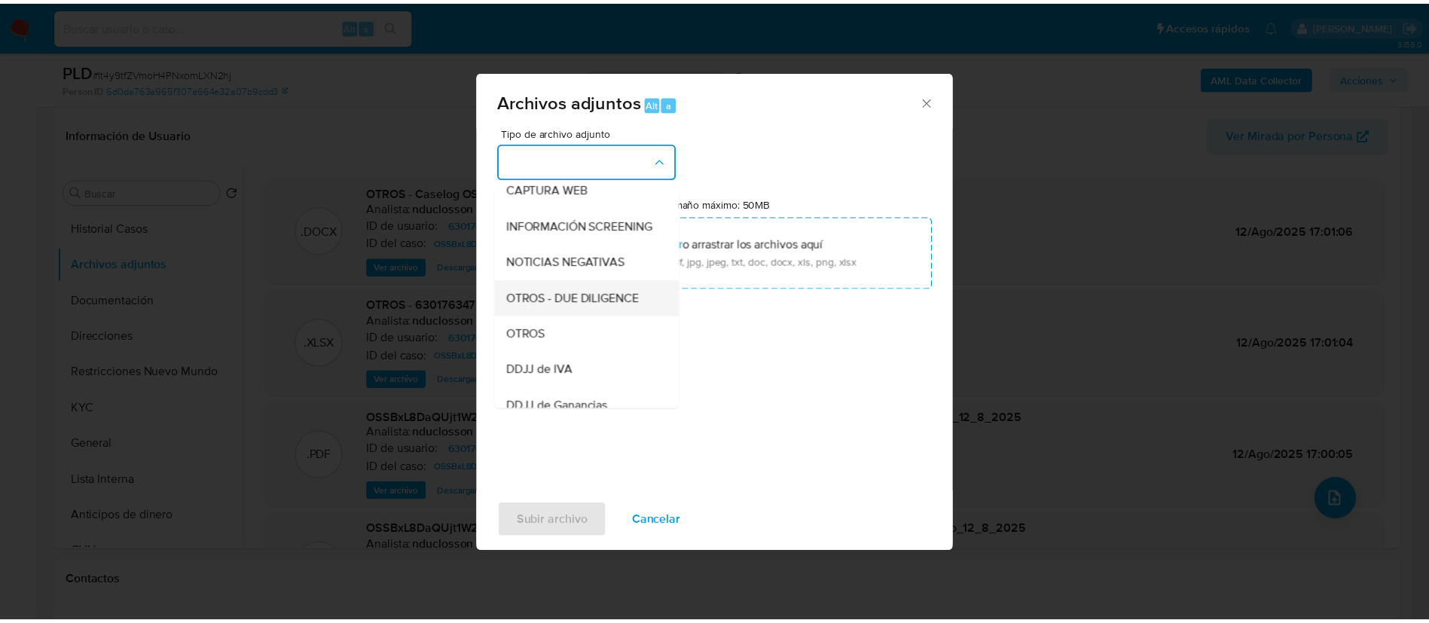
scroll to position [191, 0]
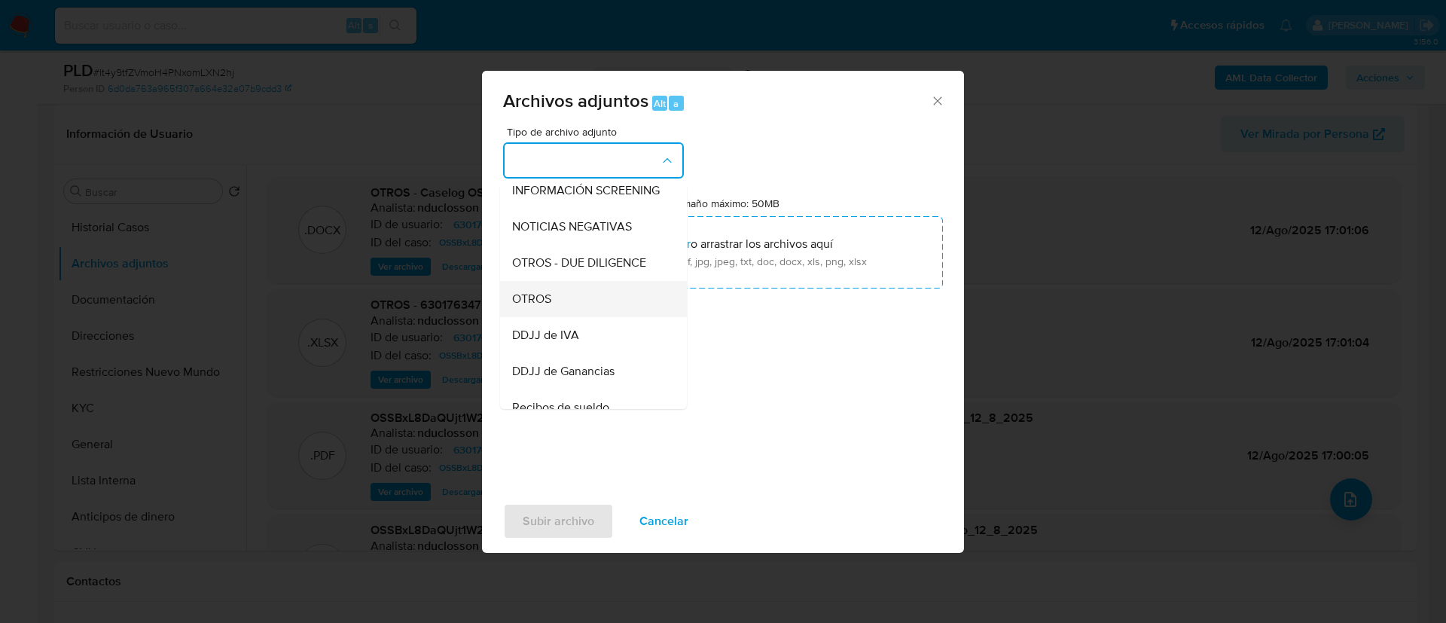
click at [557, 314] on div "OTROS" at bounding box center [589, 299] width 154 height 36
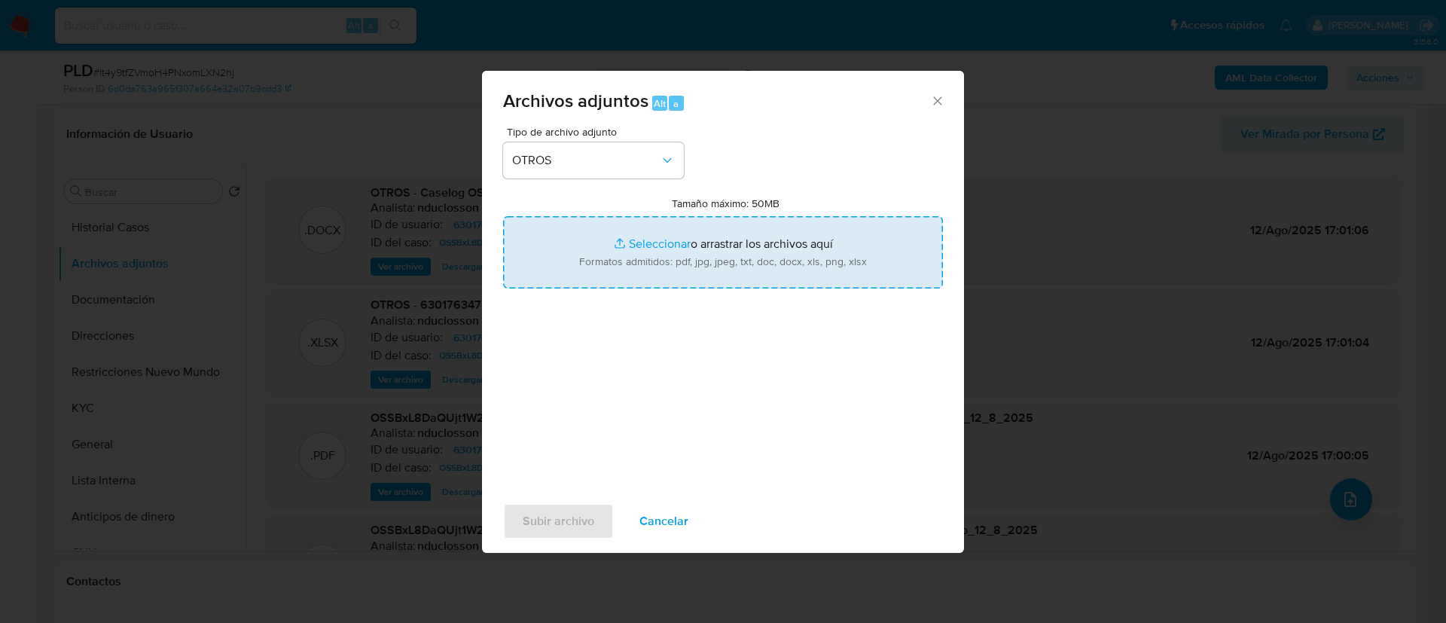
click at [577, 238] on input "Tamaño máximo: 50MB Seleccionar archivos" at bounding box center [723, 252] width 440 height 72
type input "C:\fakepath\Caselog OSSBxL8DaQUjt1W20XThcCKs V2.docx"
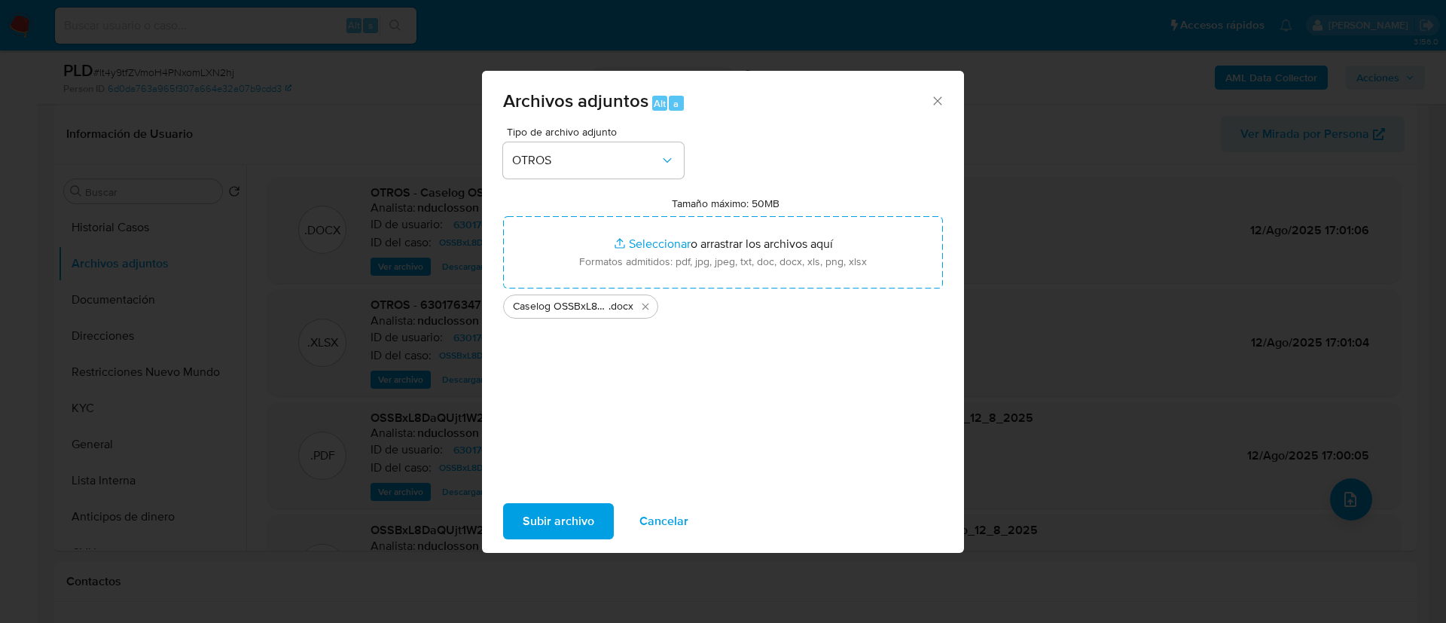
click at [590, 508] on span "Subir archivo" at bounding box center [559, 521] width 72 height 33
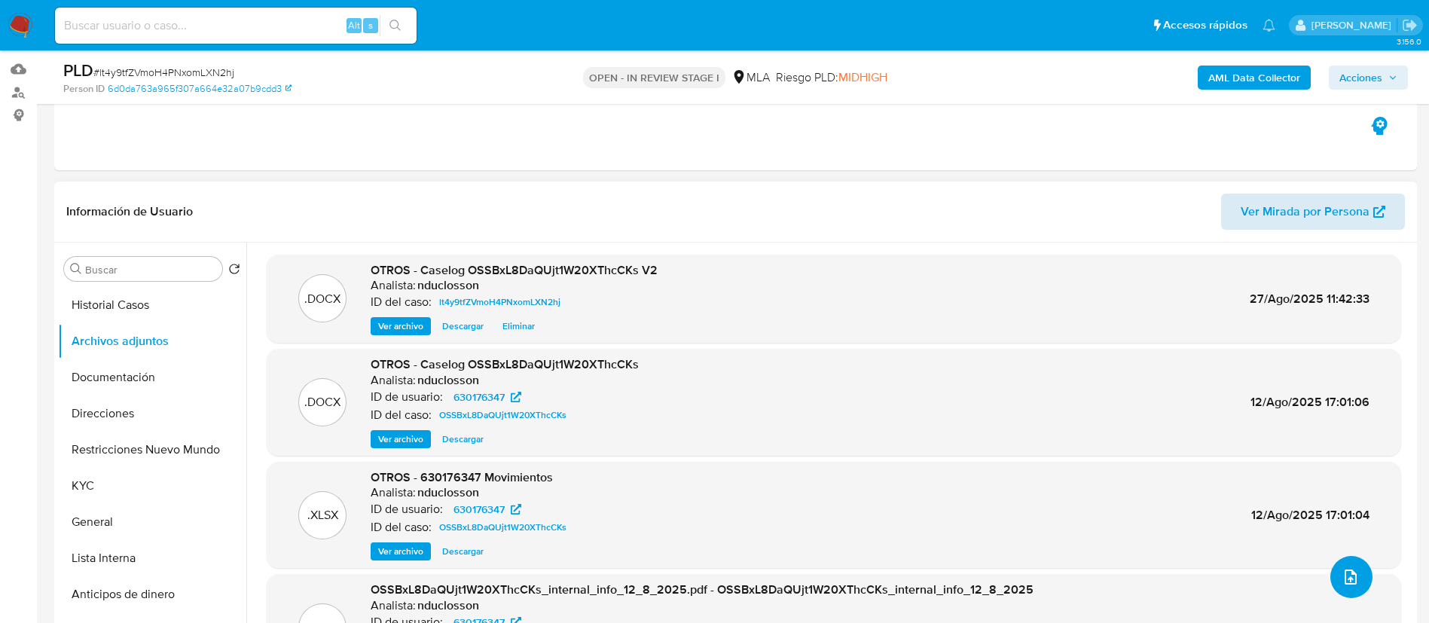
scroll to position [113, 0]
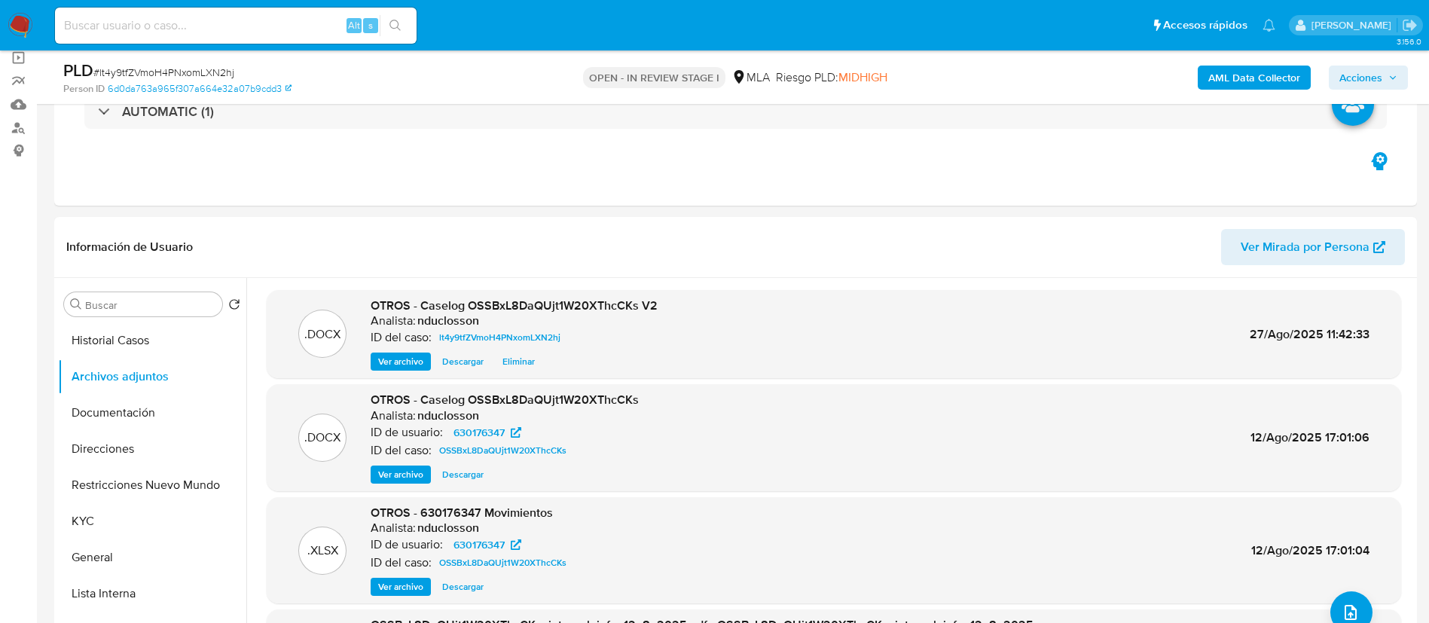
click at [1368, 86] on span "Acciones" at bounding box center [1360, 78] width 43 height 24
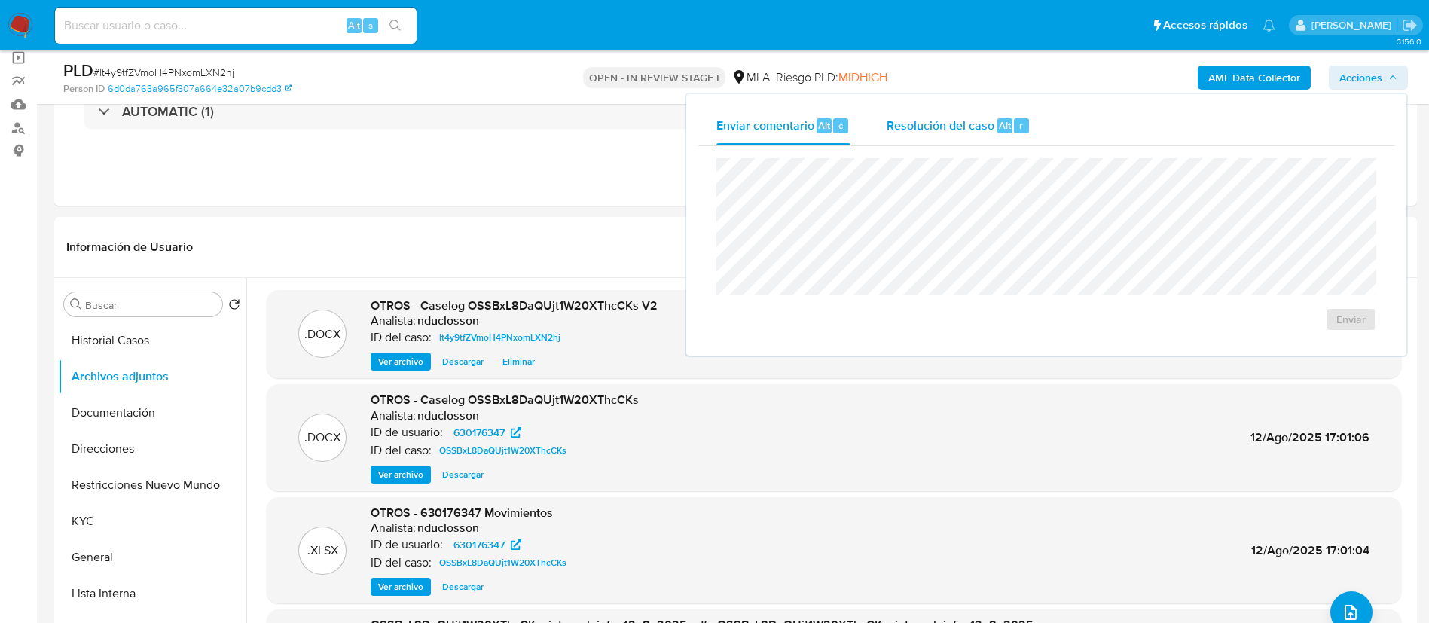
click at [926, 130] on span "Resolución del caso" at bounding box center [940, 124] width 108 height 17
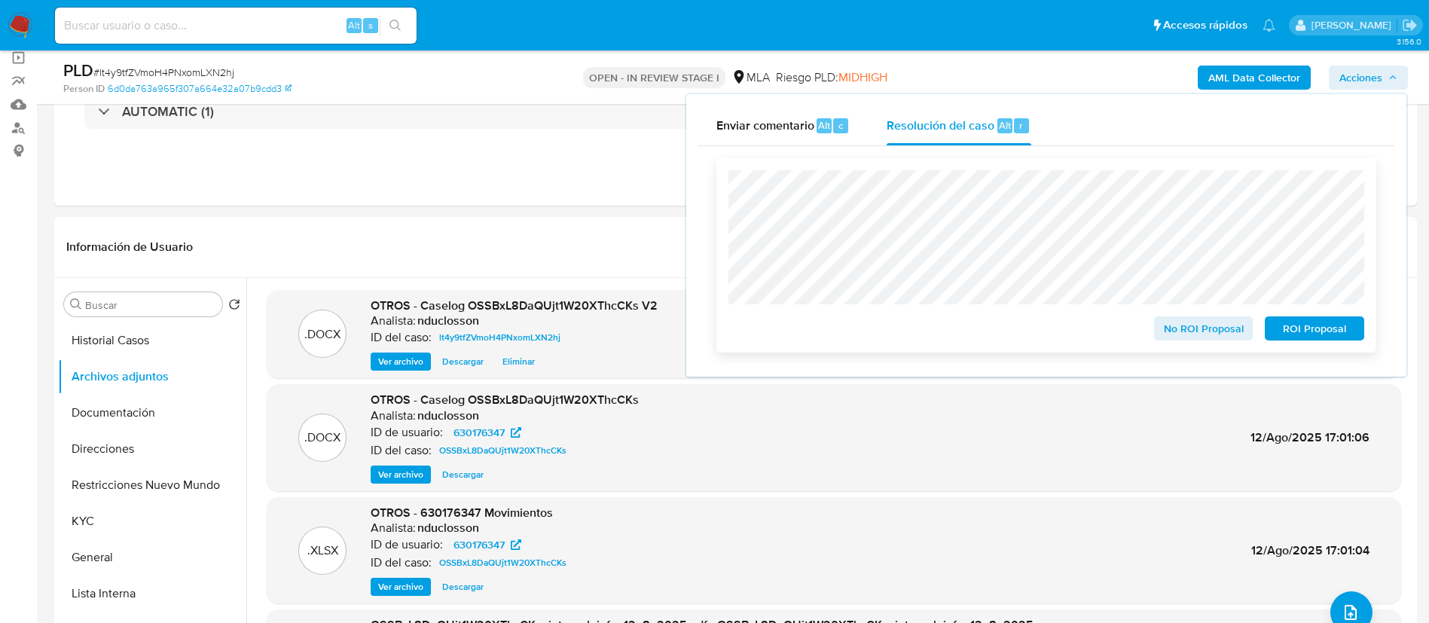
click at [1313, 333] on span "ROI Proposal" at bounding box center [1314, 328] width 78 height 21
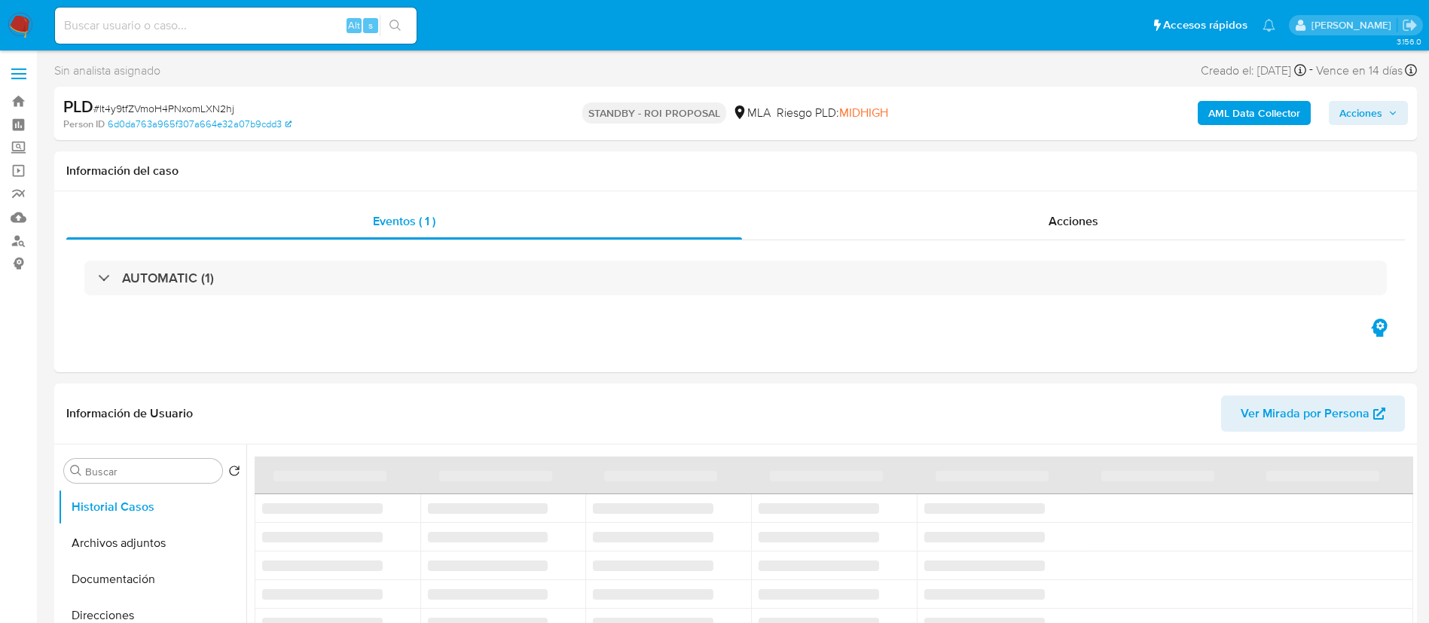
select select "10"
